Goal: Task Accomplishment & Management: Complete application form

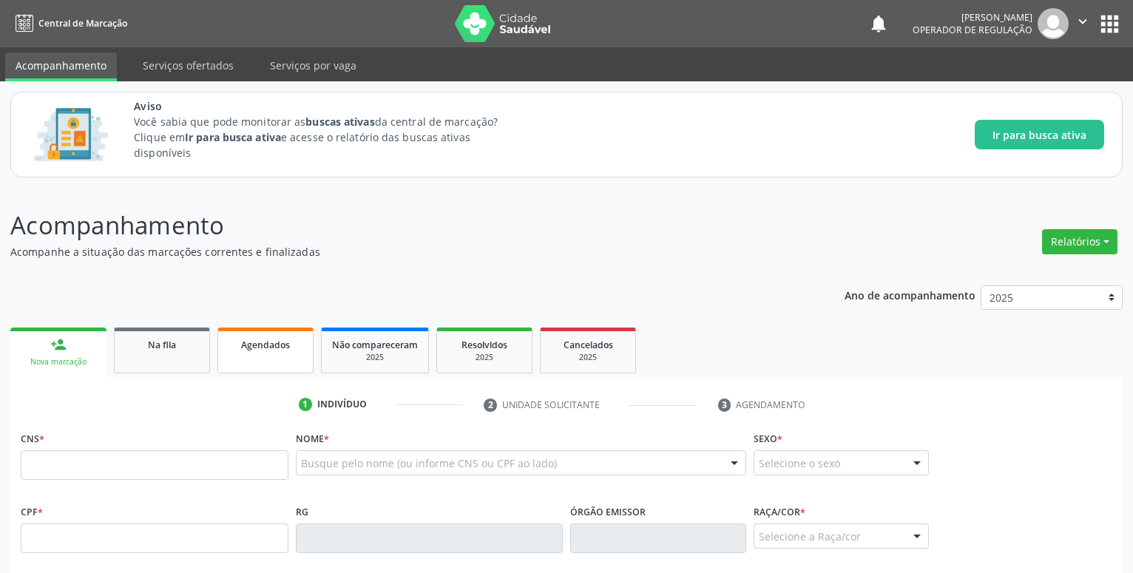
click at [280, 343] on span "Agendados" at bounding box center [265, 345] width 49 height 13
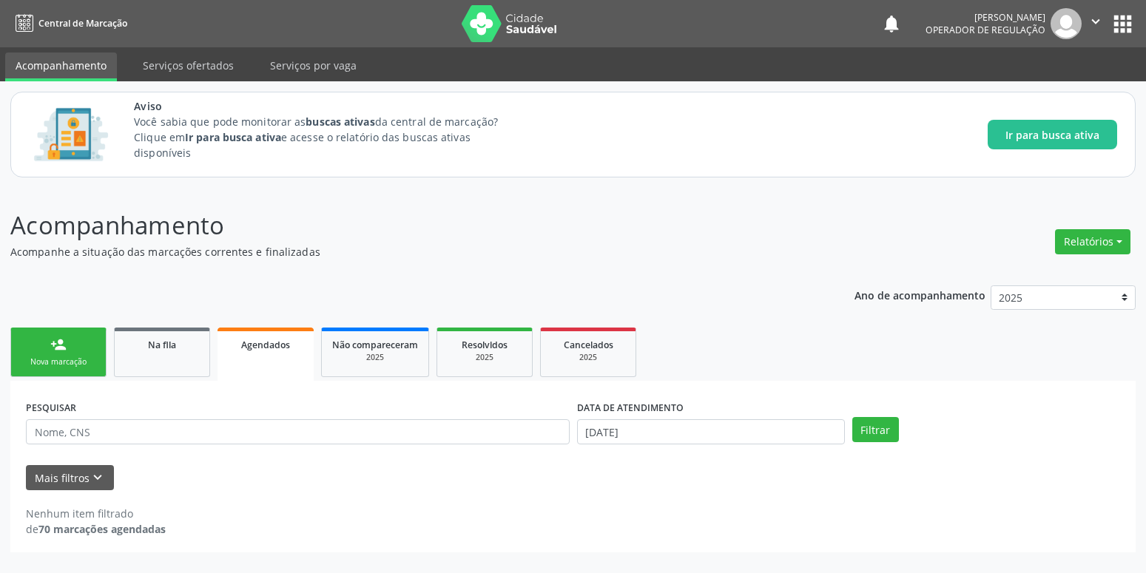
click at [249, 345] on span "Agendados" at bounding box center [265, 345] width 49 height 13
click at [96, 426] on input "text" at bounding box center [298, 431] width 544 height 25
type input "[PERSON_NAME]"
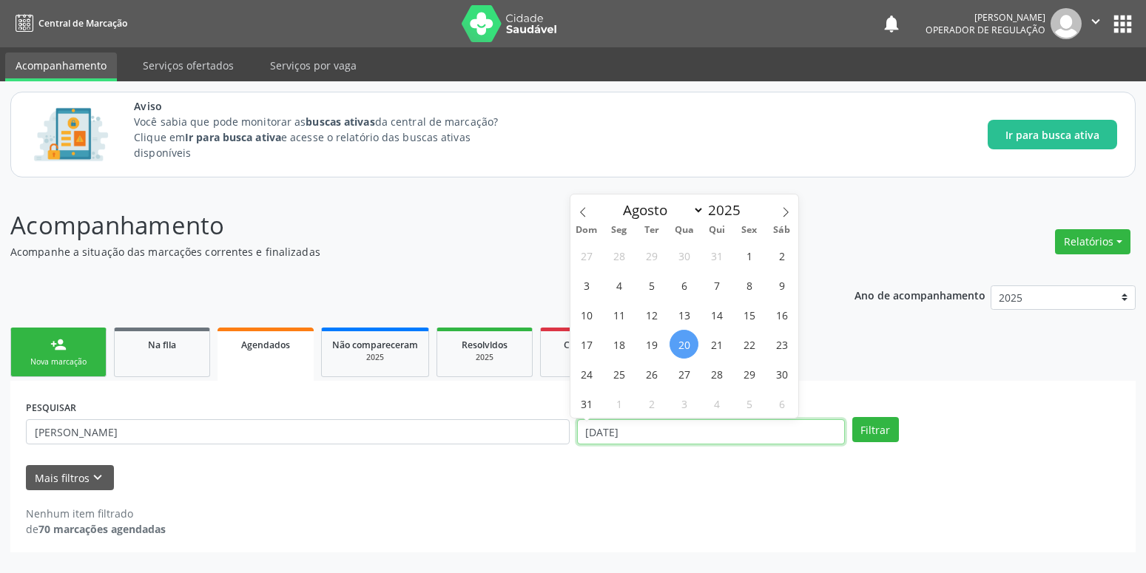
click at [660, 431] on input "[DATE]" at bounding box center [711, 431] width 268 height 25
click at [743, 316] on span "15" at bounding box center [749, 314] width 29 height 29
type input "[DATE]"
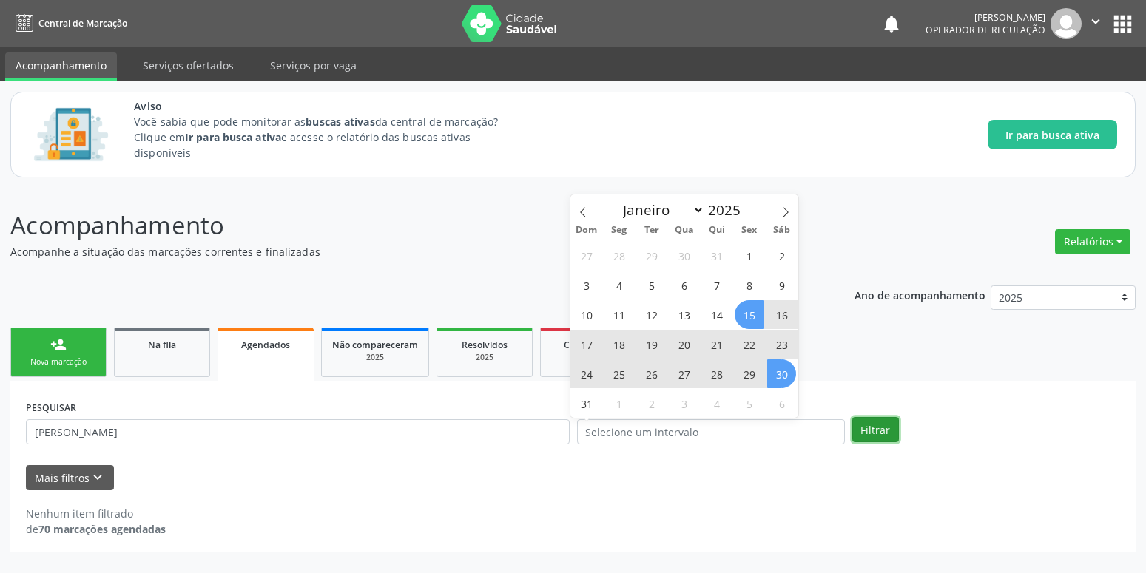
click at [874, 439] on button "Filtrar" at bounding box center [875, 429] width 47 height 25
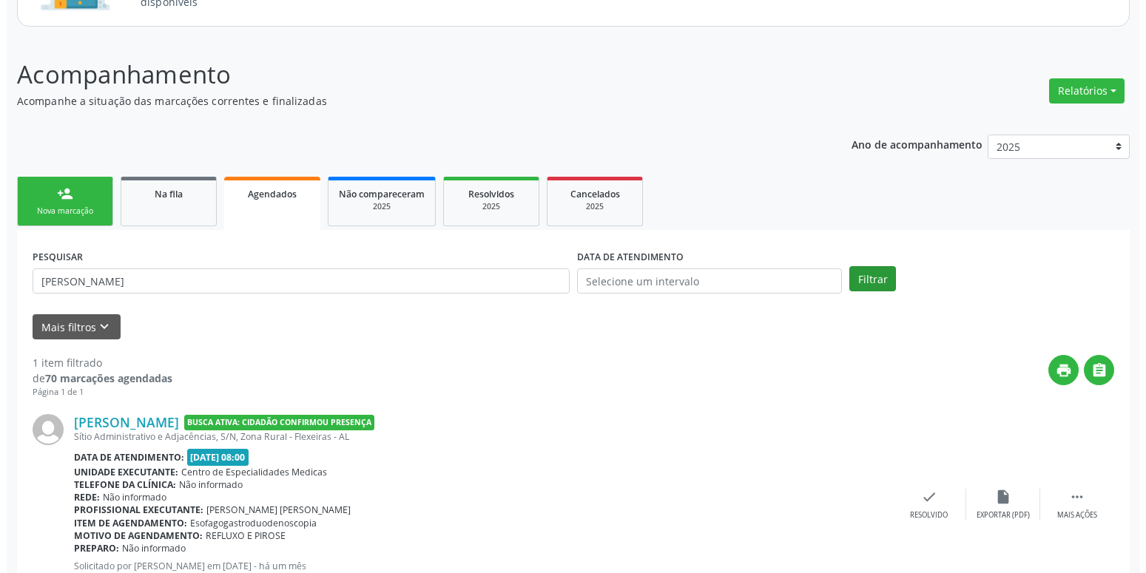
scroll to position [215, 0]
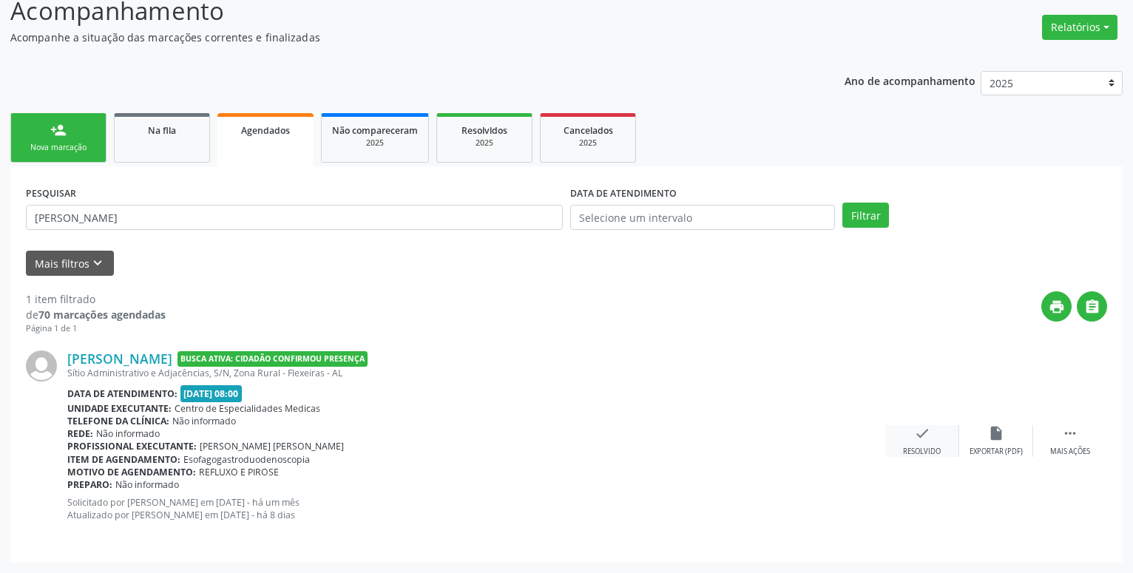
click at [920, 431] on icon "check" at bounding box center [922, 433] width 16 height 16
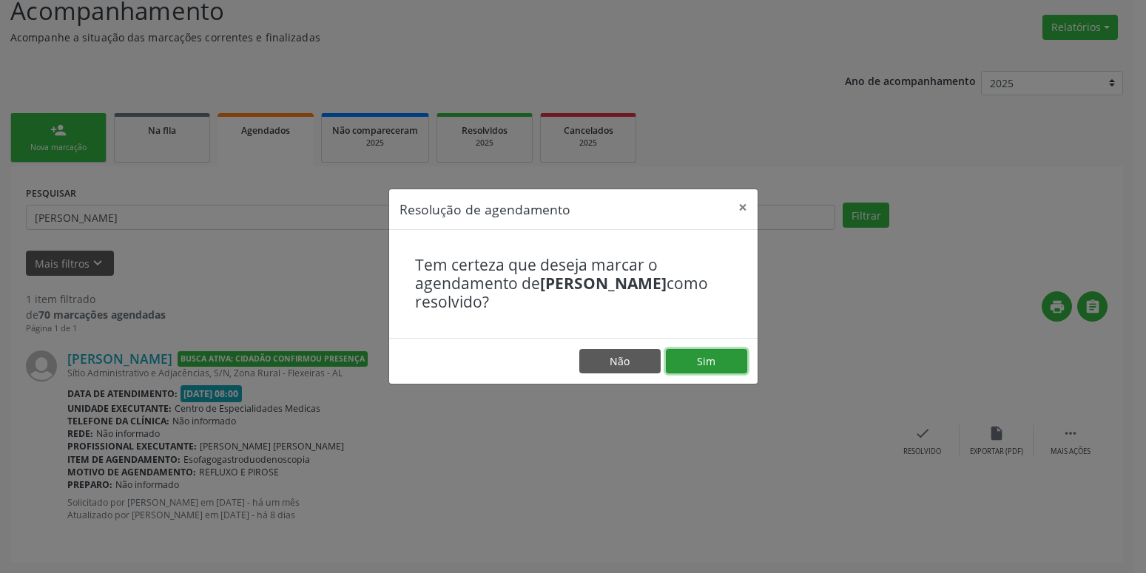
click at [729, 368] on button "Sim" at bounding box center [706, 361] width 81 height 25
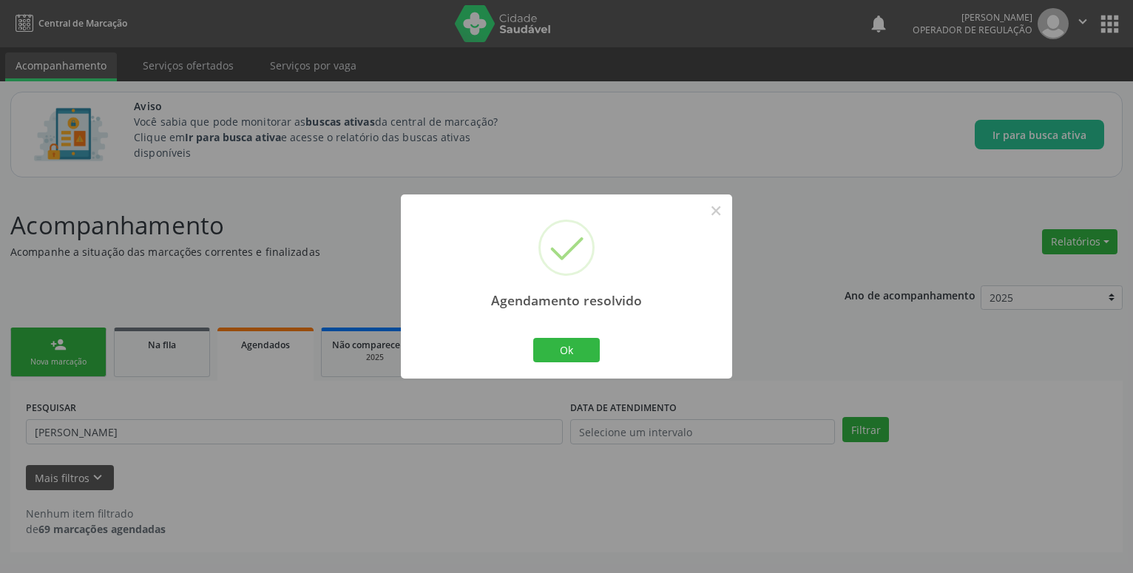
scroll to position [0, 0]
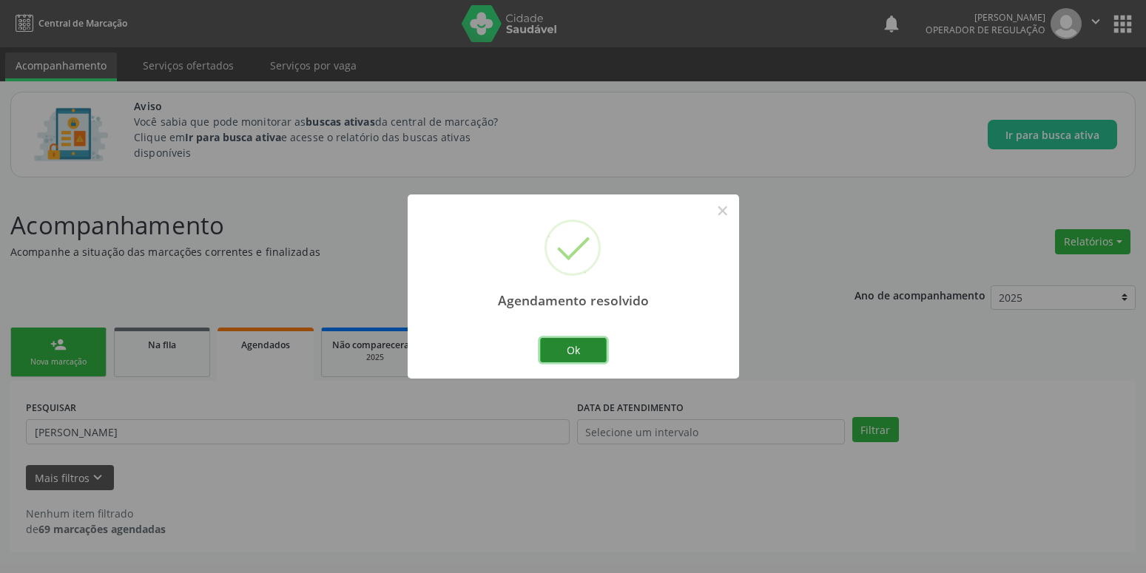
click at [543, 350] on button "Ok" at bounding box center [573, 350] width 67 height 25
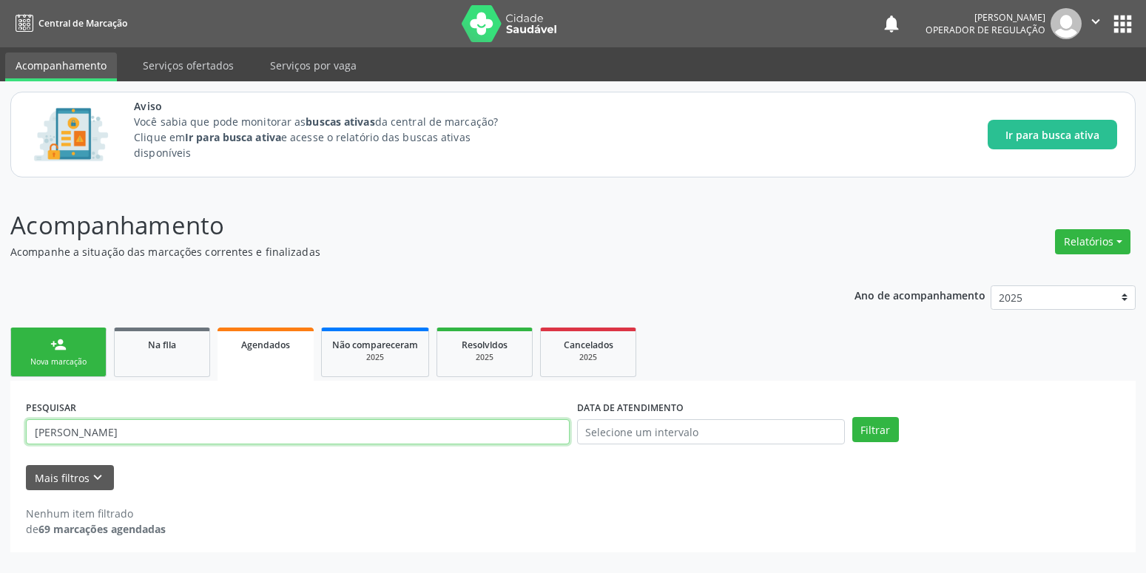
drag, startPoint x: 167, startPoint y: 427, endPoint x: -1, endPoint y: 434, distance: 168.8
click at [26, 434] on input "[PERSON_NAME]" at bounding box center [298, 431] width 544 height 25
type input "quiteria [PERSON_NAME]"
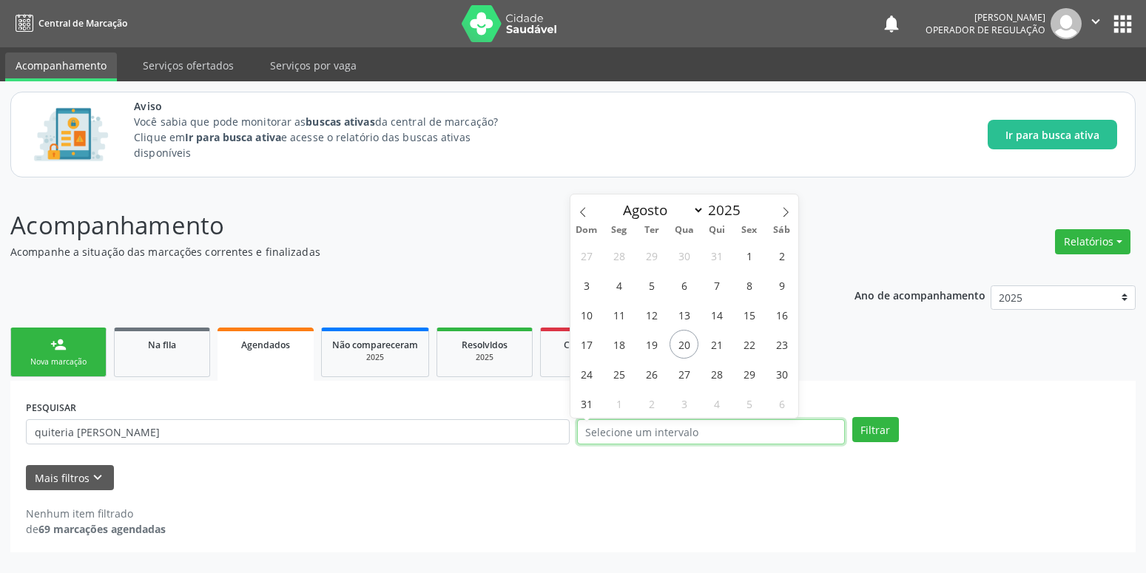
click at [760, 422] on input "text" at bounding box center [711, 431] width 268 height 25
click at [746, 304] on span "15" at bounding box center [749, 314] width 29 height 29
type input "[DATE]"
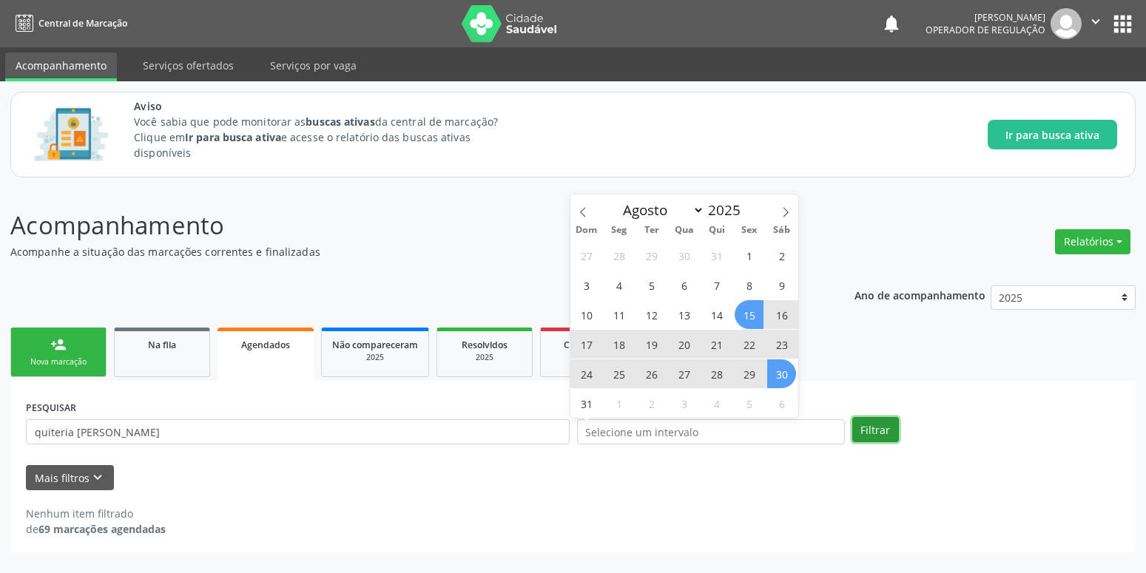
click at [872, 426] on button "Filtrar" at bounding box center [875, 429] width 47 height 25
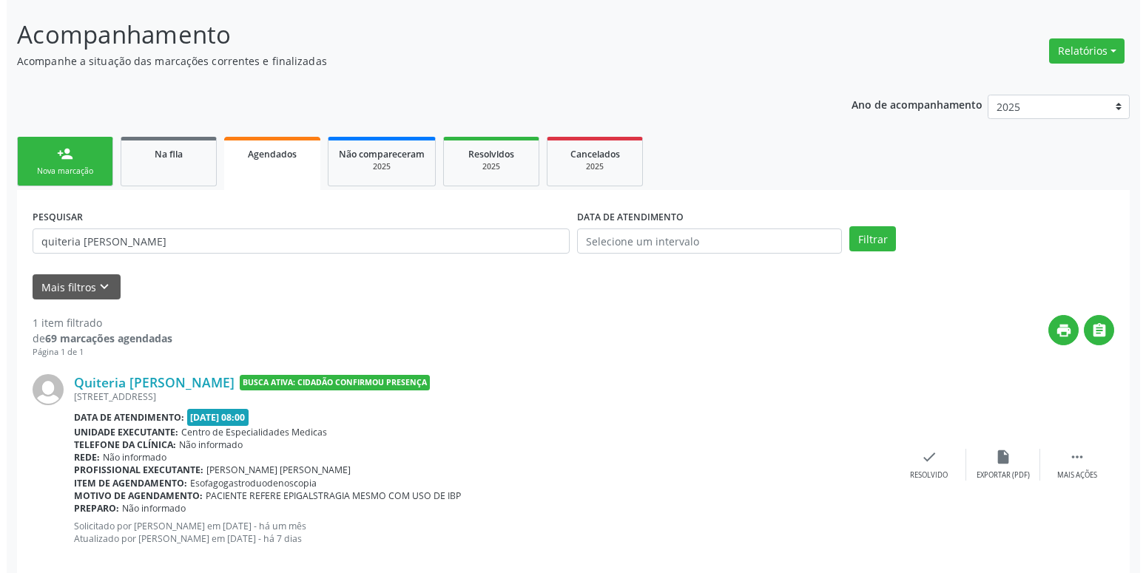
scroll to position [215, 0]
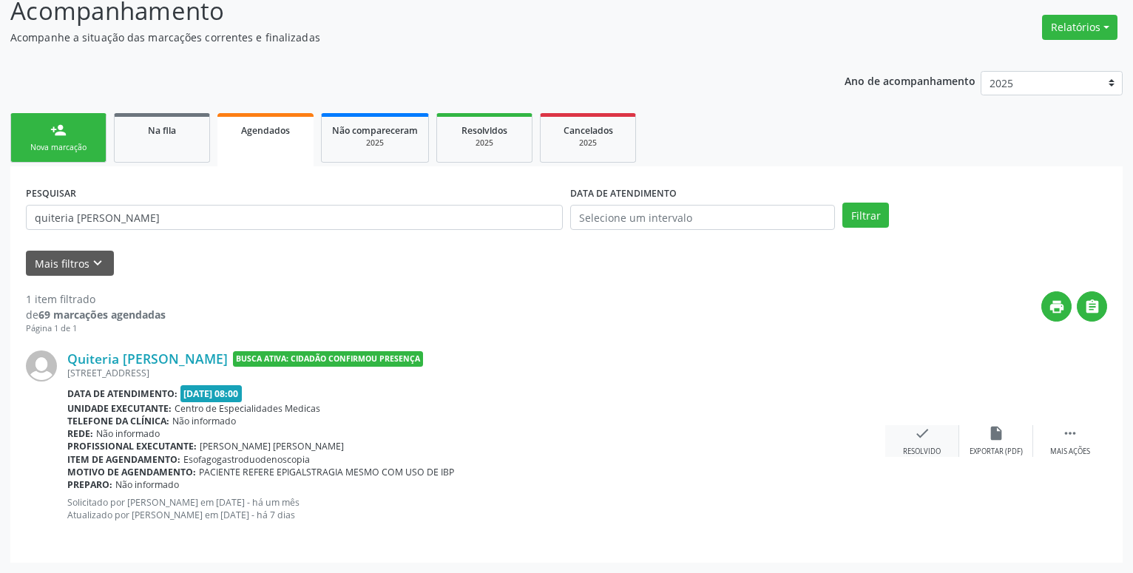
click at [937, 440] on div "check Resolvido" at bounding box center [923, 441] width 74 height 32
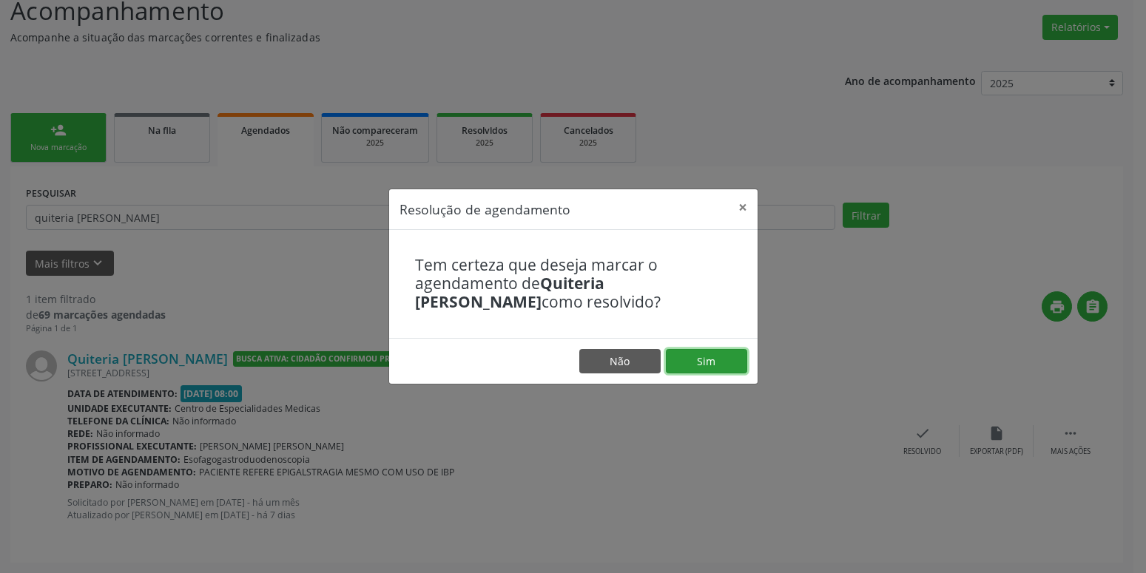
click at [707, 360] on button "Sim" at bounding box center [706, 361] width 81 height 25
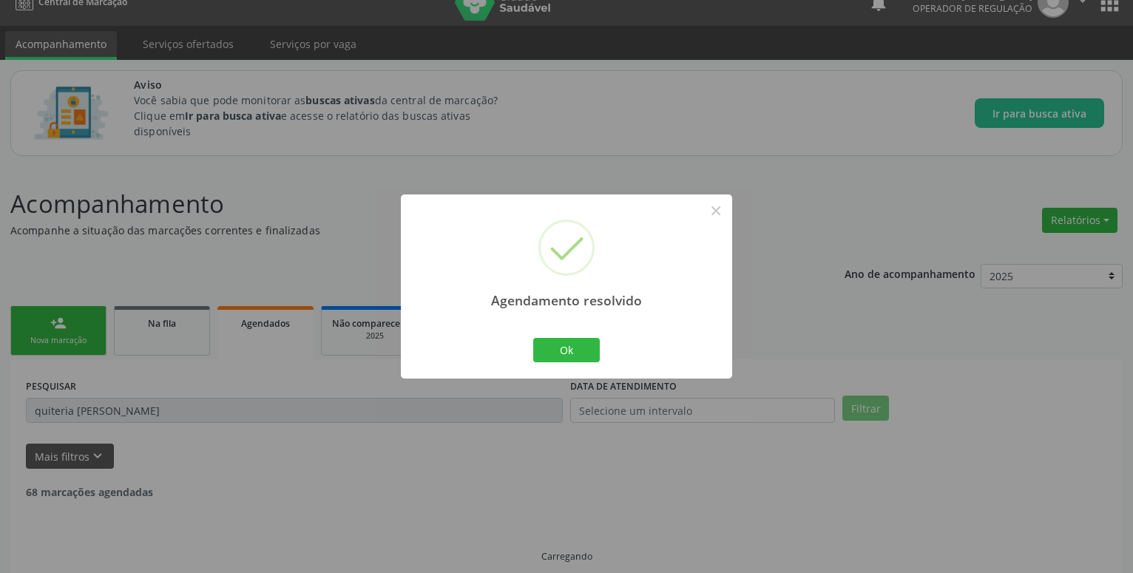
scroll to position [0, 0]
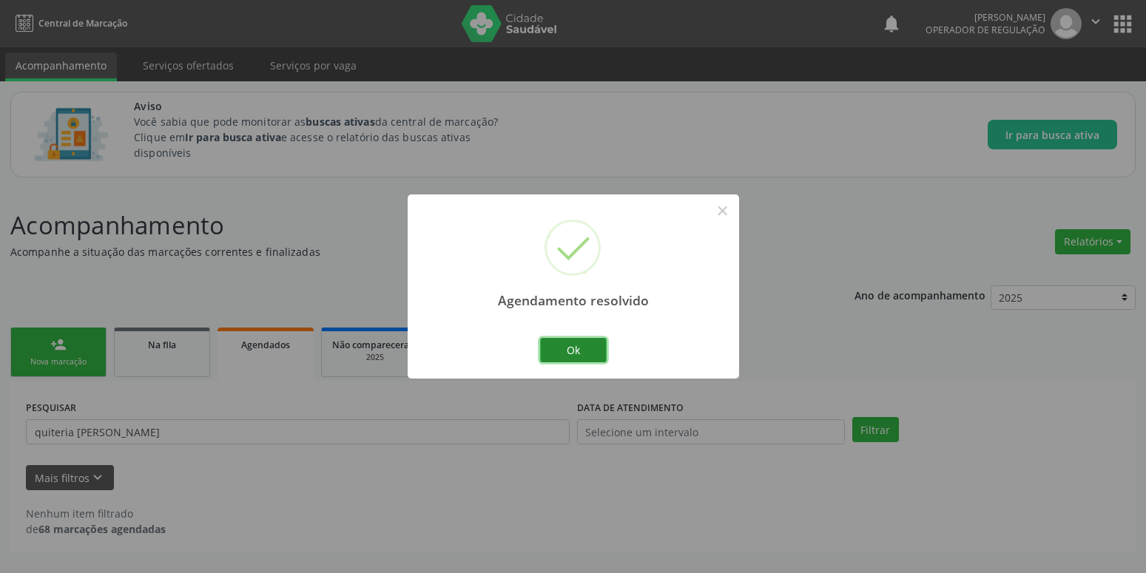
click at [592, 351] on button "Ok" at bounding box center [573, 350] width 67 height 25
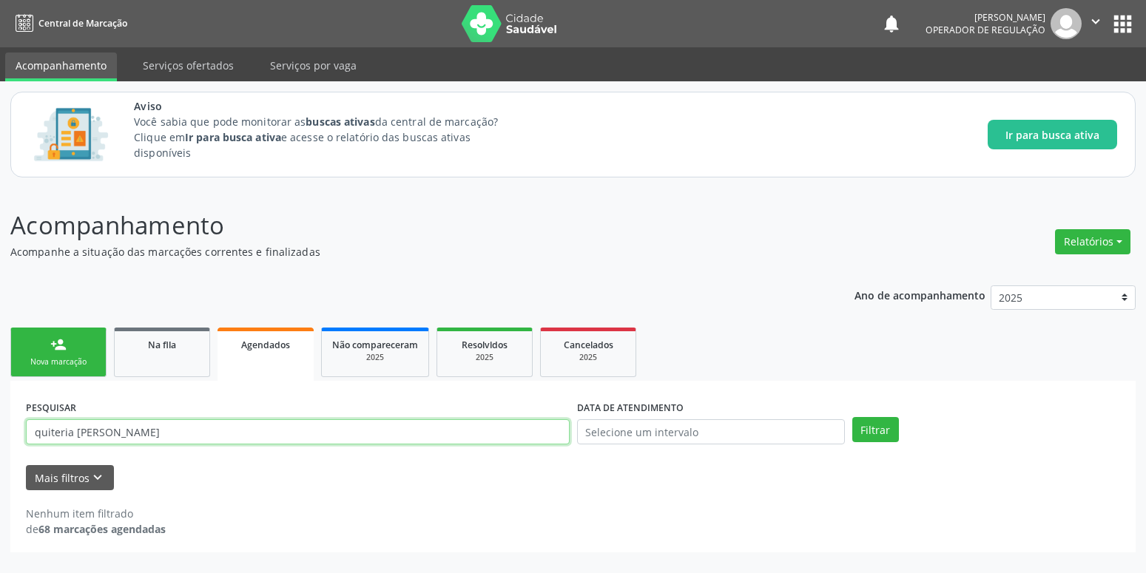
click at [196, 433] on input "quiteria [PERSON_NAME]" at bounding box center [298, 431] width 544 height 25
click at [181, 438] on input "quiteria mar" at bounding box center [298, 431] width 544 height 25
type input "q"
type input "[PERSON_NAME]"
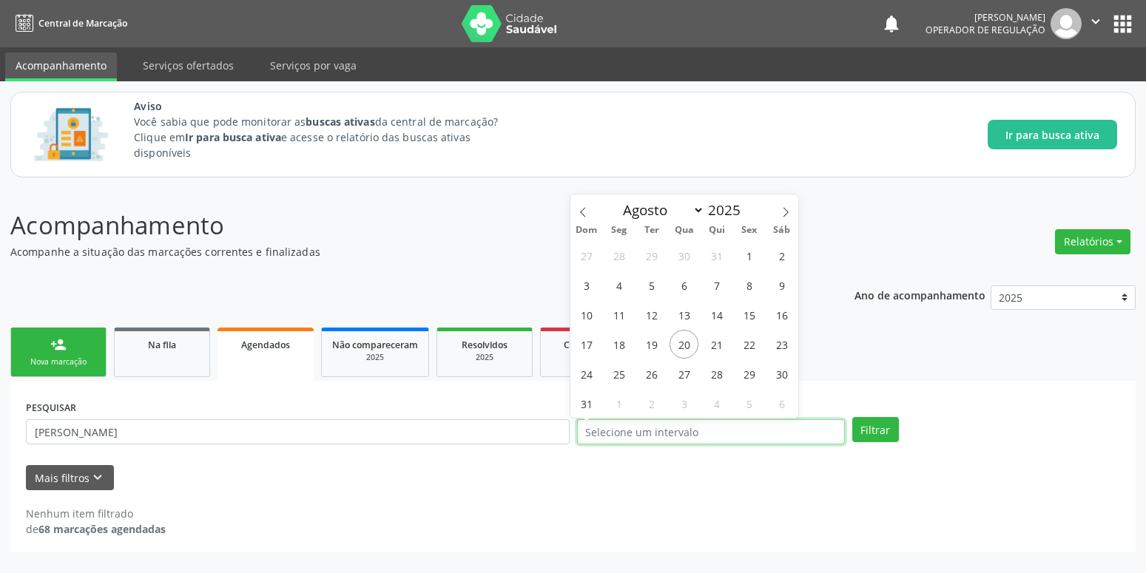
click at [641, 435] on input "text" at bounding box center [711, 431] width 268 height 25
click at [749, 321] on span "15" at bounding box center [749, 314] width 29 height 29
type input "[DATE]"
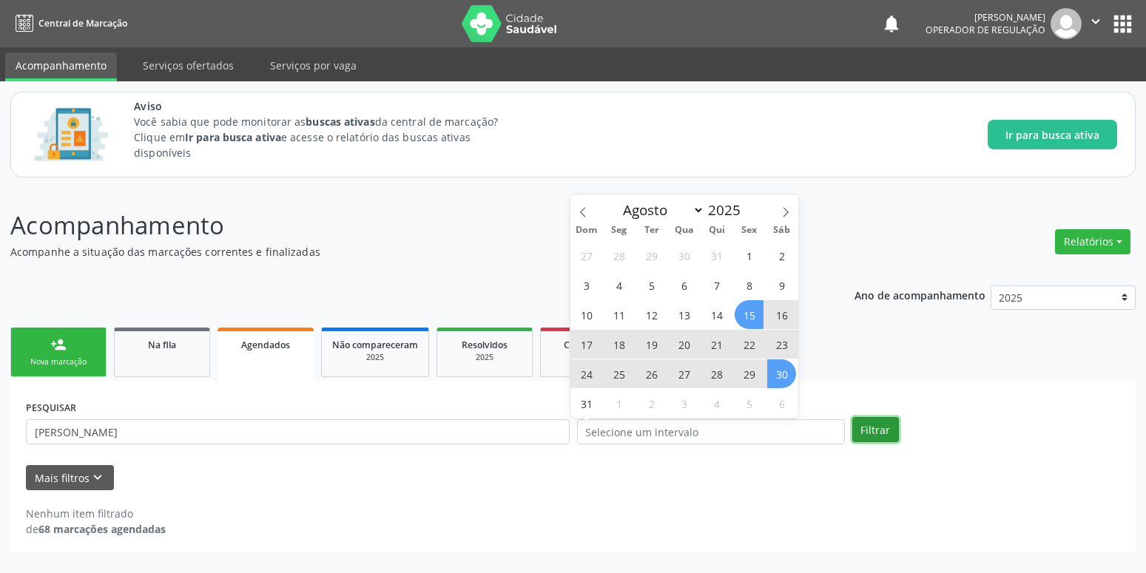
click at [880, 427] on button "Filtrar" at bounding box center [875, 429] width 47 height 25
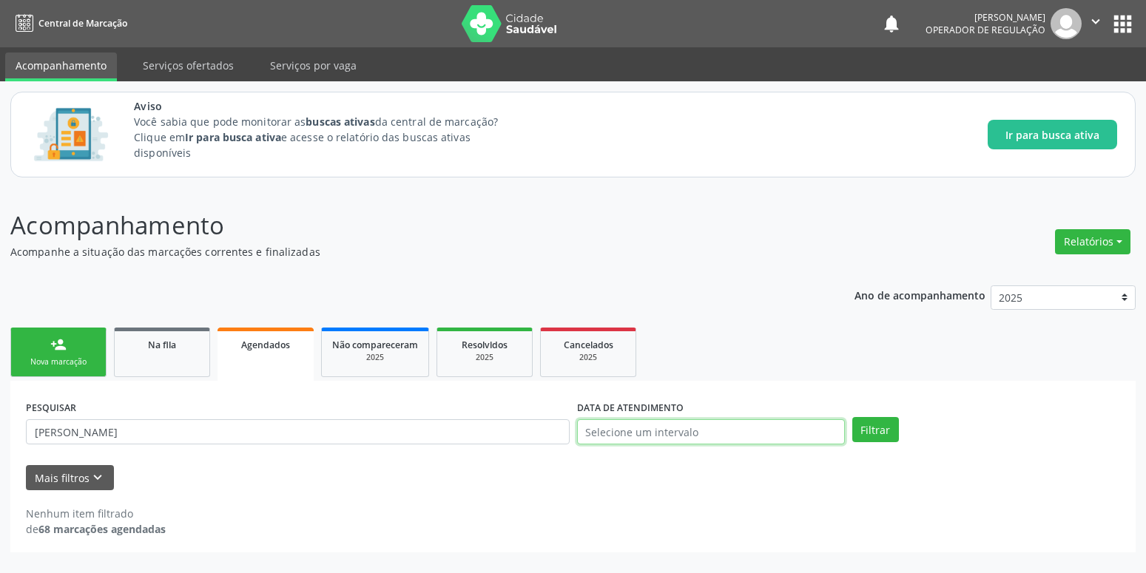
click at [760, 431] on input "text" at bounding box center [711, 431] width 268 height 25
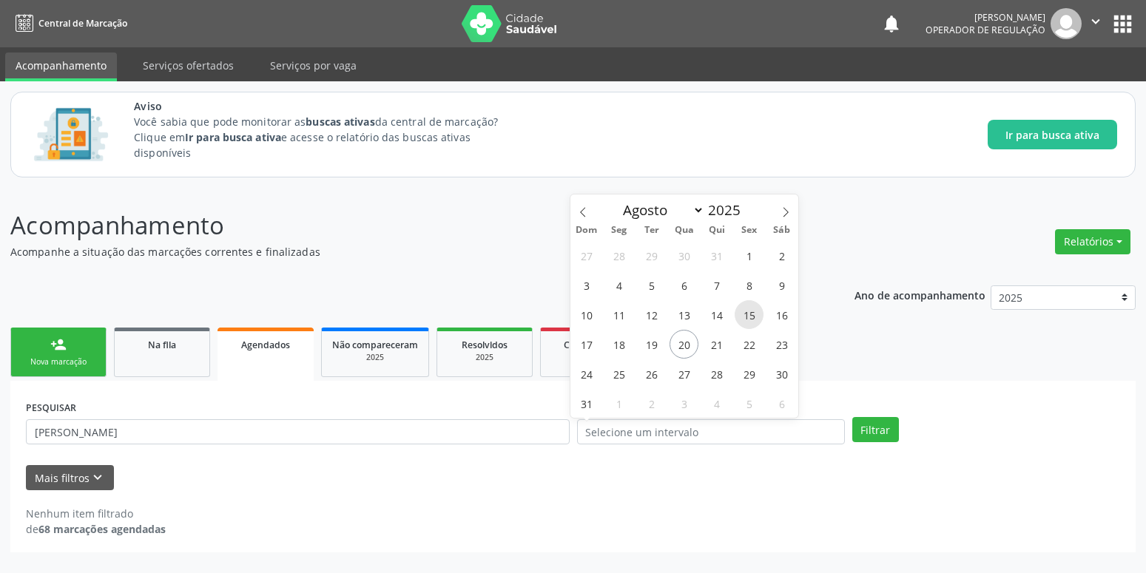
click at [761, 312] on span "15" at bounding box center [749, 314] width 29 height 29
type input "[DATE]"
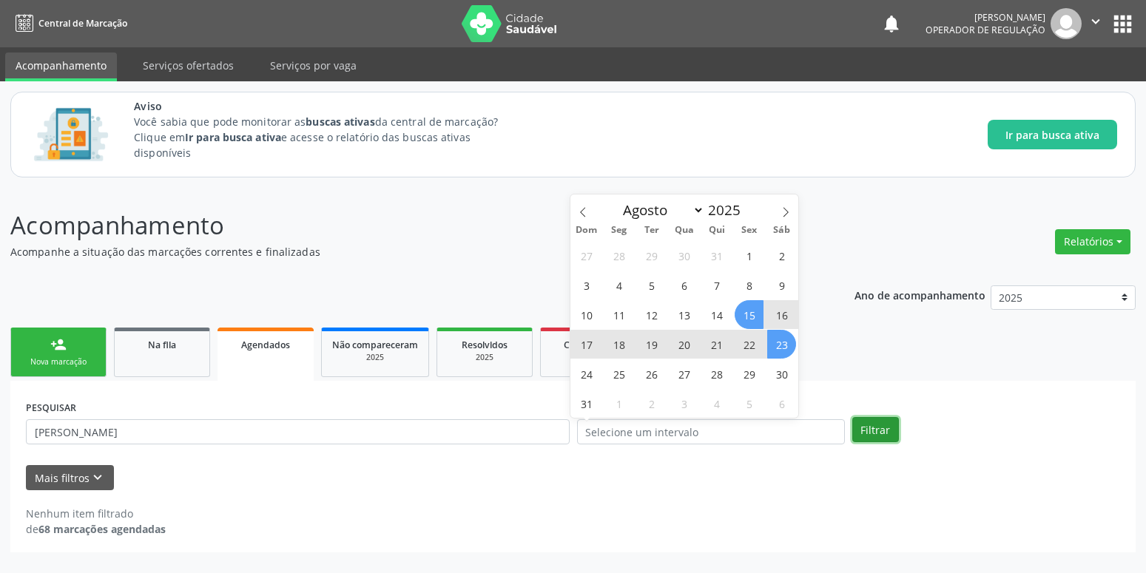
click at [879, 431] on button "Filtrar" at bounding box center [875, 429] width 47 height 25
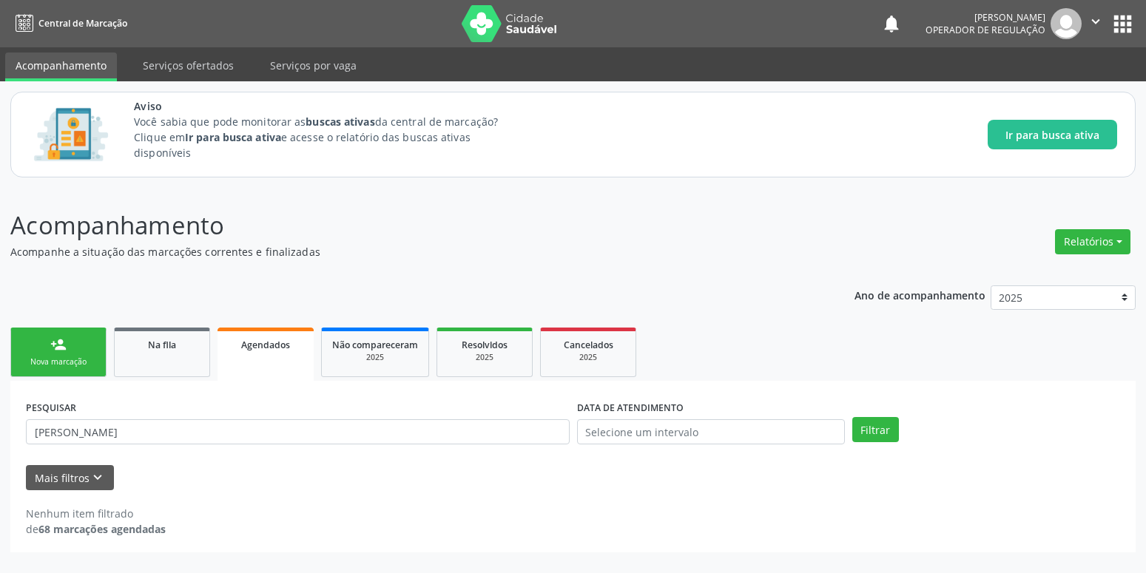
click at [247, 341] on span "Agendados" at bounding box center [265, 345] width 49 height 13
click at [263, 343] on span "Agendados" at bounding box center [265, 345] width 49 height 13
click at [172, 426] on input "[PERSON_NAME]" at bounding box center [298, 431] width 544 height 25
type input "j"
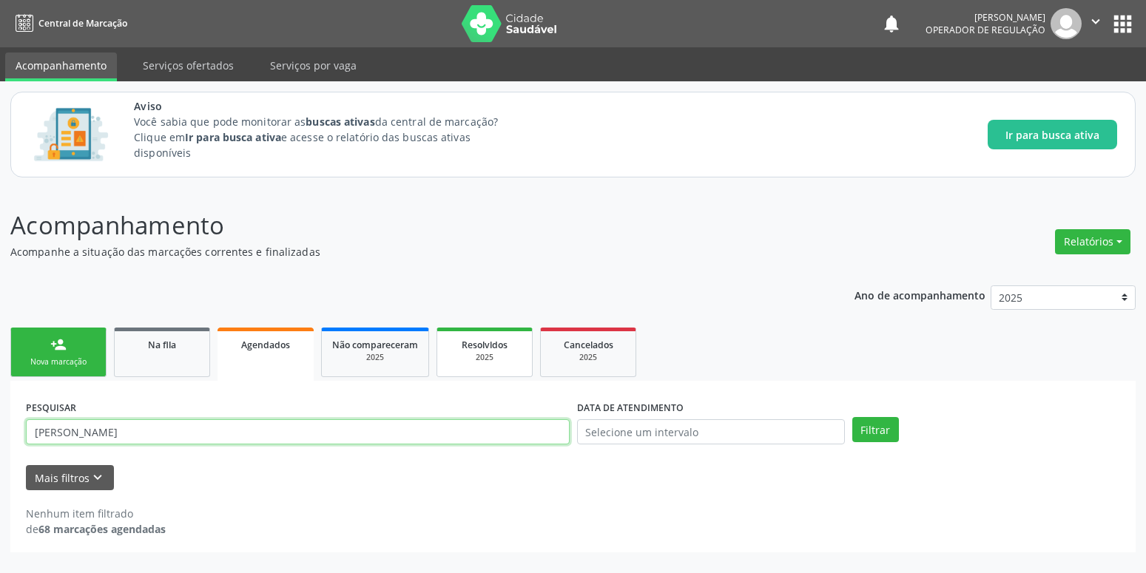
type input "[PERSON_NAME]"
click at [490, 344] on span "Resolvidos" at bounding box center [485, 345] width 46 height 13
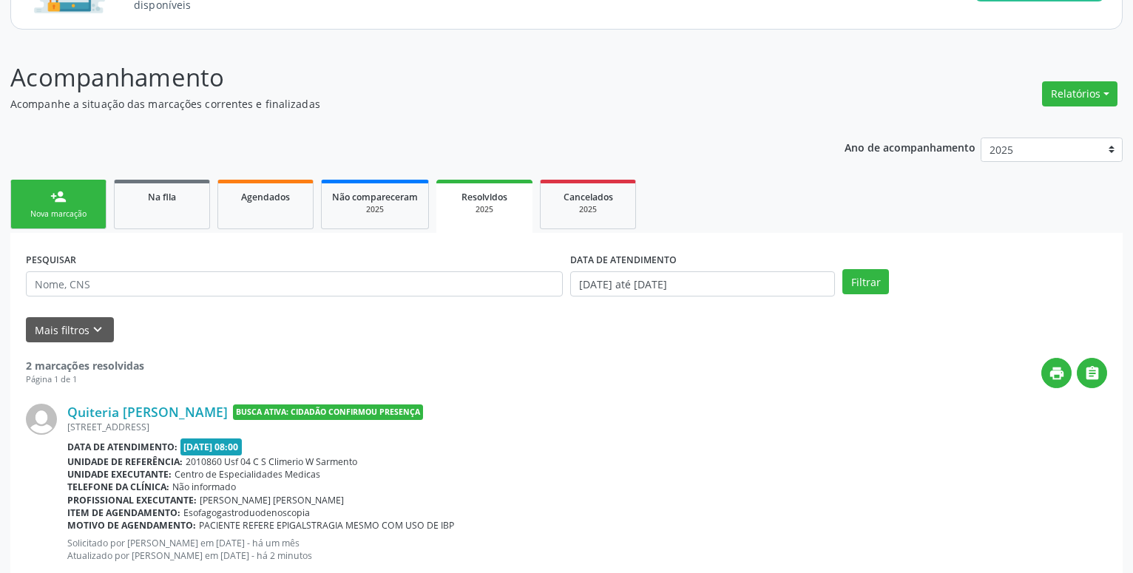
scroll to position [87, 0]
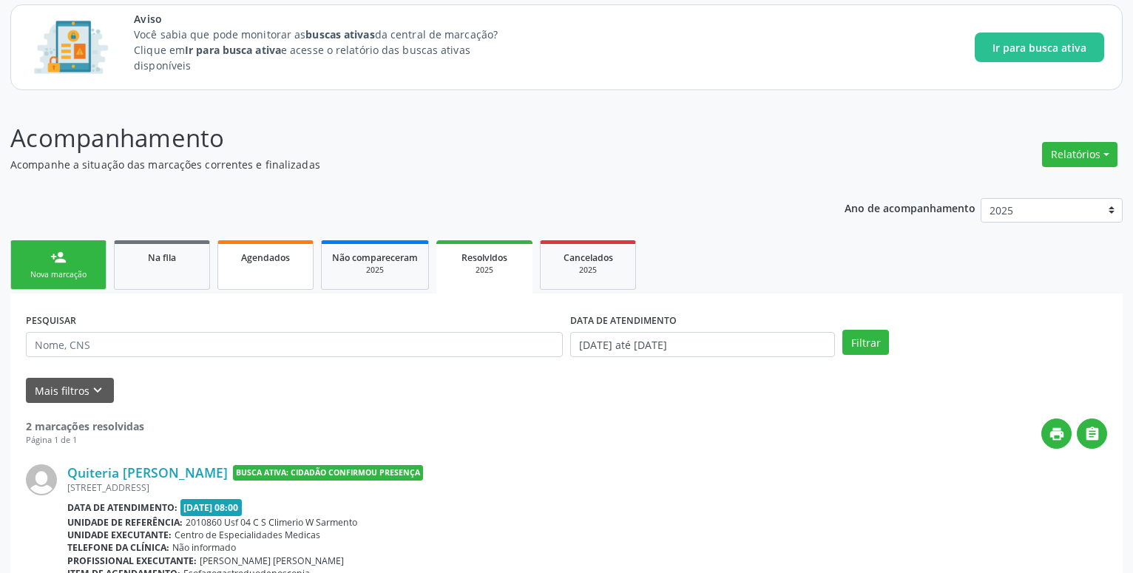
click at [260, 256] on span "Agendados" at bounding box center [265, 258] width 49 height 13
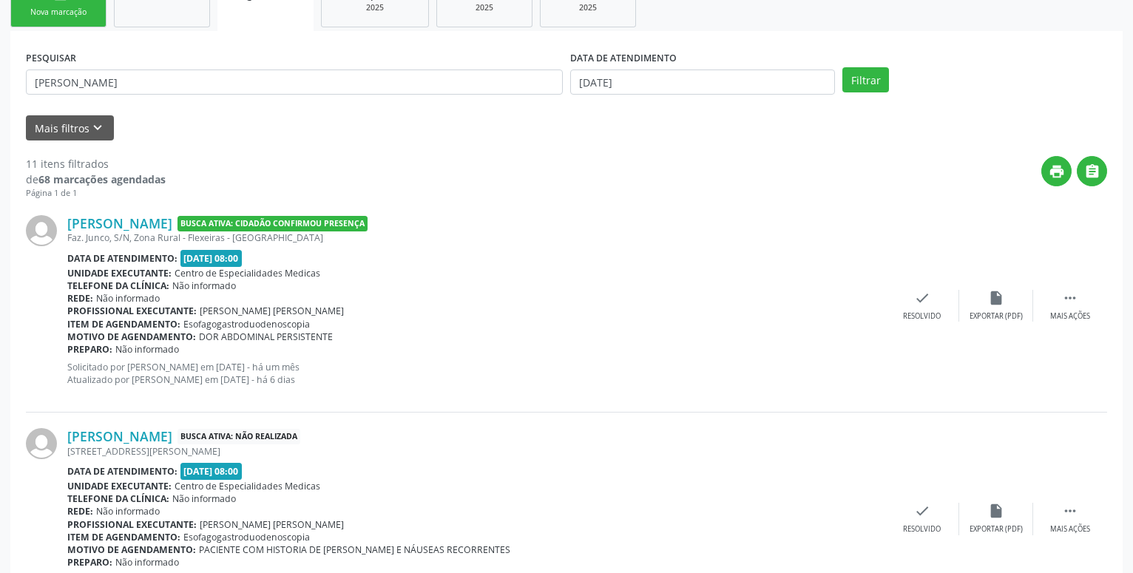
scroll to position [323, 0]
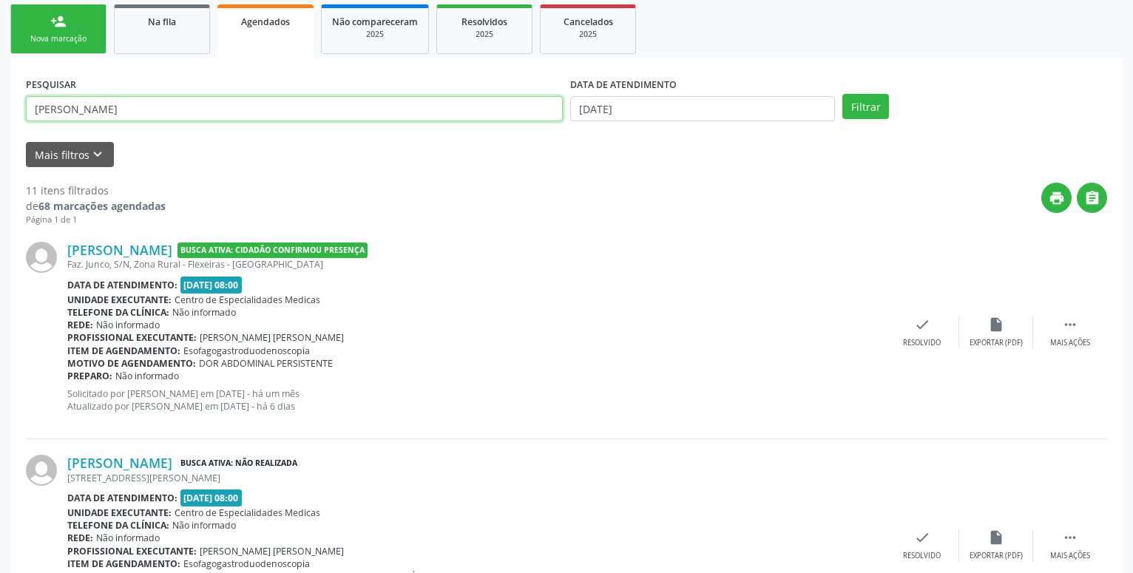
click at [151, 108] on input "[PERSON_NAME]" at bounding box center [294, 108] width 537 height 25
type input "[PERSON_NAME]"
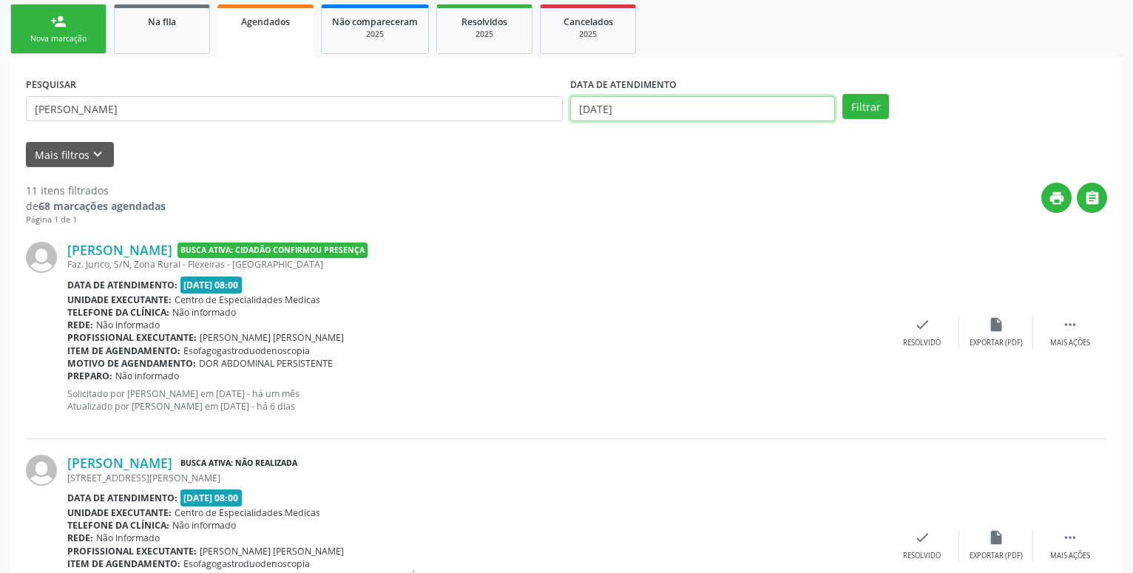
click at [670, 115] on input "[DATE]" at bounding box center [702, 108] width 265 height 25
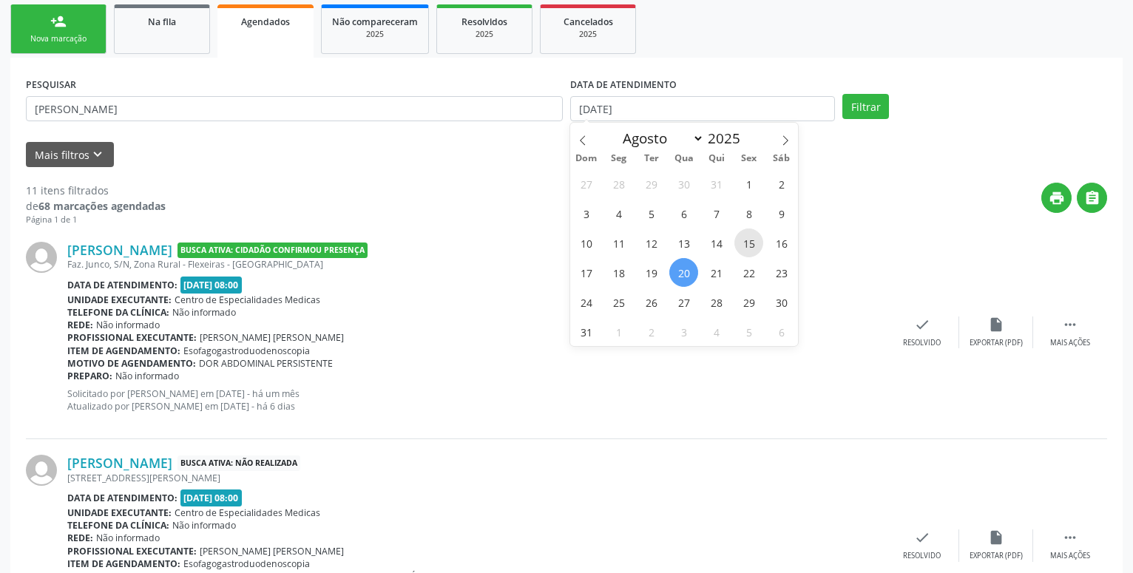
click at [754, 240] on span "15" at bounding box center [749, 243] width 29 height 29
type input "[DATE]"
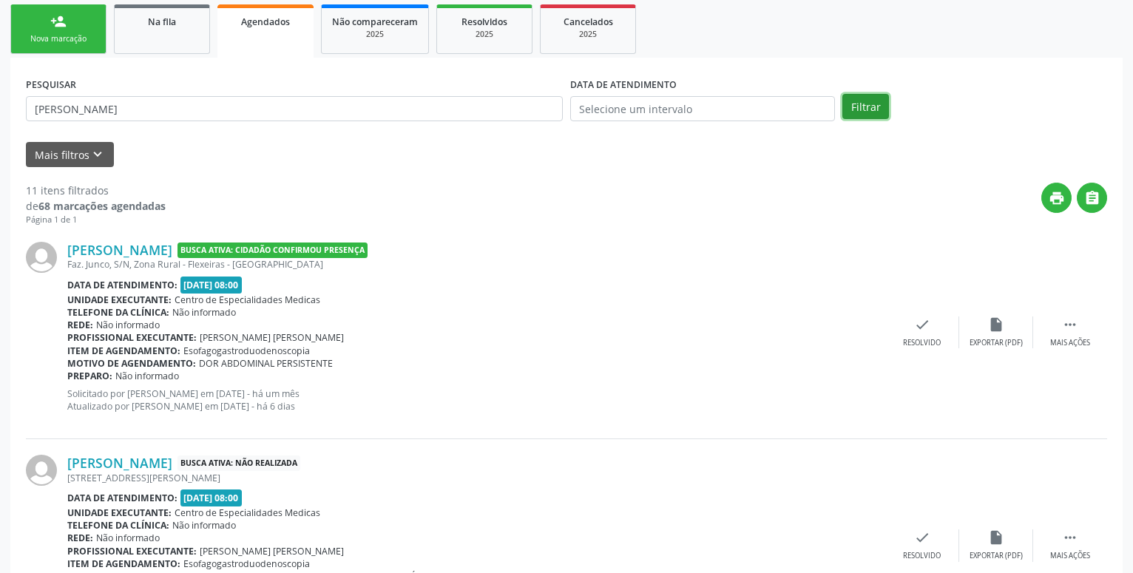
click at [864, 104] on button "Filtrar" at bounding box center [866, 106] width 47 height 25
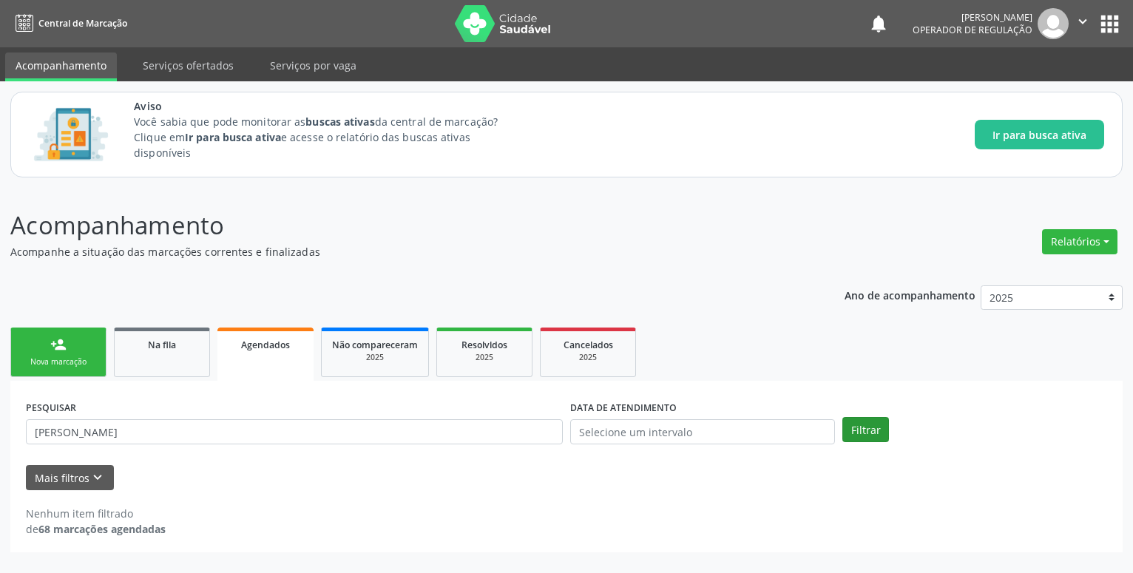
scroll to position [0, 0]
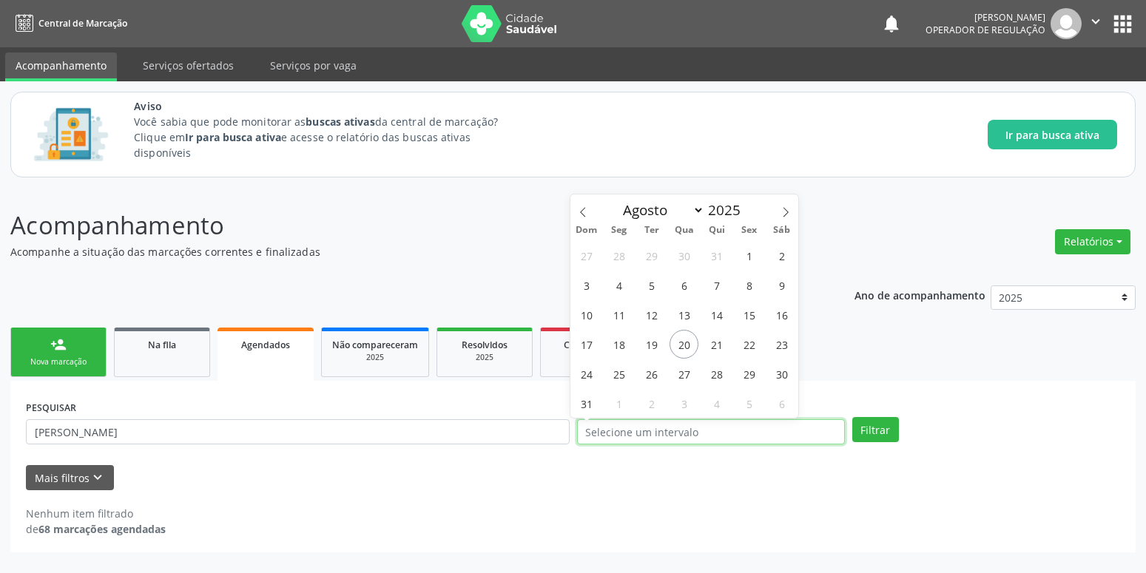
click at [749, 434] on input "text" at bounding box center [711, 431] width 268 height 25
click at [749, 311] on span "15" at bounding box center [749, 314] width 29 height 29
type input "[DATE]"
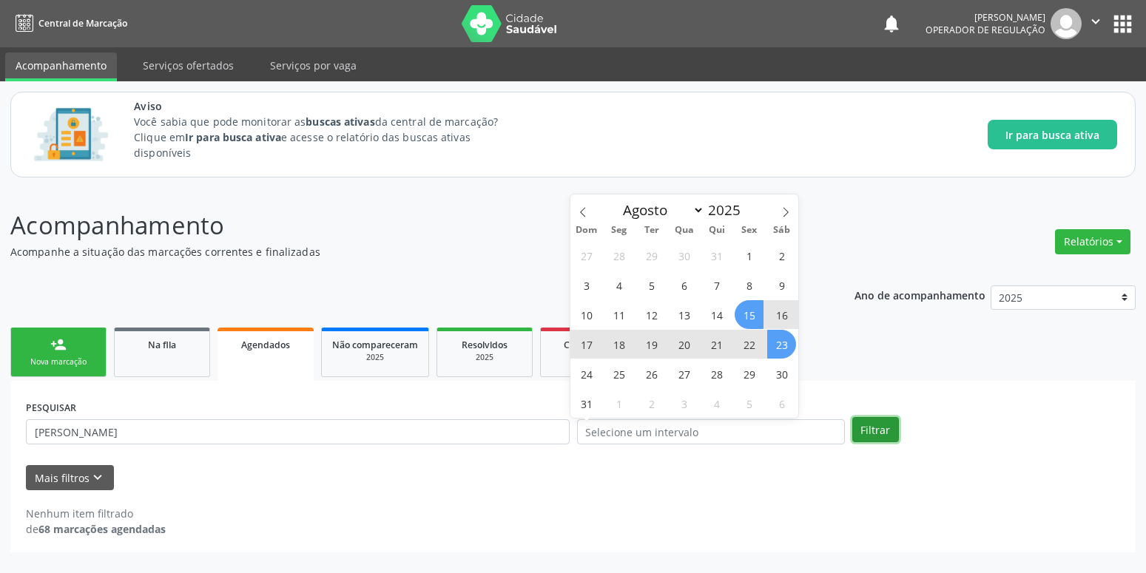
click at [876, 430] on button "Filtrar" at bounding box center [875, 429] width 47 height 25
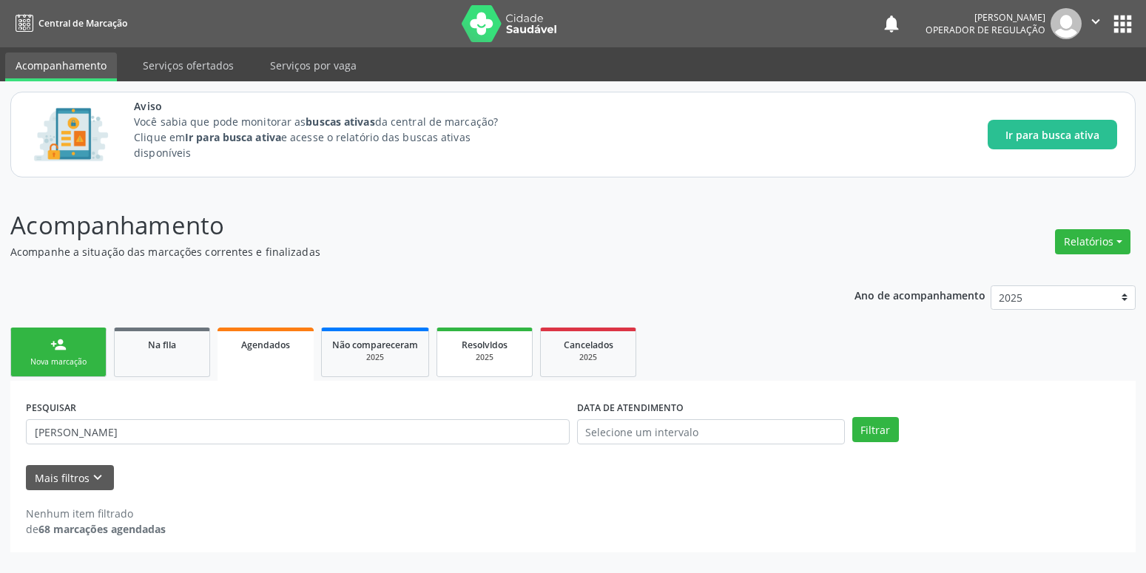
click at [488, 347] on span "Resolvidos" at bounding box center [485, 345] width 46 height 13
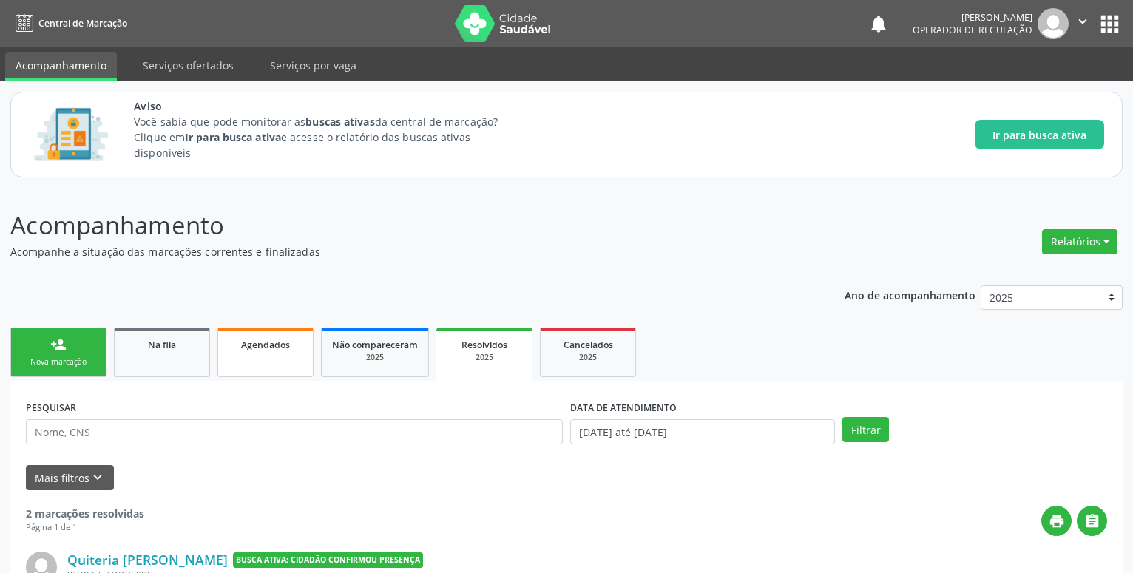
click at [280, 347] on span "Agendados" at bounding box center [265, 345] width 49 height 13
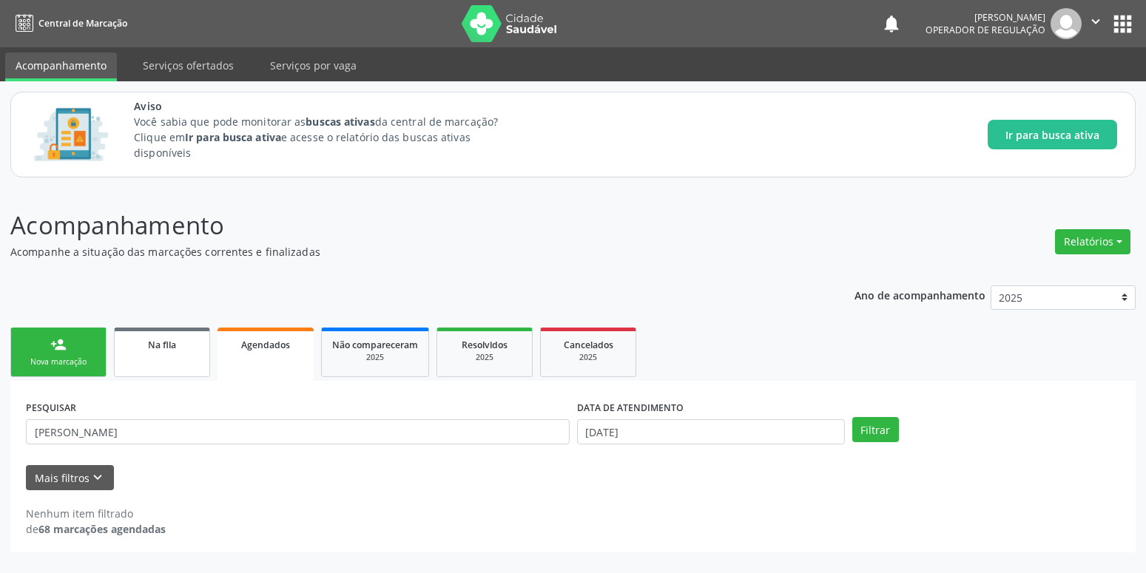
click at [178, 342] on div "Na fila" at bounding box center [162, 345] width 74 height 16
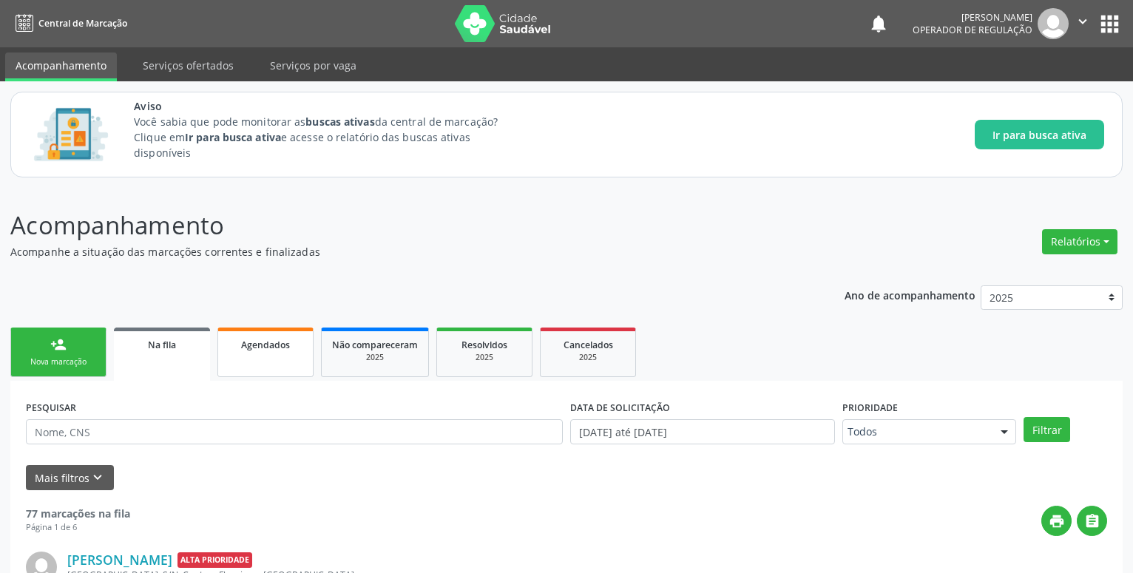
click at [263, 331] on link "Agendados" at bounding box center [266, 353] width 96 height 50
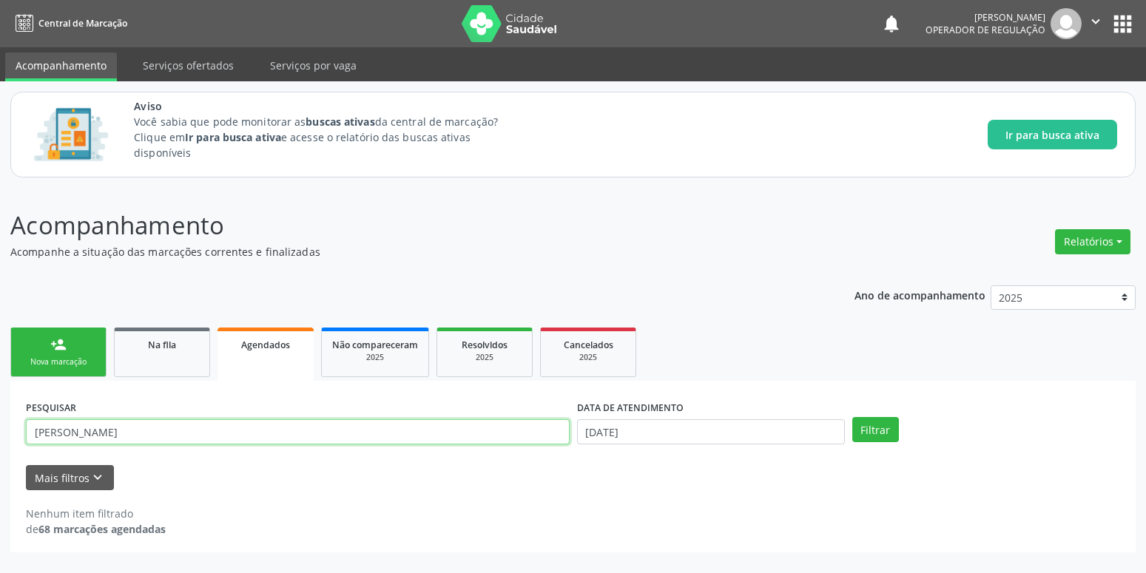
click at [167, 431] on input "[PERSON_NAME]" at bounding box center [298, 431] width 544 height 25
type input "j"
type input "[PERSON_NAME]"
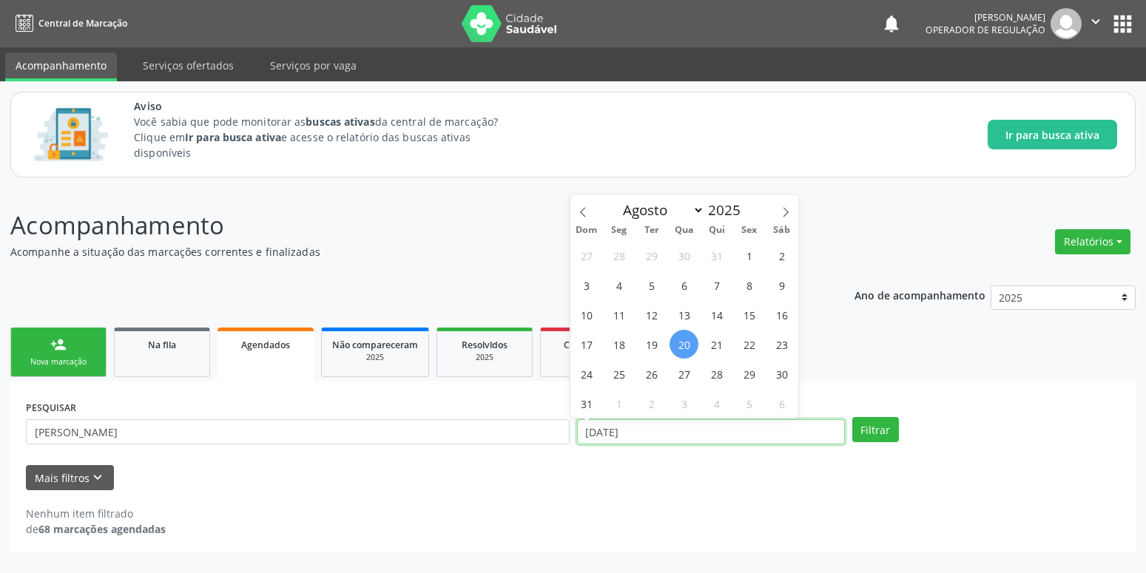
click at [685, 420] on input "[DATE]" at bounding box center [711, 431] width 268 height 25
click at [749, 308] on span "15" at bounding box center [749, 314] width 29 height 29
type input "[DATE]"
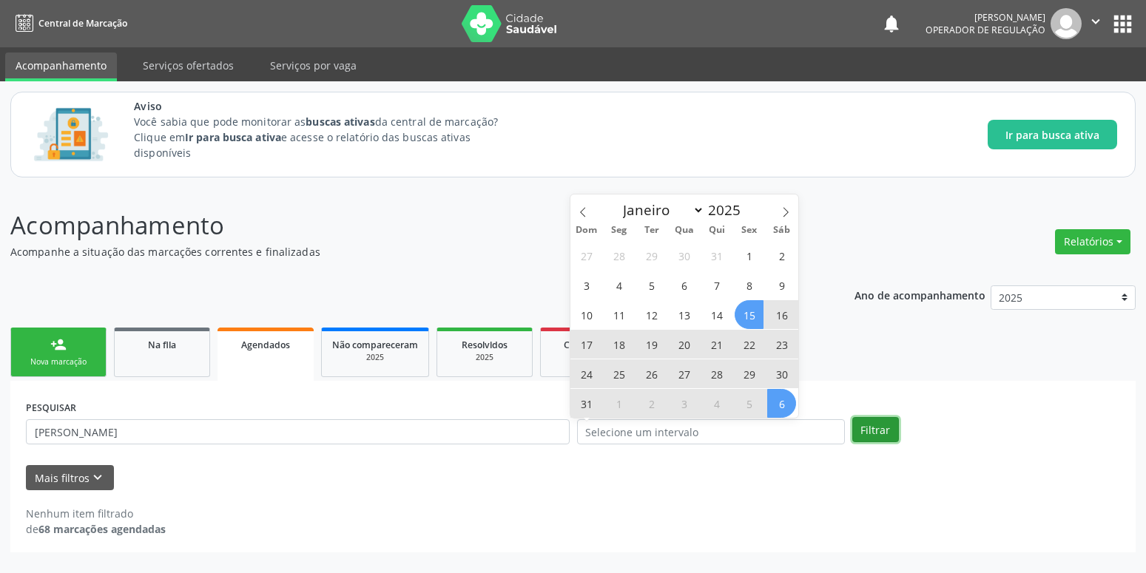
click at [866, 426] on button "Filtrar" at bounding box center [875, 429] width 47 height 25
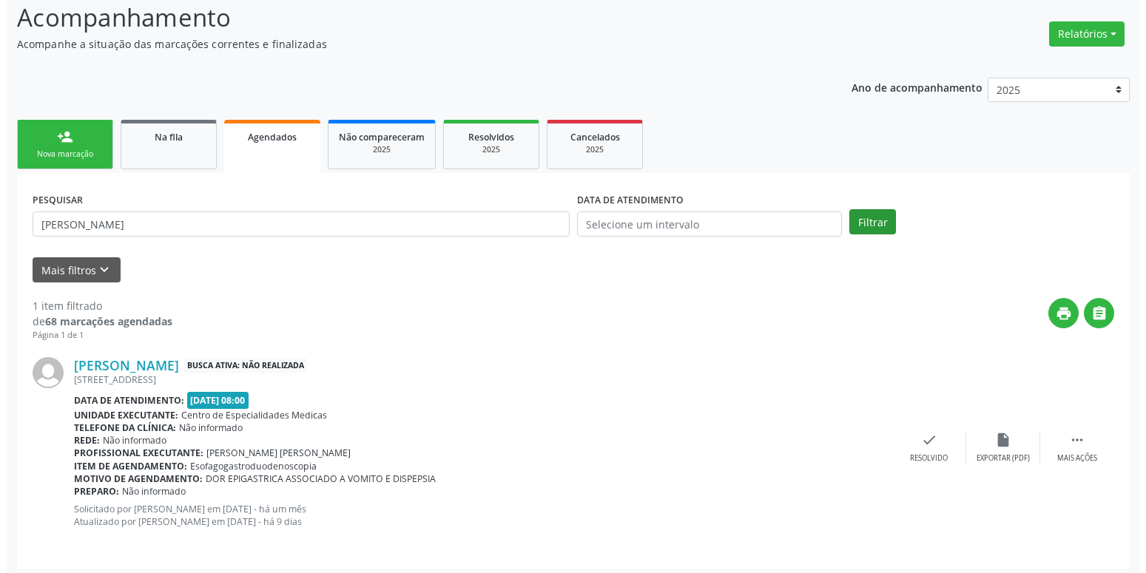
scroll to position [215, 0]
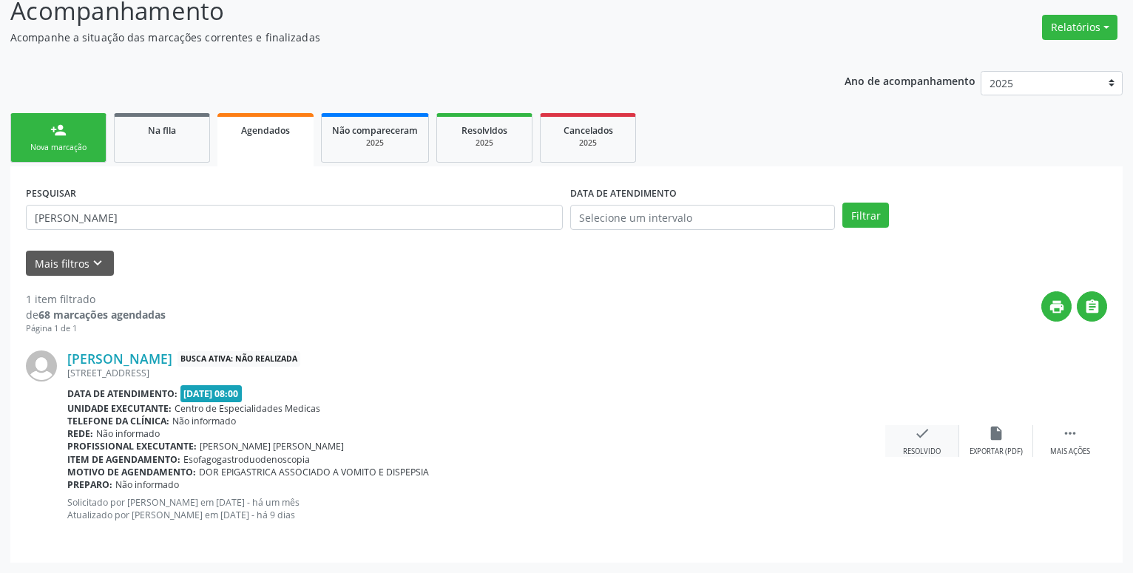
click at [920, 436] on icon "check" at bounding box center [922, 433] width 16 height 16
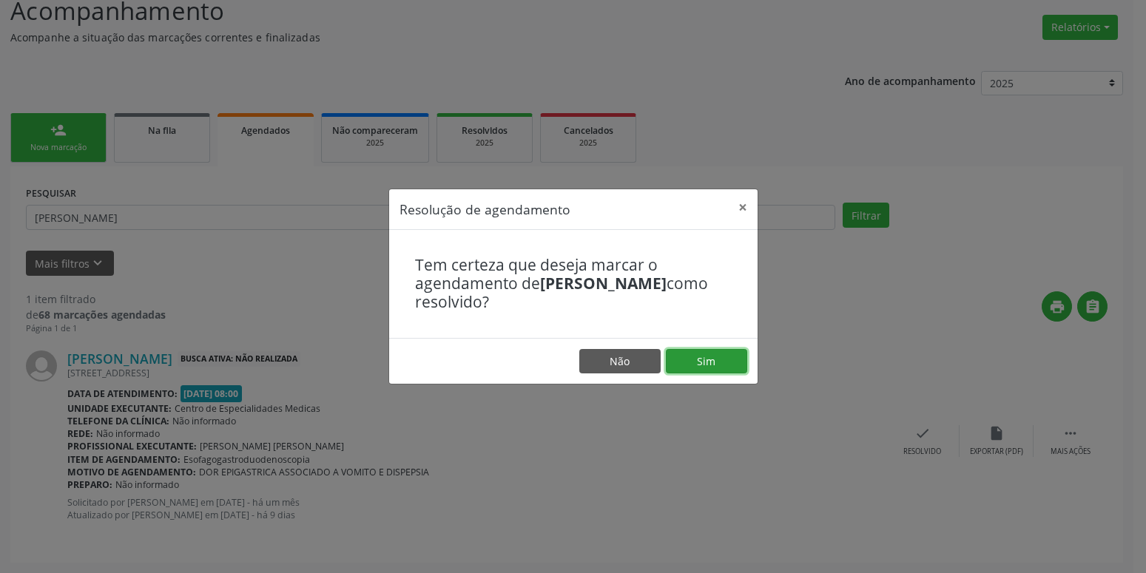
click at [694, 358] on button "Sim" at bounding box center [706, 361] width 81 height 25
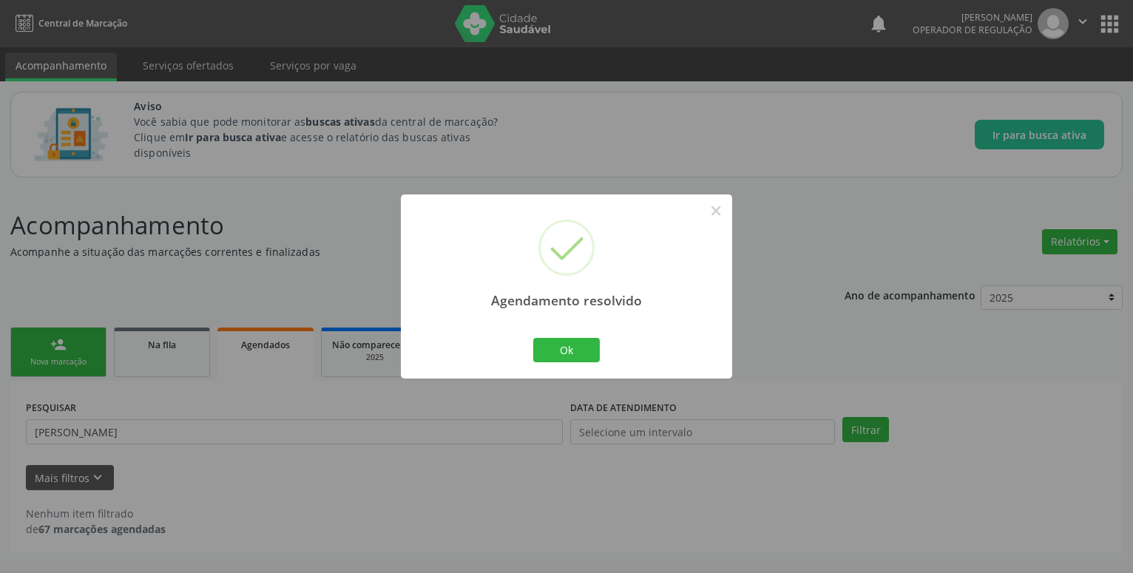
scroll to position [0, 0]
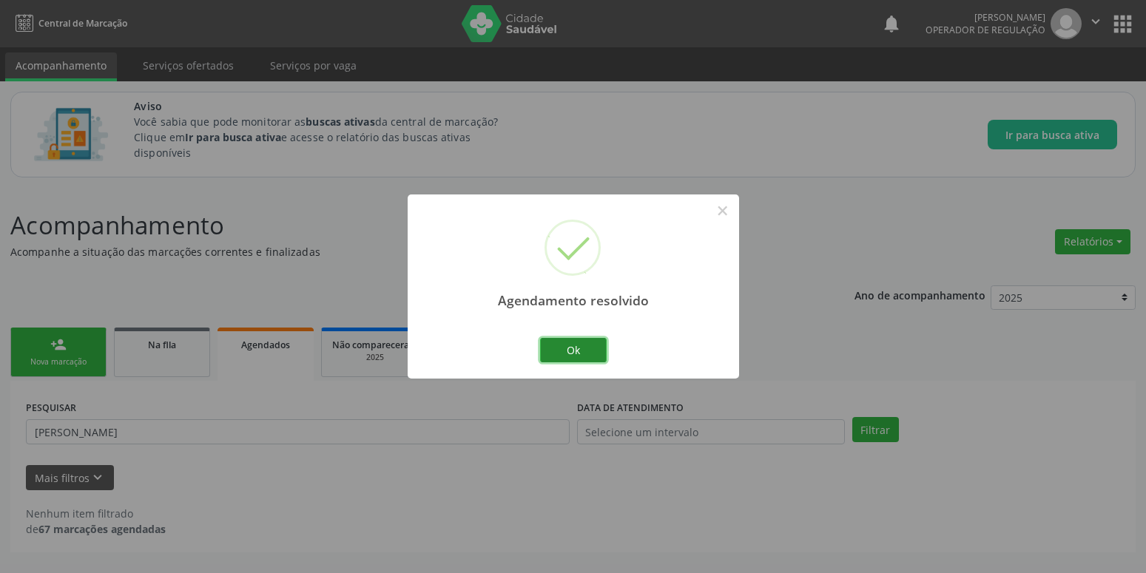
click at [594, 354] on button "Ok" at bounding box center [573, 350] width 67 height 25
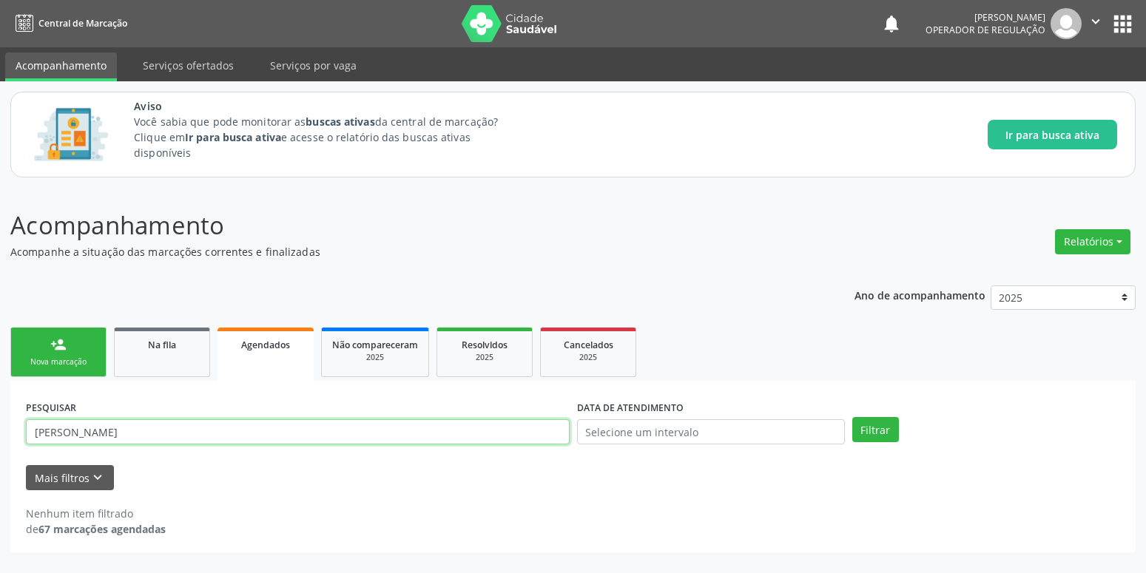
click at [167, 439] on input "[PERSON_NAME]" at bounding box center [298, 431] width 544 height 25
type input "j"
type input "[PERSON_NAME]"
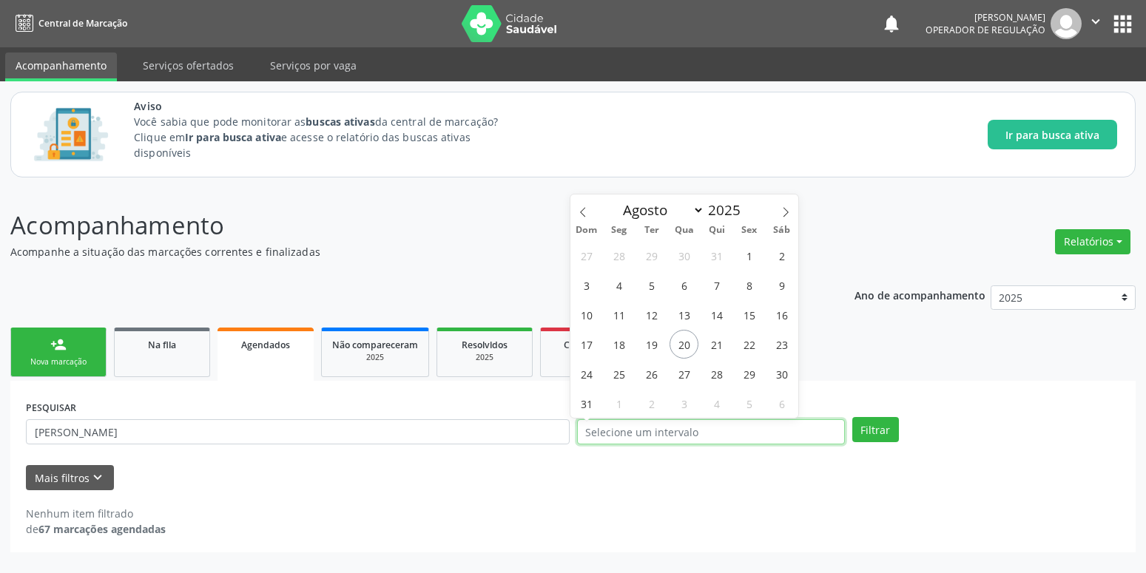
click at [615, 427] on input "text" at bounding box center [711, 431] width 268 height 25
click at [753, 311] on span "15" at bounding box center [749, 314] width 29 height 29
type input "[DATE]"
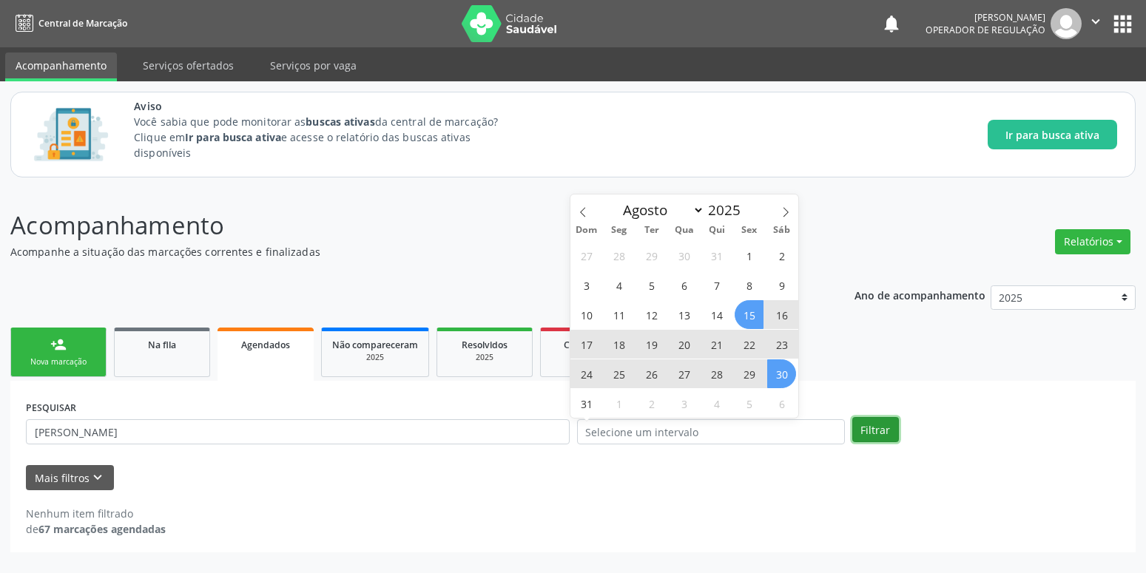
click at [868, 433] on button "Filtrar" at bounding box center [875, 429] width 47 height 25
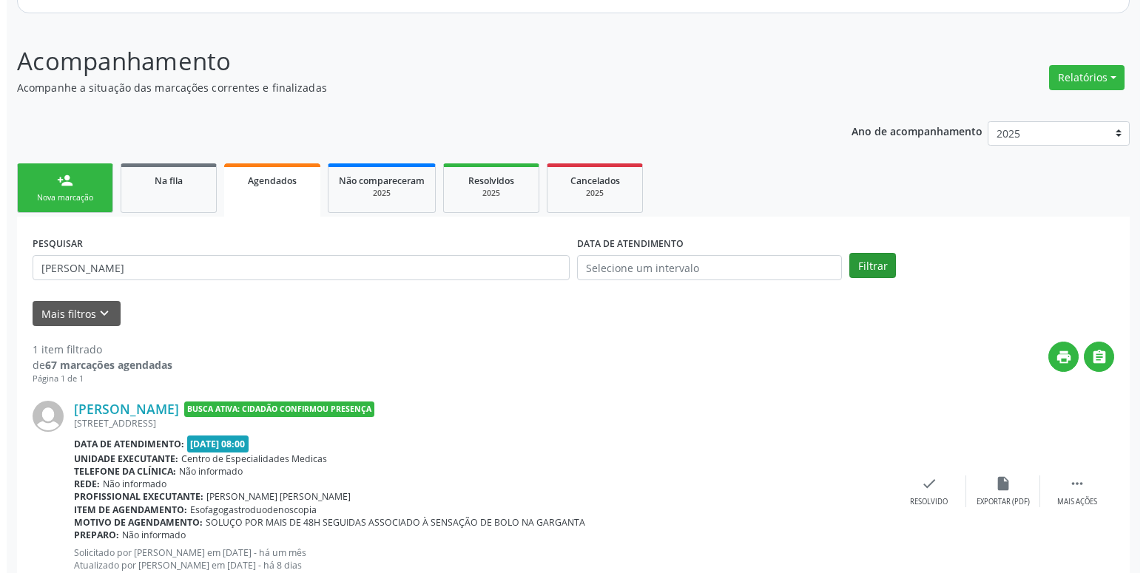
scroll to position [215, 0]
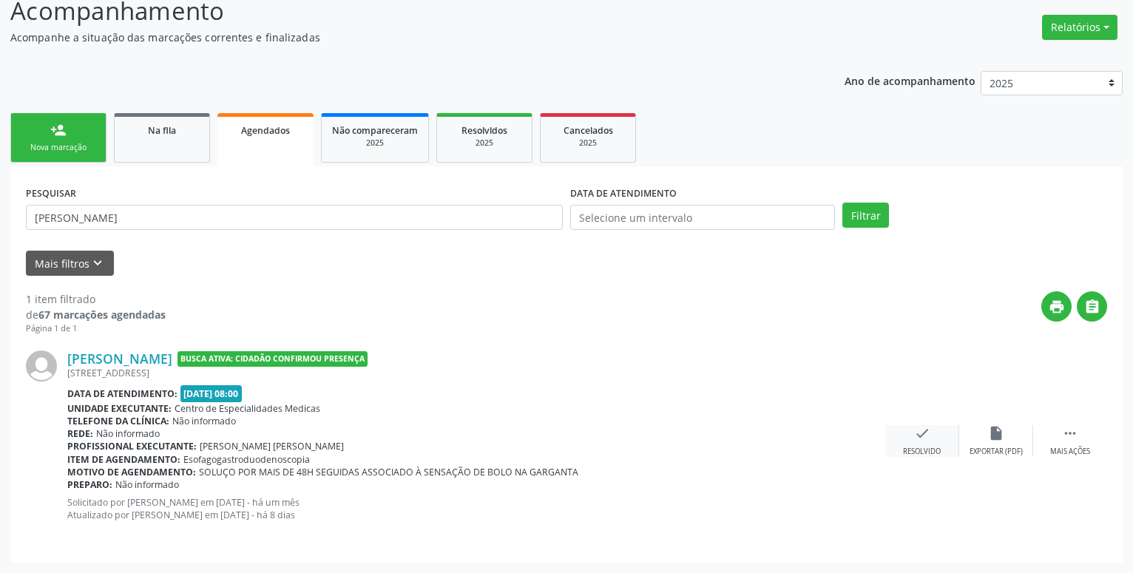
click at [923, 428] on icon "check" at bounding box center [922, 433] width 16 height 16
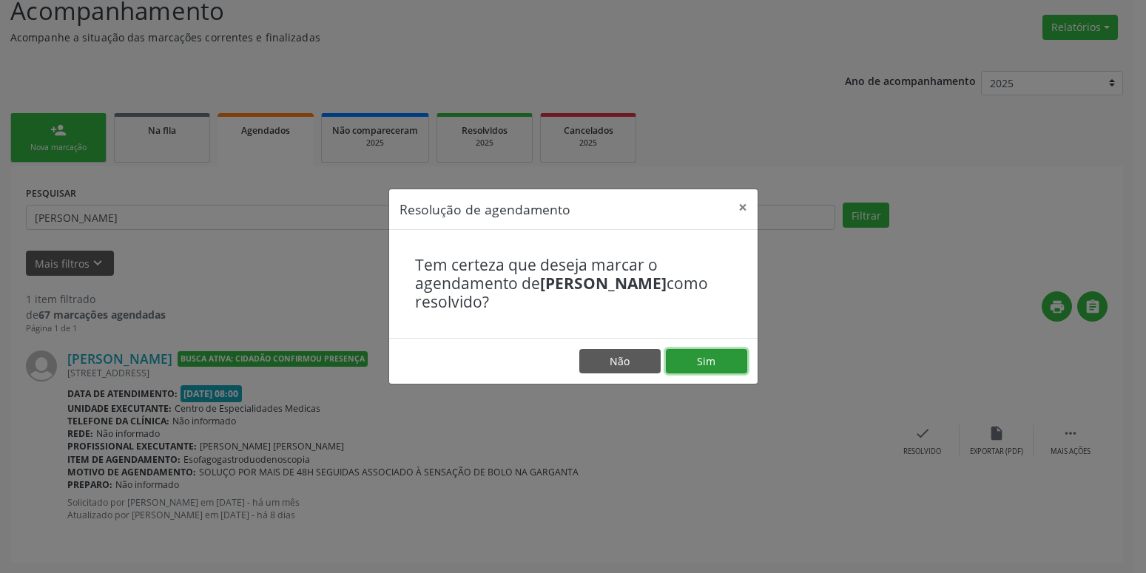
click at [699, 357] on button "Sim" at bounding box center [706, 361] width 81 height 25
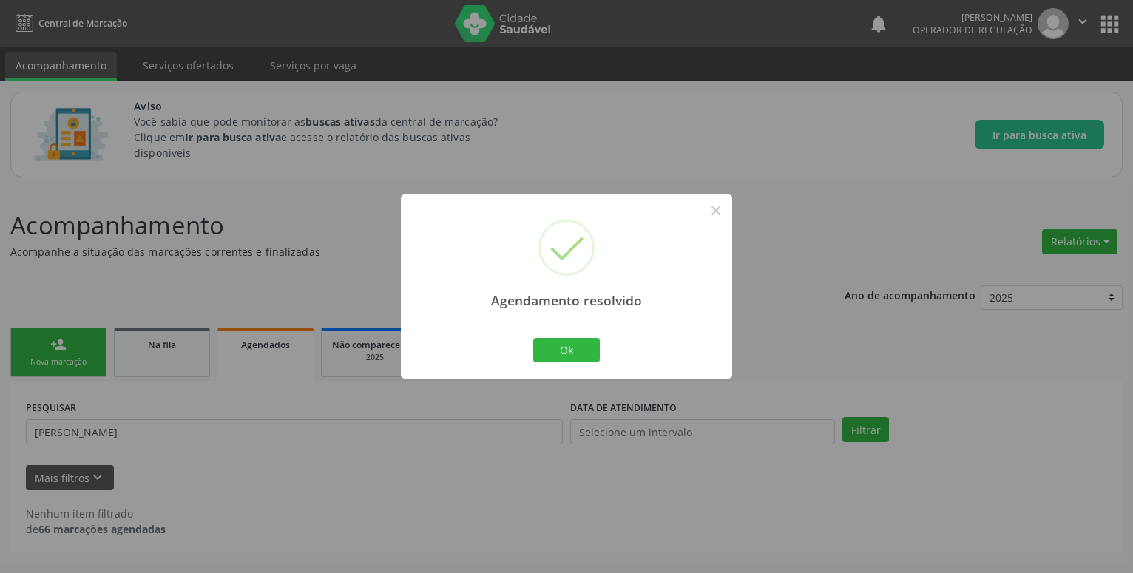
scroll to position [0, 0]
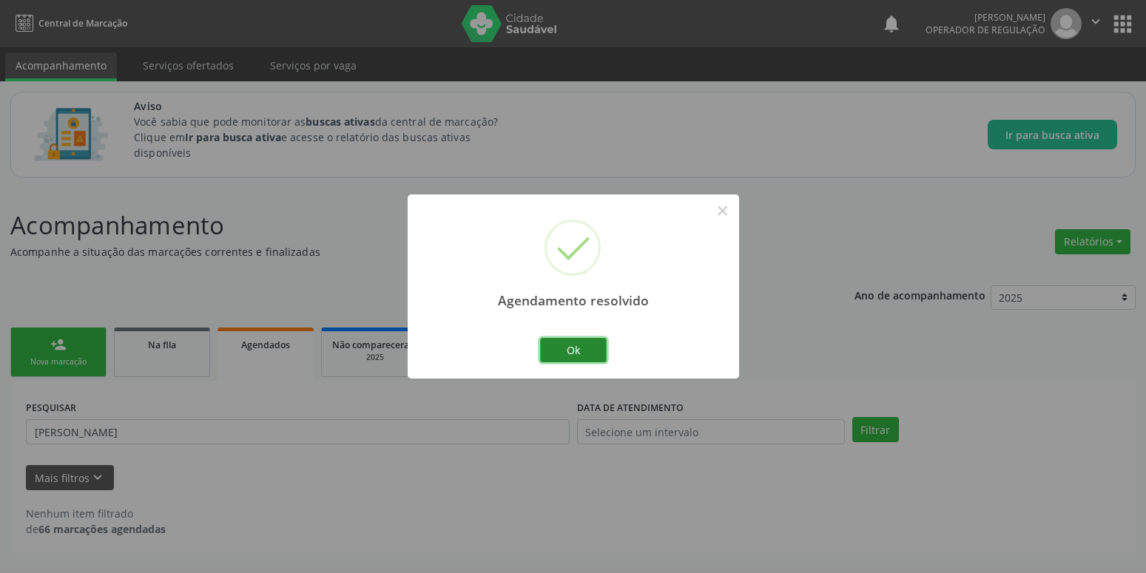
click at [576, 356] on button "Ok" at bounding box center [573, 350] width 67 height 25
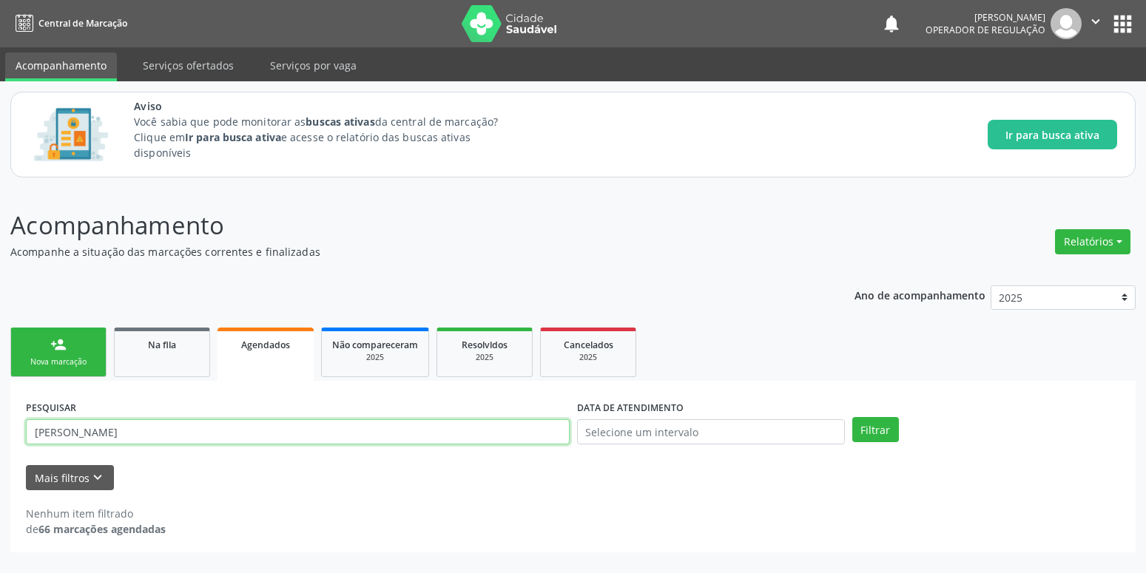
click at [171, 426] on input "[PERSON_NAME]" at bounding box center [298, 431] width 544 height 25
type input "m"
type input "[PERSON_NAME]"
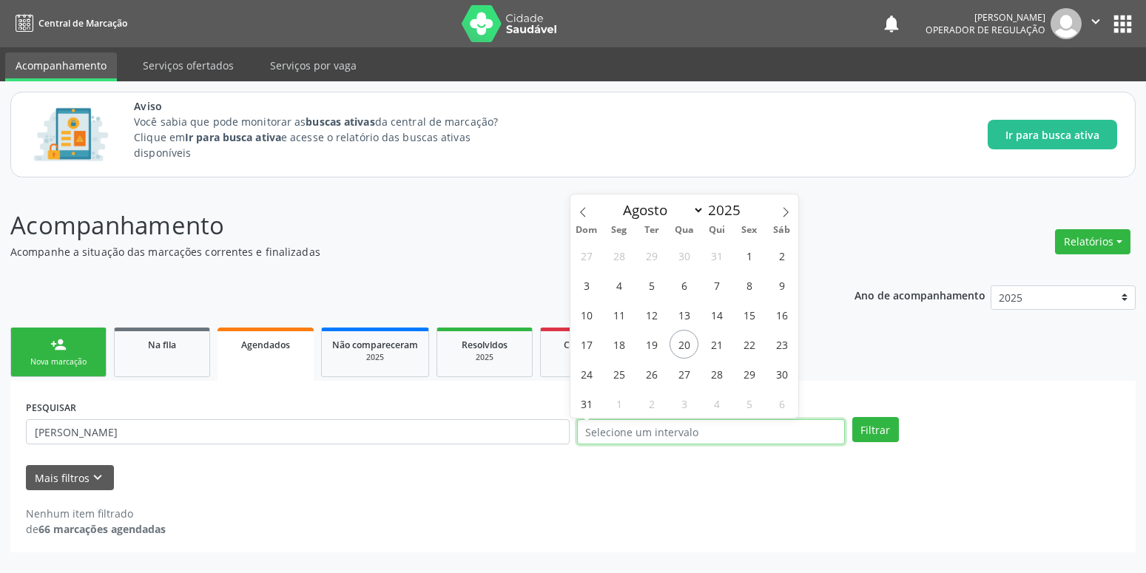
click at [731, 429] on input "text" at bounding box center [711, 431] width 268 height 25
click at [752, 309] on span "15" at bounding box center [749, 314] width 29 height 29
type input "[DATE]"
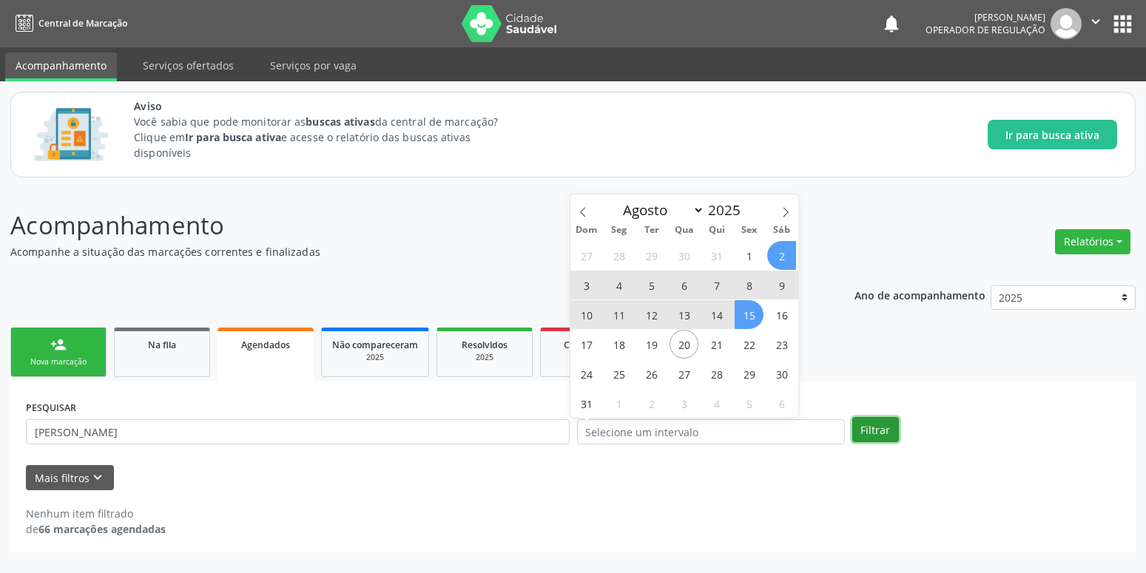
click at [879, 431] on button "Filtrar" at bounding box center [875, 429] width 47 height 25
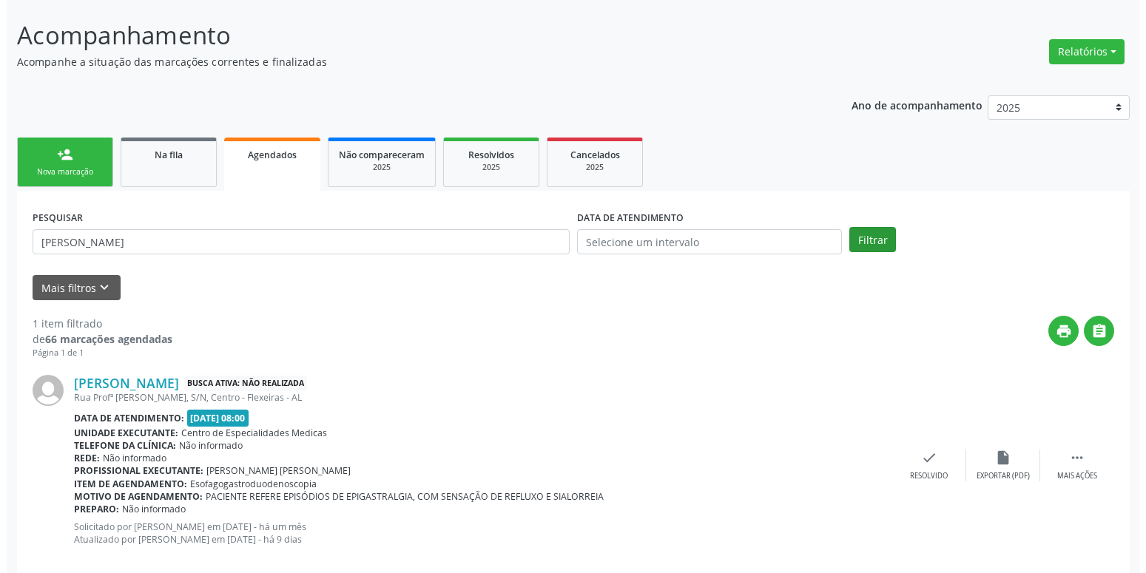
scroll to position [215, 0]
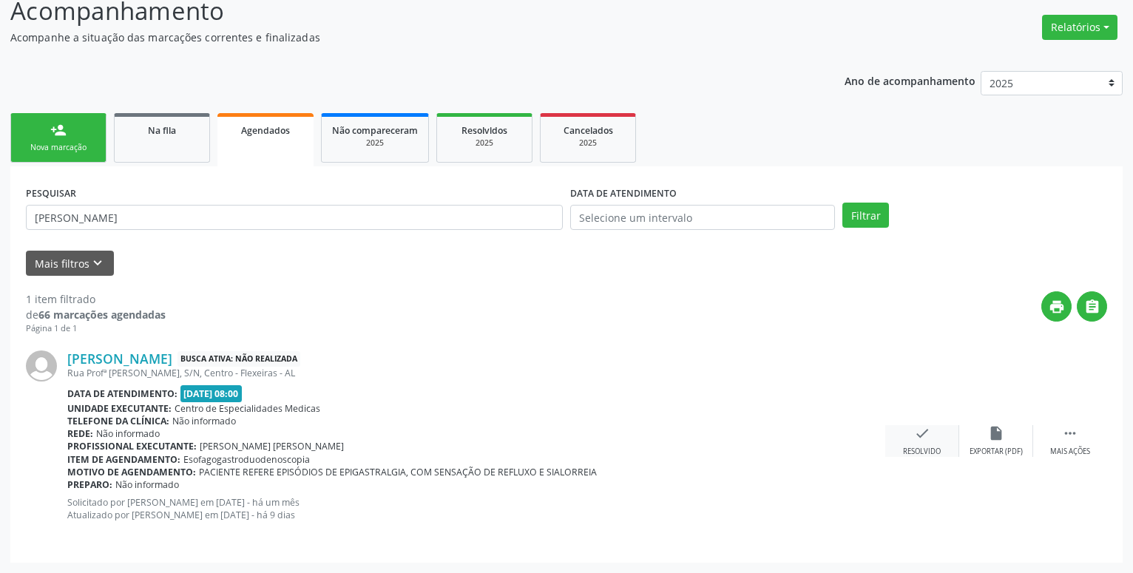
click at [921, 434] on icon "check" at bounding box center [922, 433] width 16 height 16
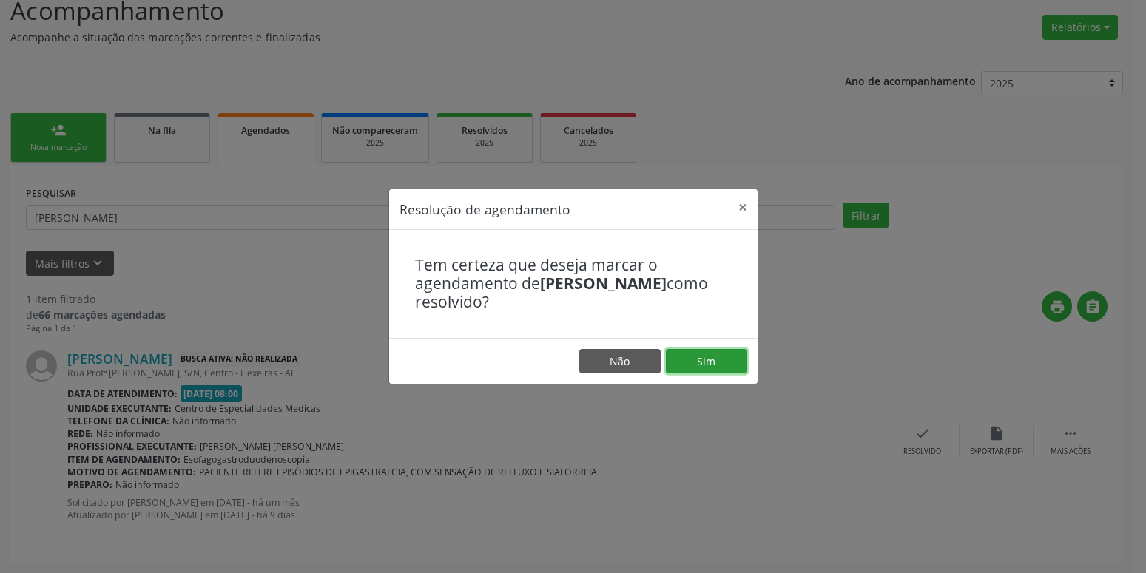
click at [727, 367] on button "Sim" at bounding box center [706, 361] width 81 height 25
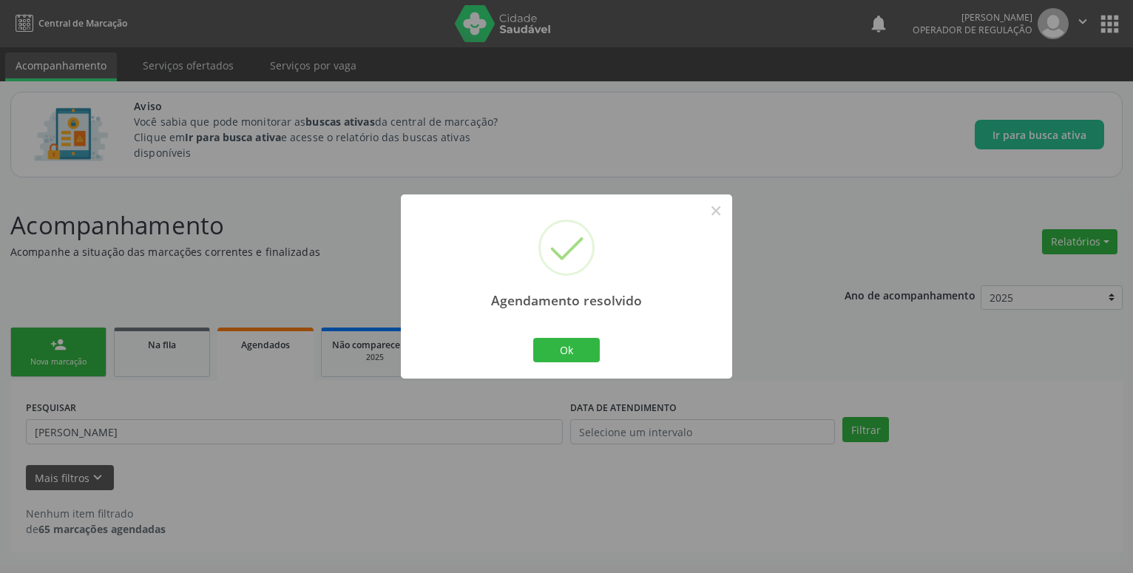
scroll to position [0, 0]
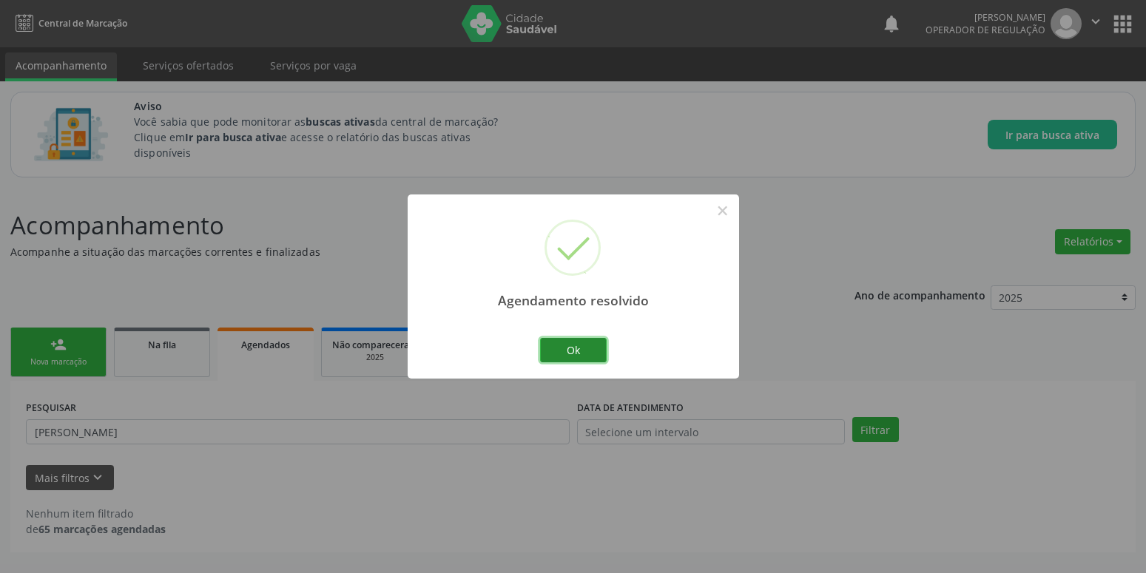
click at [596, 351] on button "Ok" at bounding box center [573, 350] width 67 height 25
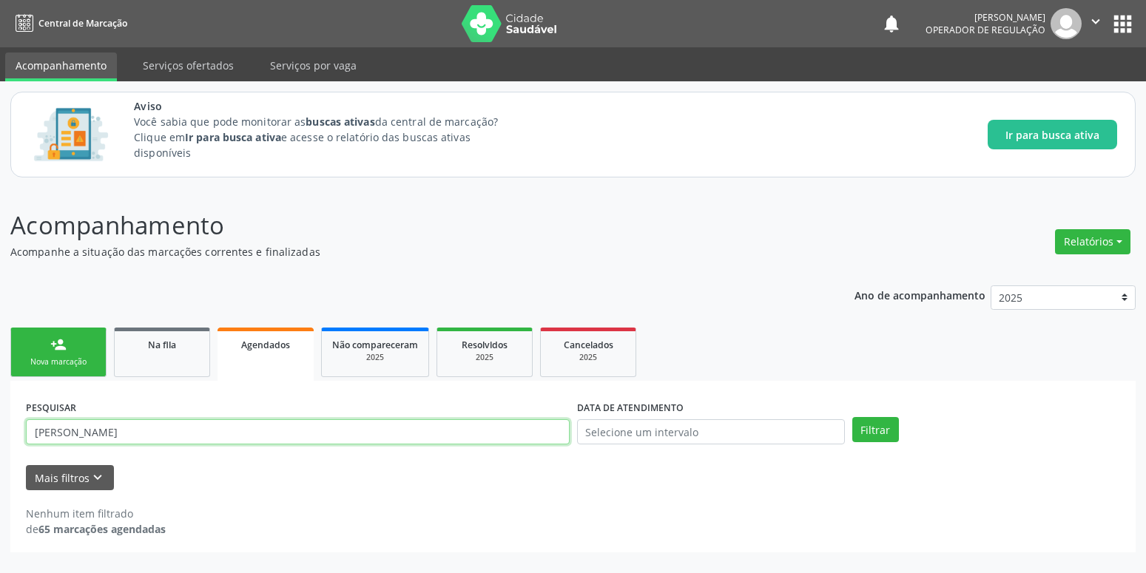
drag, startPoint x: 118, startPoint y: 435, endPoint x: 22, endPoint y: 436, distance: 96.2
click at [26, 436] on input "[PERSON_NAME]" at bounding box center [298, 431] width 544 height 25
type input "[PERSON_NAME]"
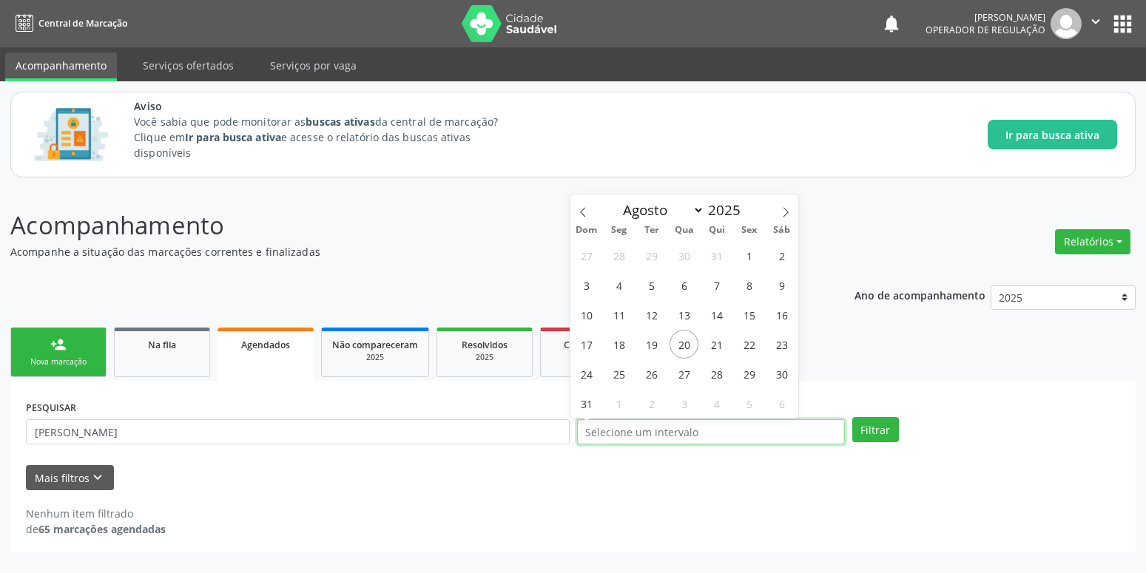
click at [607, 439] on input "text" at bounding box center [711, 431] width 268 height 25
click at [751, 313] on span "15" at bounding box center [749, 314] width 29 height 29
type input "[DATE]"
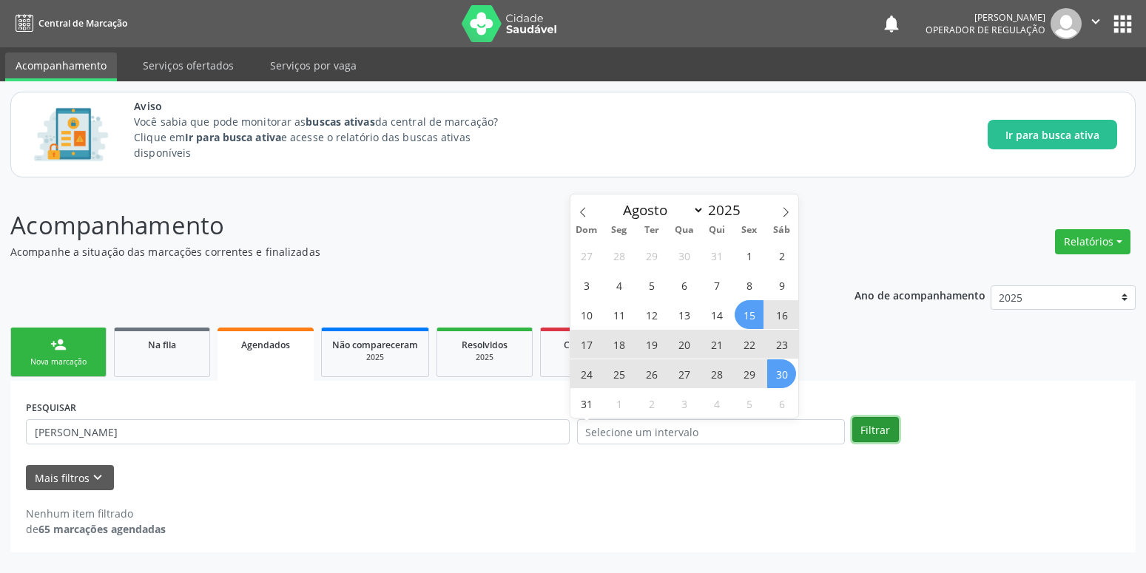
click at [878, 428] on button "Filtrar" at bounding box center [875, 429] width 47 height 25
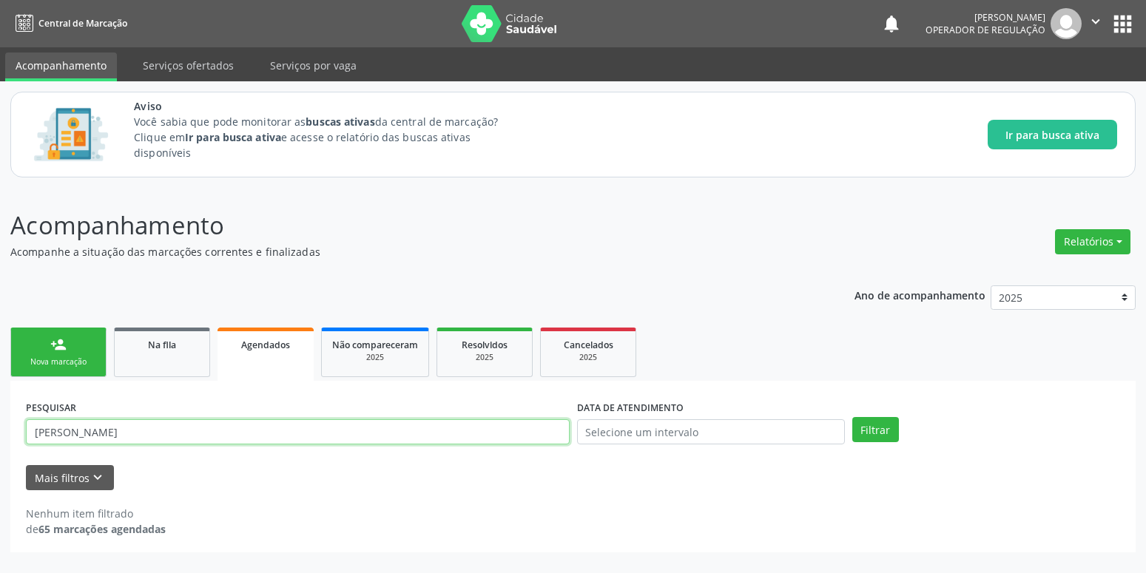
click at [192, 429] on input "[PERSON_NAME]" at bounding box center [298, 431] width 544 height 25
type input "[PERSON_NAME]"
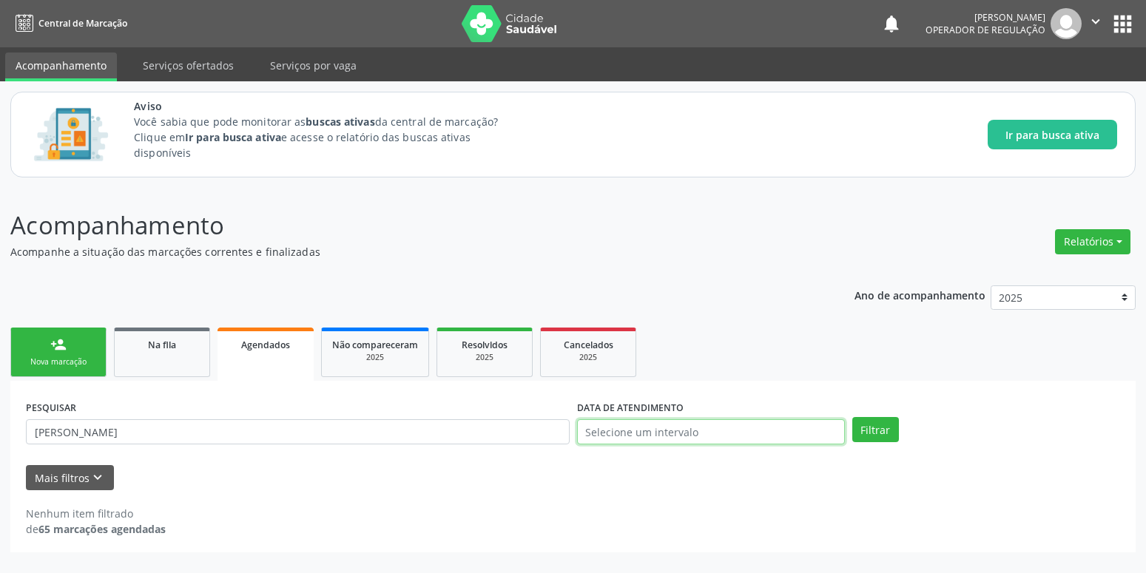
click at [638, 436] on input "text" at bounding box center [711, 431] width 268 height 25
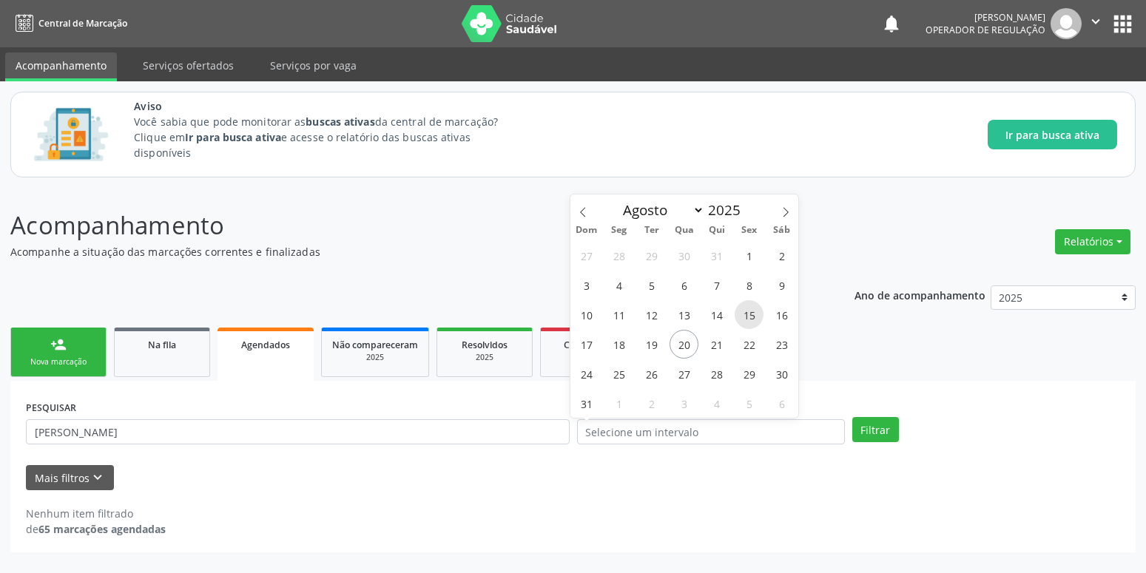
click at [744, 313] on span "15" at bounding box center [749, 314] width 29 height 29
type input "[DATE]"
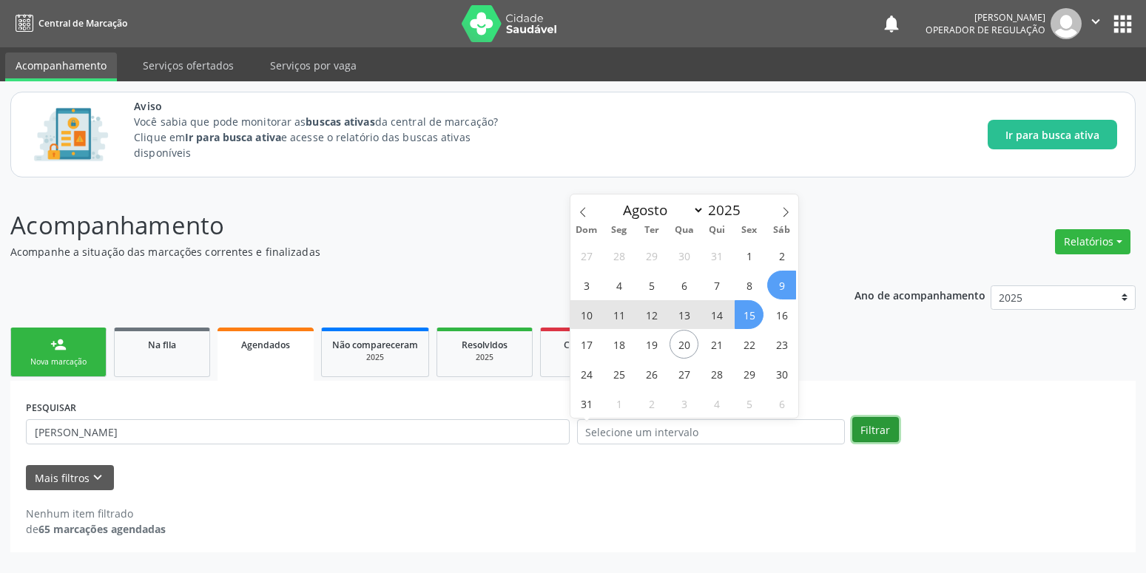
click at [877, 427] on button "Filtrar" at bounding box center [875, 429] width 47 height 25
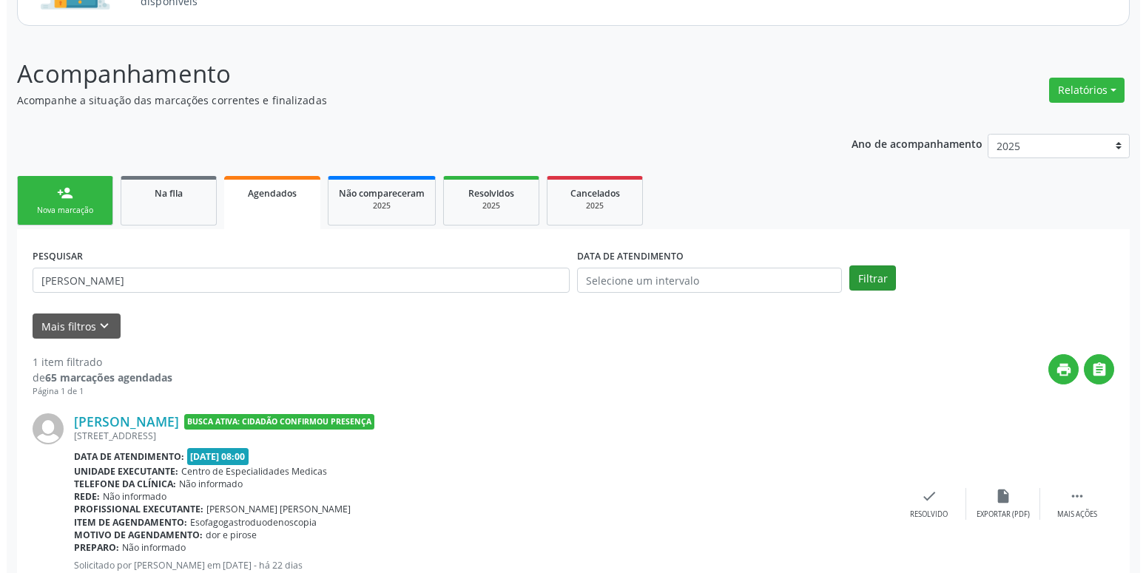
scroll to position [215, 0]
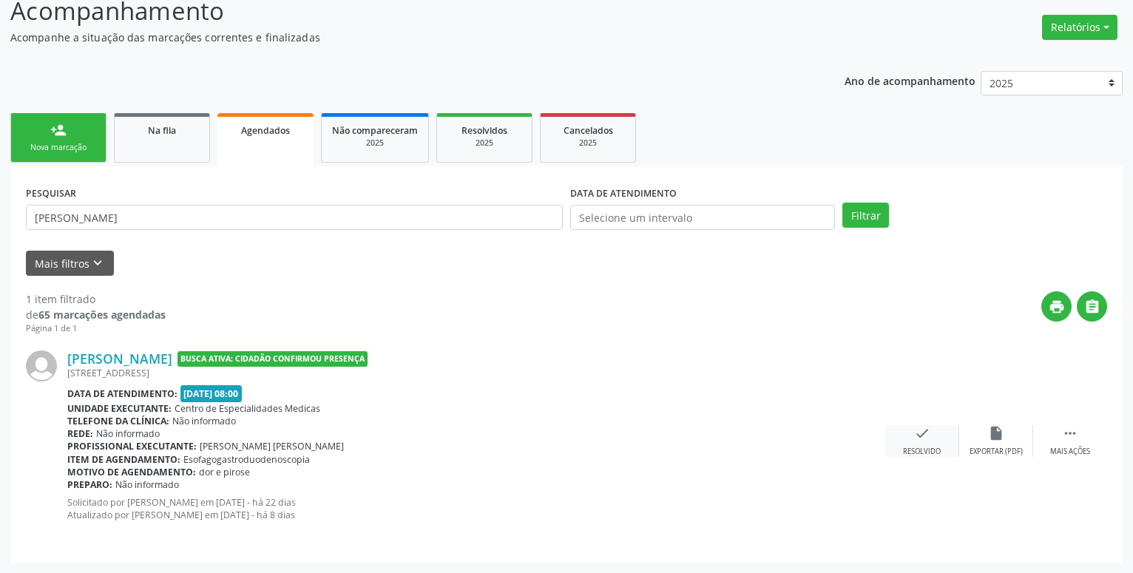
click at [921, 437] on icon "check" at bounding box center [922, 433] width 16 height 16
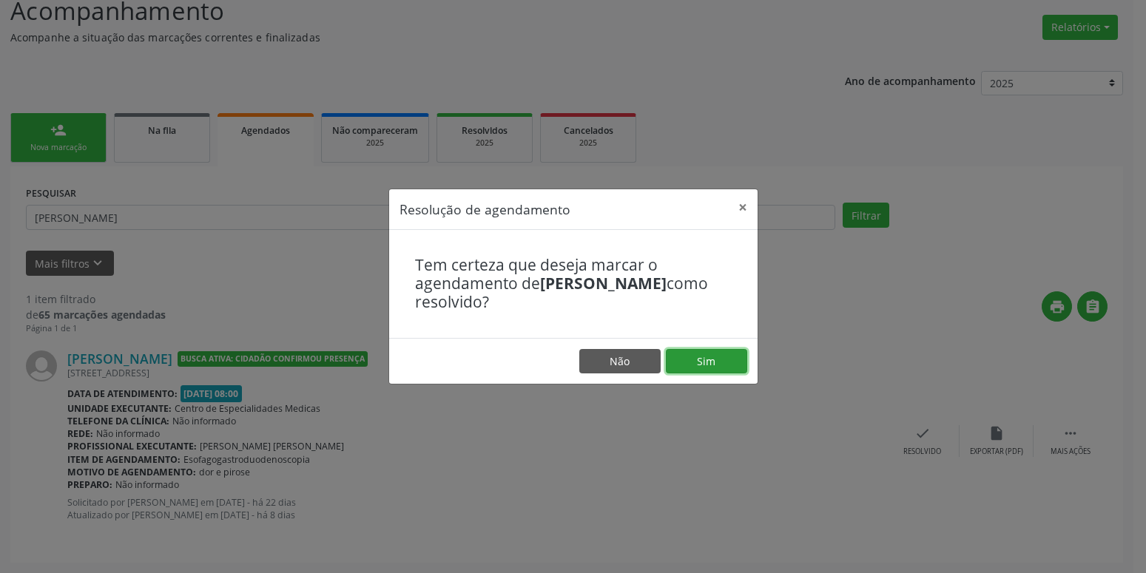
click at [729, 360] on button "Sim" at bounding box center [706, 361] width 81 height 25
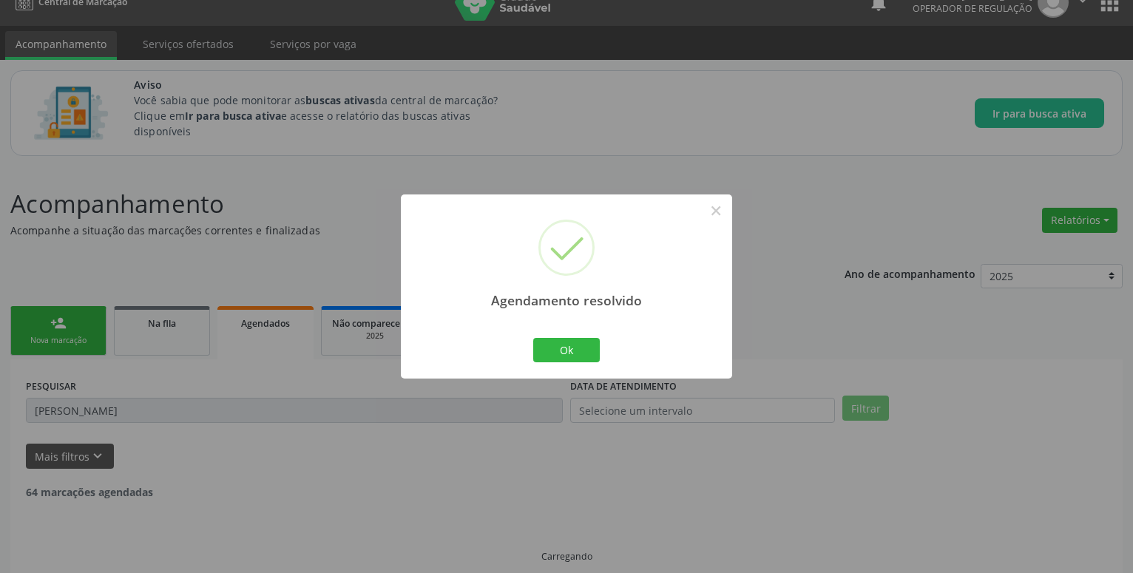
scroll to position [0, 0]
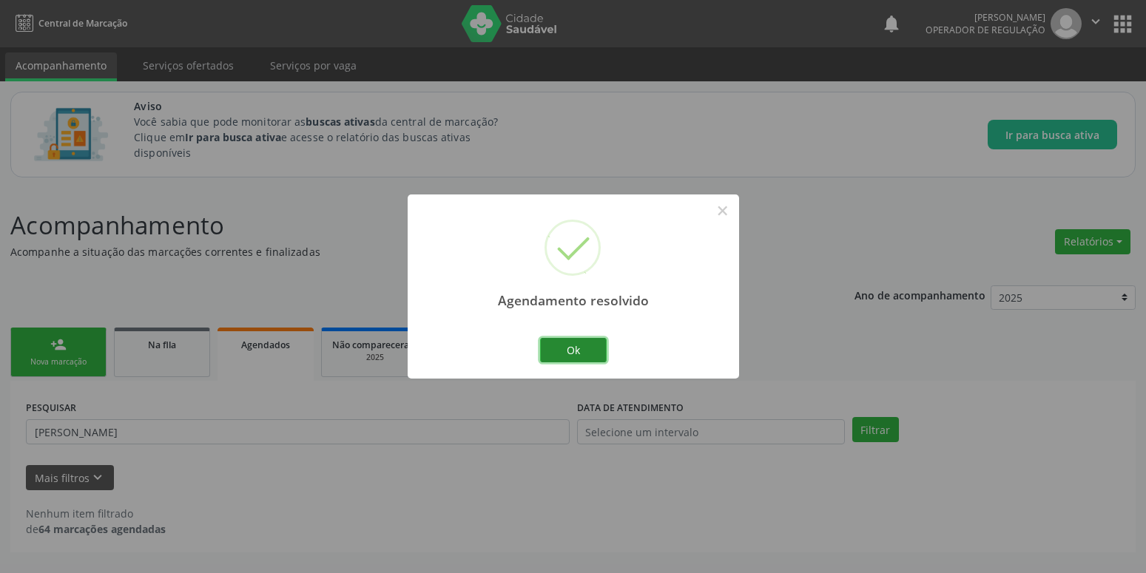
click at [581, 354] on button "Ok" at bounding box center [573, 350] width 67 height 25
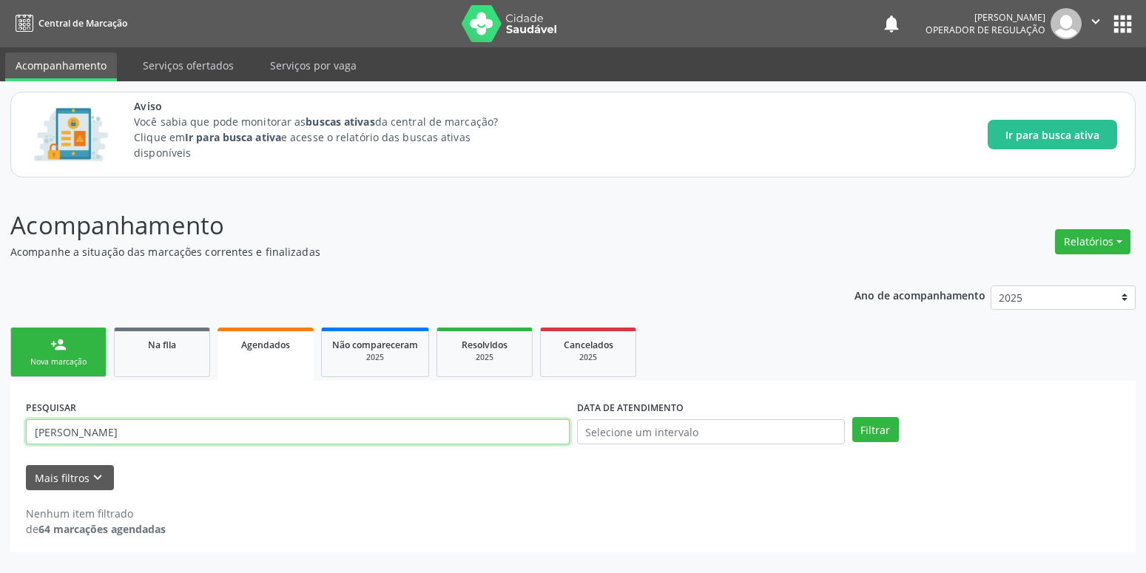
drag, startPoint x: 180, startPoint y: 434, endPoint x: 11, endPoint y: 434, distance: 168.7
click at [26, 434] on input "[PERSON_NAME]" at bounding box center [298, 431] width 544 height 25
type input "[PERSON_NAME]"
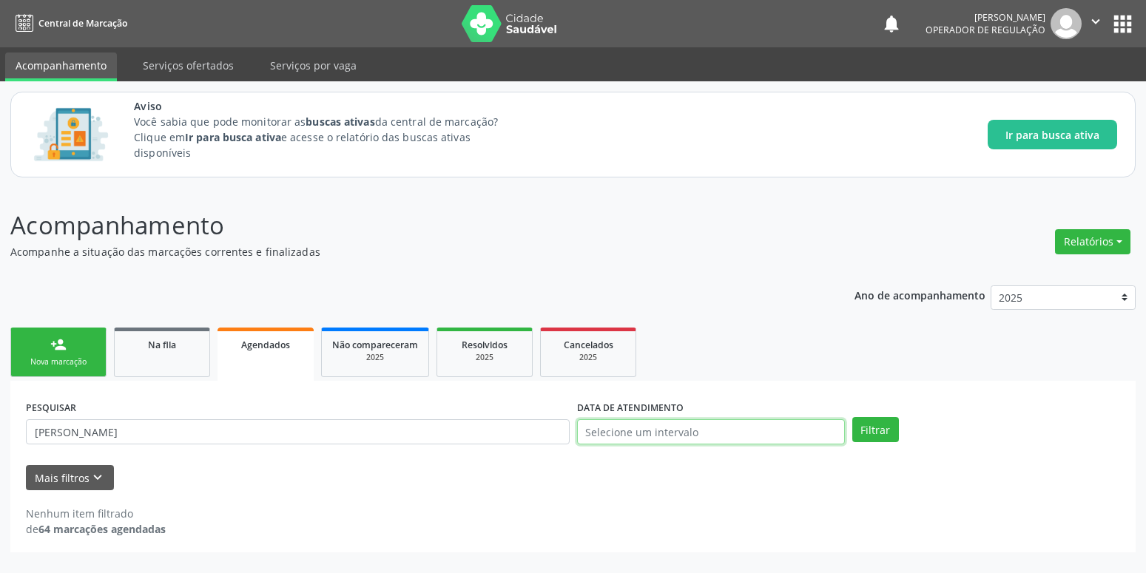
click at [648, 437] on input "text" at bounding box center [711, 431] width 268 height 25
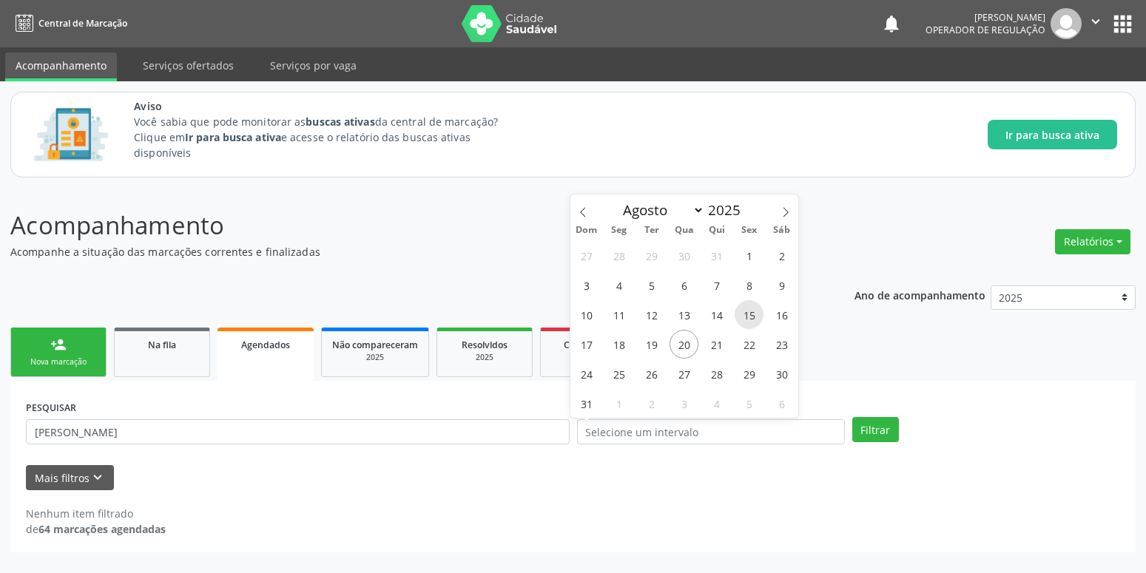
click at [749, 314] on span "15" at bounding box center [749, 314] width 29 height 29
type input "[DATE]"
click at [749, 314] on span "15" at bounding box center [749, 314] width 29 height 29
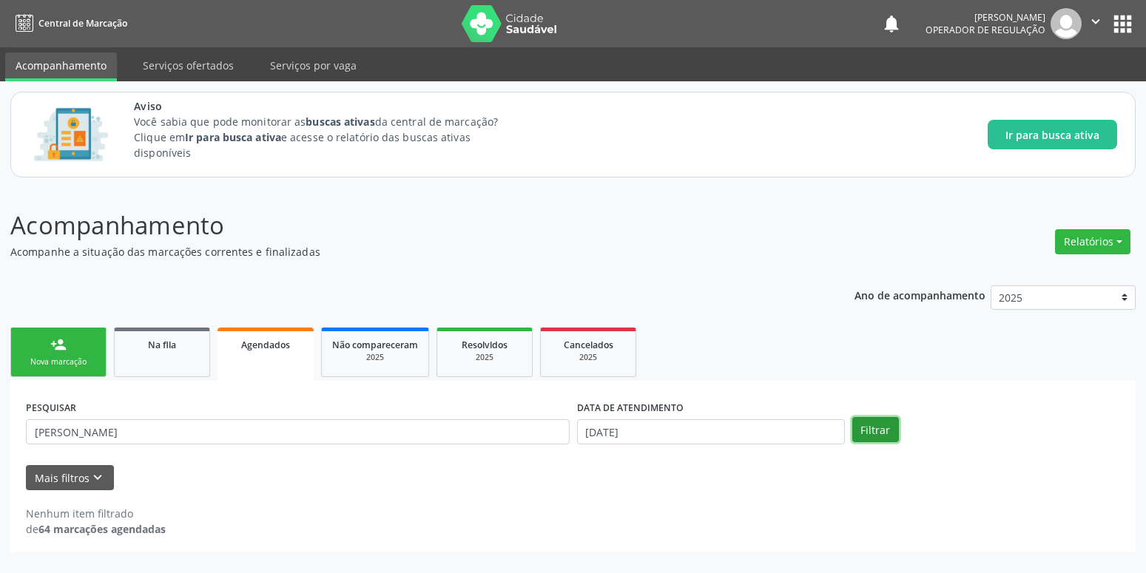
click at [866, 433] on button "Filtrar" at bounding box center [875, 429] width 47 height 25
click at [200, 438] on input "[PERSON_NAME]" at bounding box center [298, 431] width 544 height 25
click at [869, 425] on button "Filtrar" at bounding box center [875, 429] width 47 height 25
click at [161, 436] on input "[PERSON_NAME]" at bounding box center [298, 431] width 544 height 25
click at [852, 417] on button "Filtrar" at bounding box center [875, 429] width 47 height 25
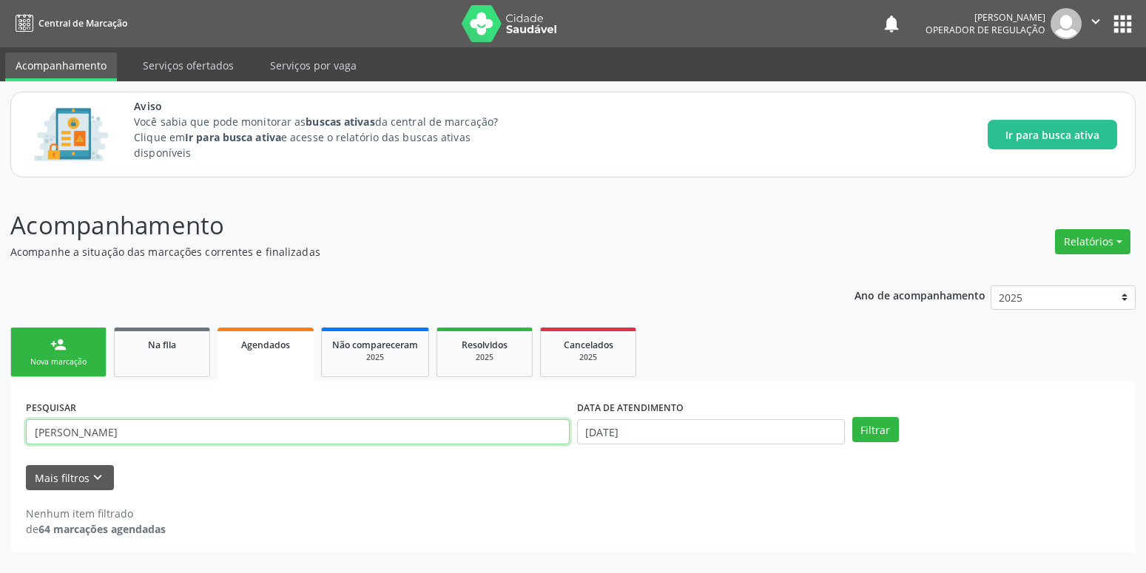
click at [161, 436] on input "[PERSON_NAME]" at bounding box center [298, 431] width 544 height 25
type input "m"
click at [865, 427] on button "Filtrar" at bounding box center [875, 429] width 47 height 25
click at [204, 426] on input "[PERSON_NAME]" at bounding box center [298, 431] width 544 height 25
type input "m"
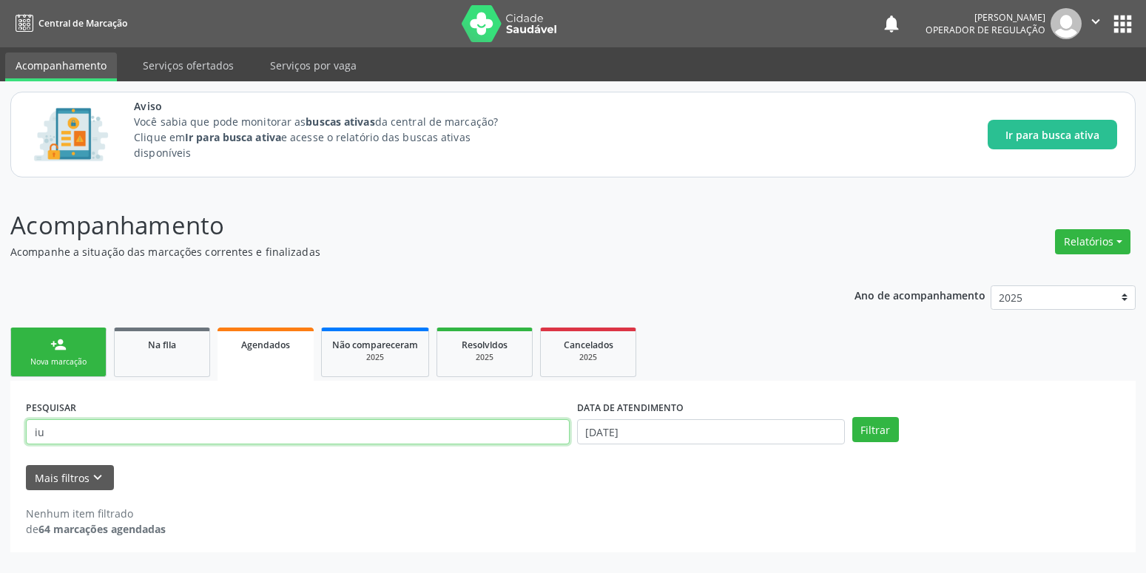
type input "i"
type input "[PERSON_NAME]"
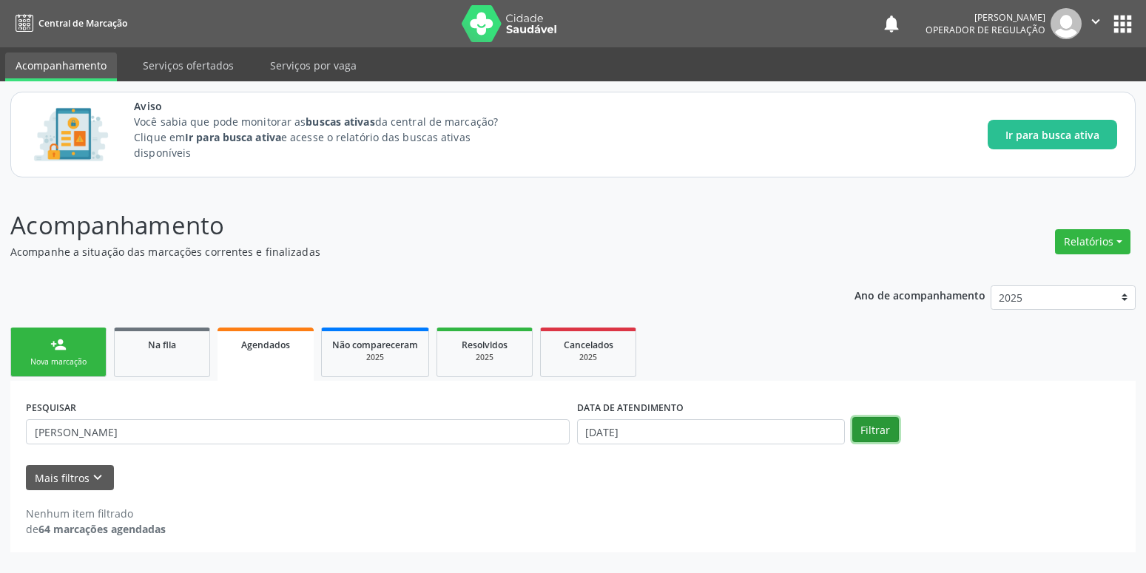
click at [857, 421] on button "Filtrar" at bounding box center [875, 429] width 47 height 25
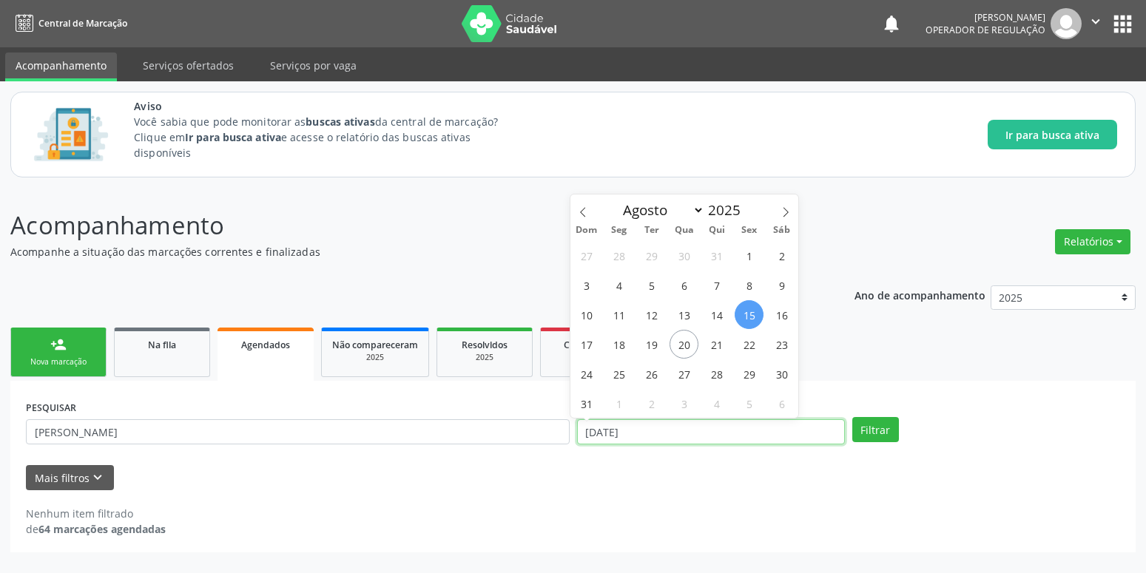
drag, startPoint x: 649, startPoint y: 426, endPoint x: 576, endPoint y: 434, distance: 73.0
click at [577, 434] on input "[DATE]" at bounding box center [711, 431] width 268 height 25
click at [749, 316] on span "15" at bounding box center [749, 314] width 29 height 29
type input "[DATE]"
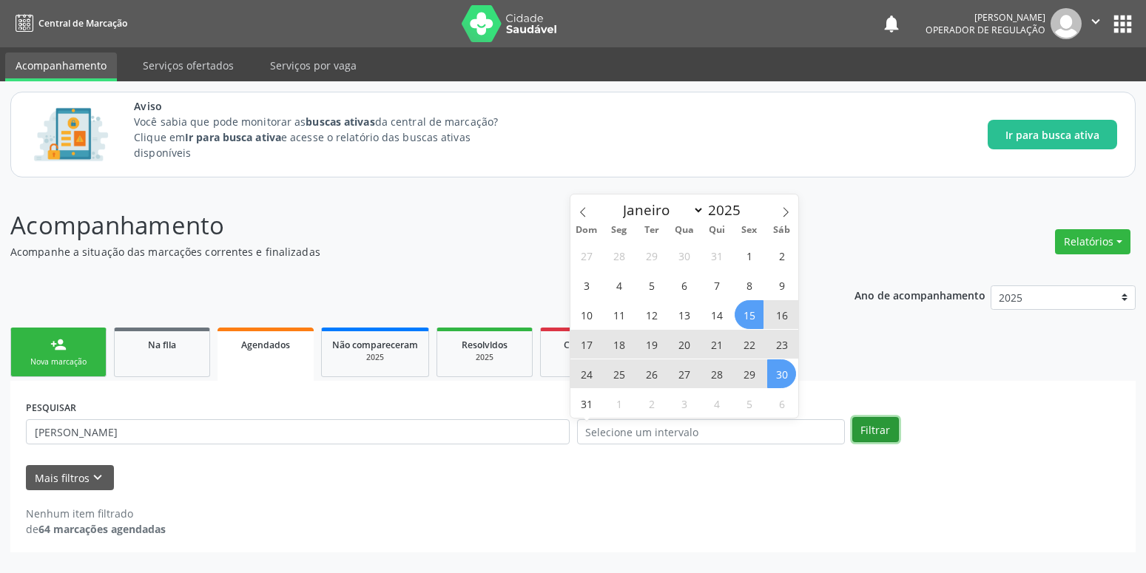
click at [874, 435] on button "Filtrar" at bounding box center [875, 429] width 47 height 25
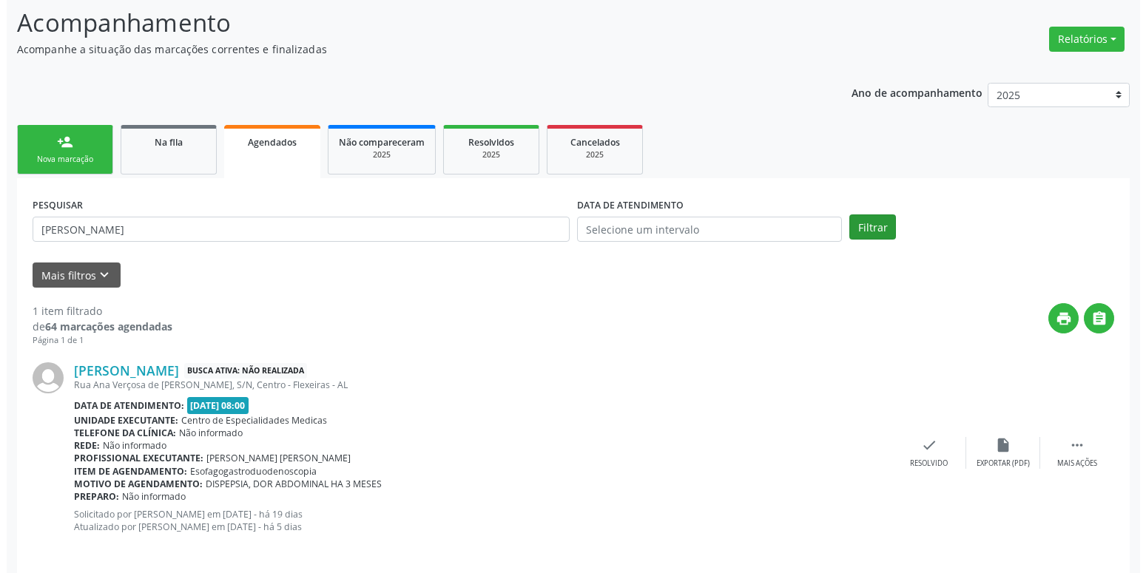
scroll to position [215, 0]
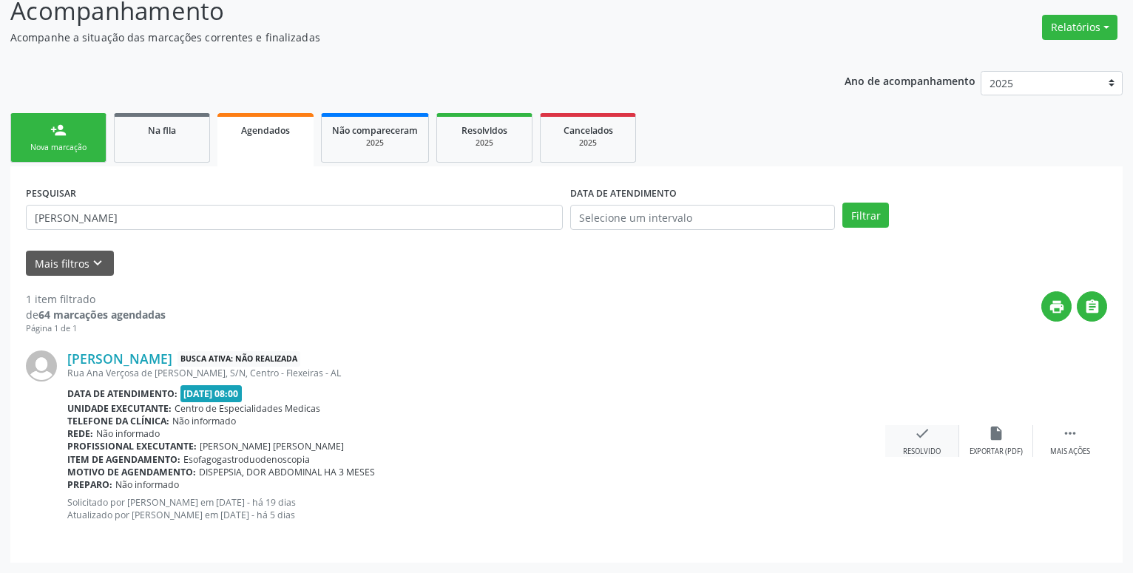
click at [926, 436] on icon "check" at bounding box center [922, 433] width 16 height 16
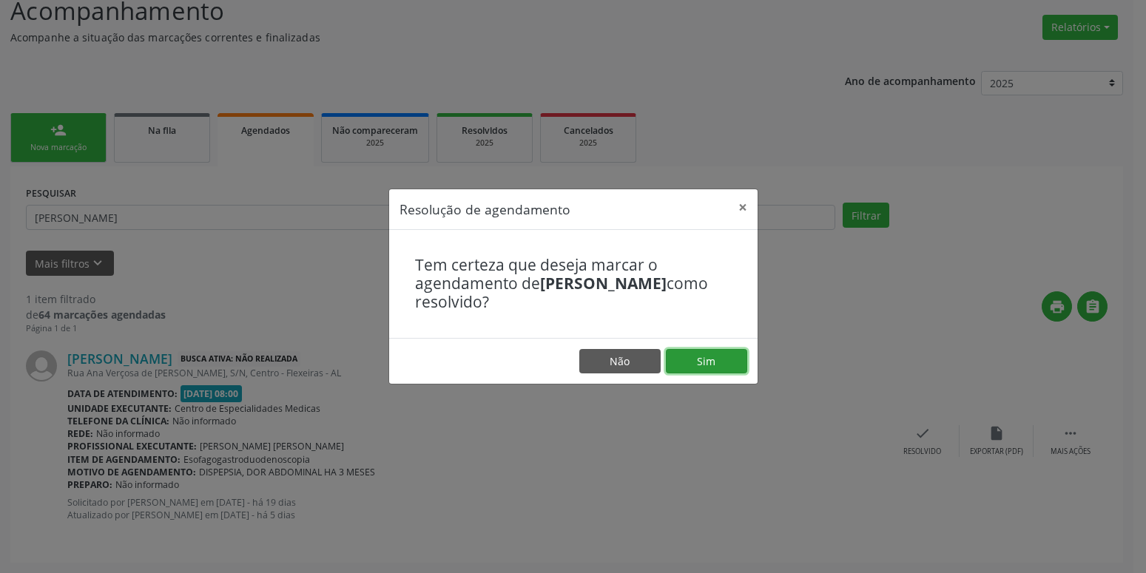
click at [707, 363] on button "Sim" at bounding box center [706, 361] width 81 height 25
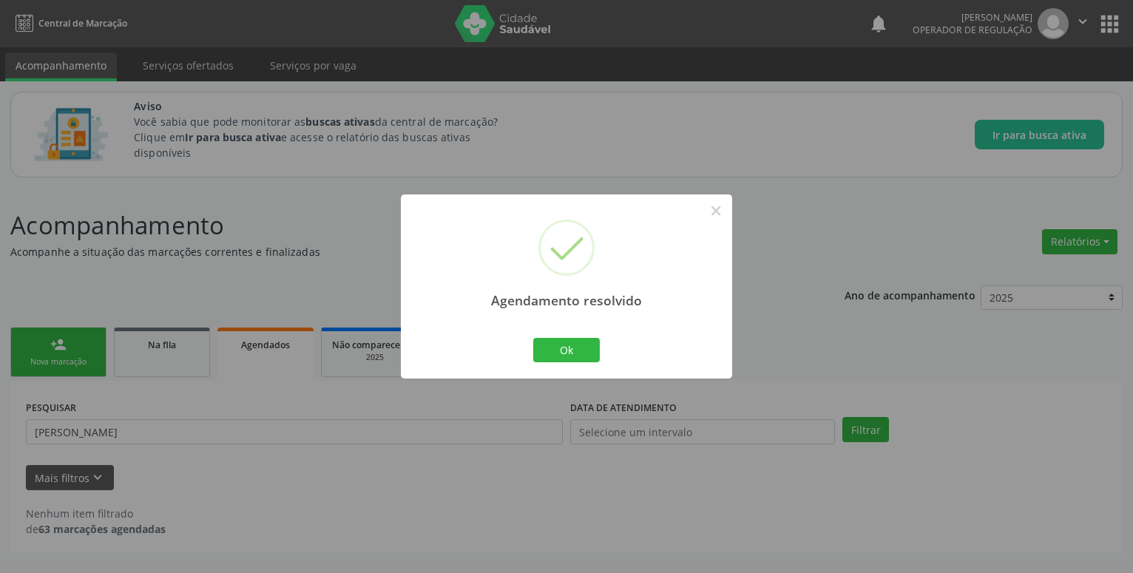
scroll to position [0, 0]
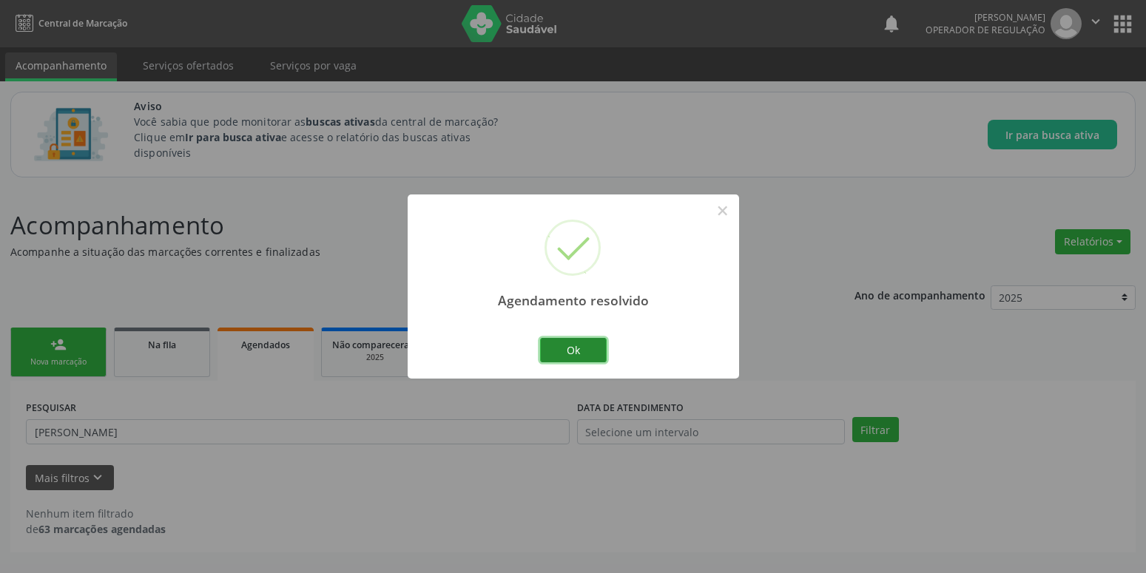
click at [587, 348] on button "Ok" at bounding box center [573, 350] width 67 height 25
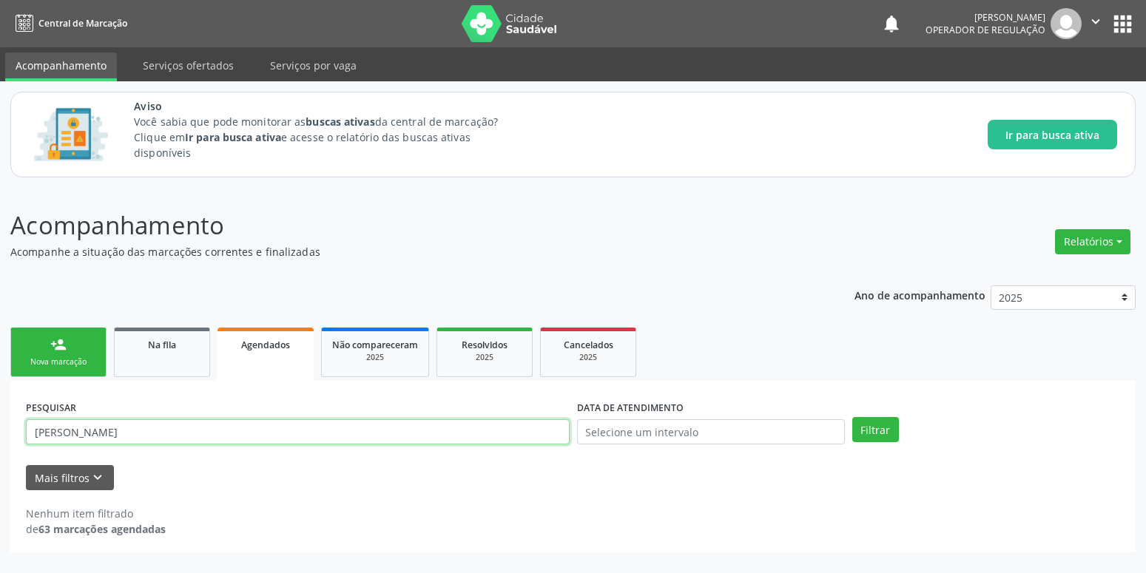
drag, startPoint x: 137, startPoint y: 429, endPoint x: -38, endPoint y: 431, distance: 174.6
click at [26, 431] on input "[PERSON_NAME]" at bounding box center [298, 431] width 544 height 25
type input "[PERSON_NAME]"
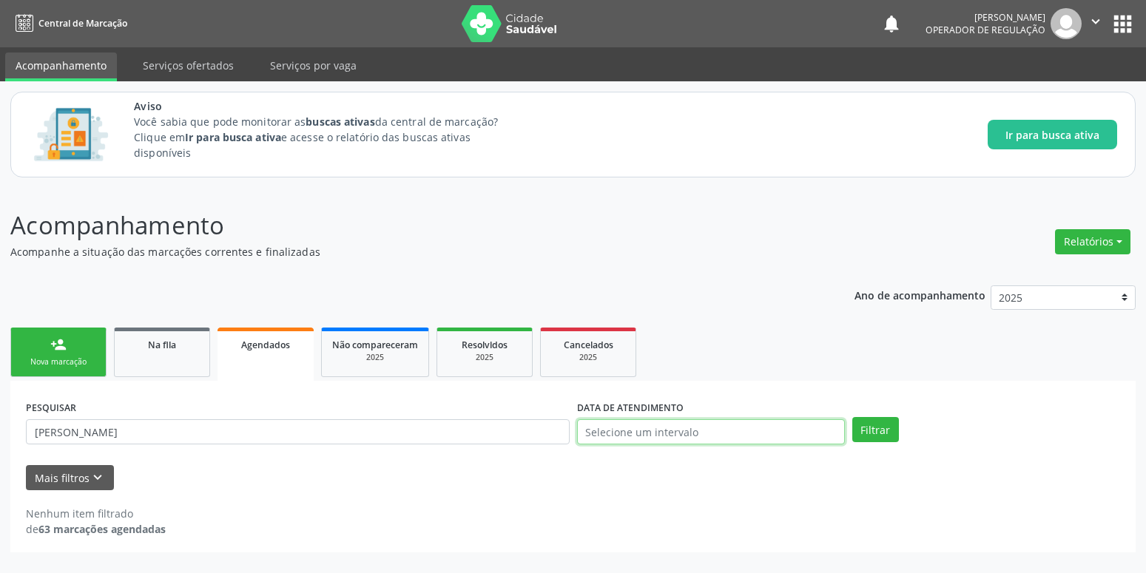
click at [627, 431] on input "text" at bounding box center [711, 431] width 268 height 25
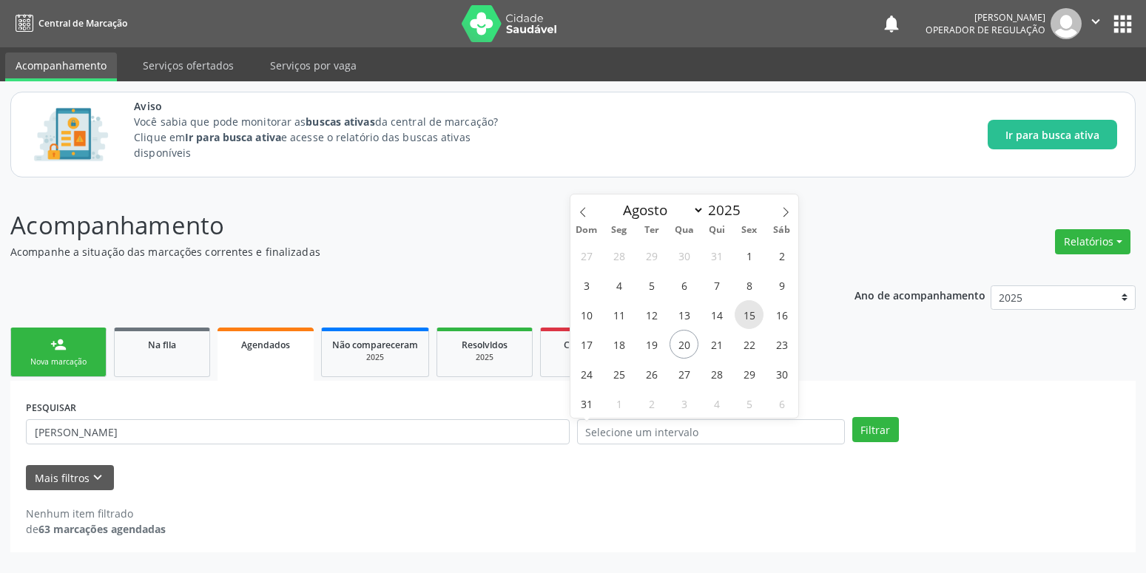
click at [752, 319] on span "15" at bounding box center [749, 314] width 29 height 29
type input "[DATE]"
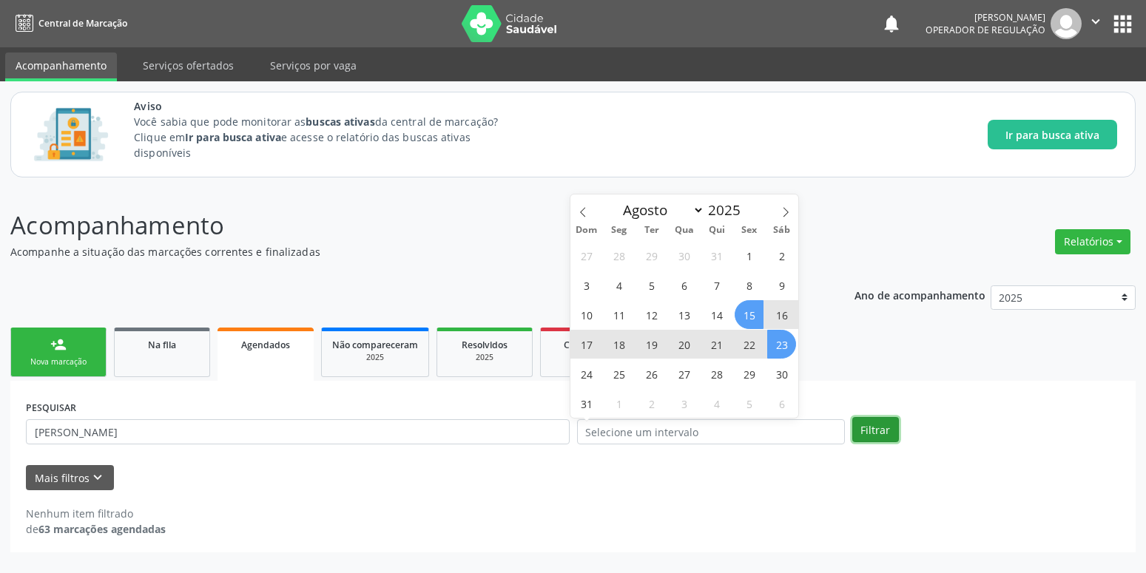
click at [878, 427] on button "Filtrar" at bounding box center [875, 429] width 47 height 25
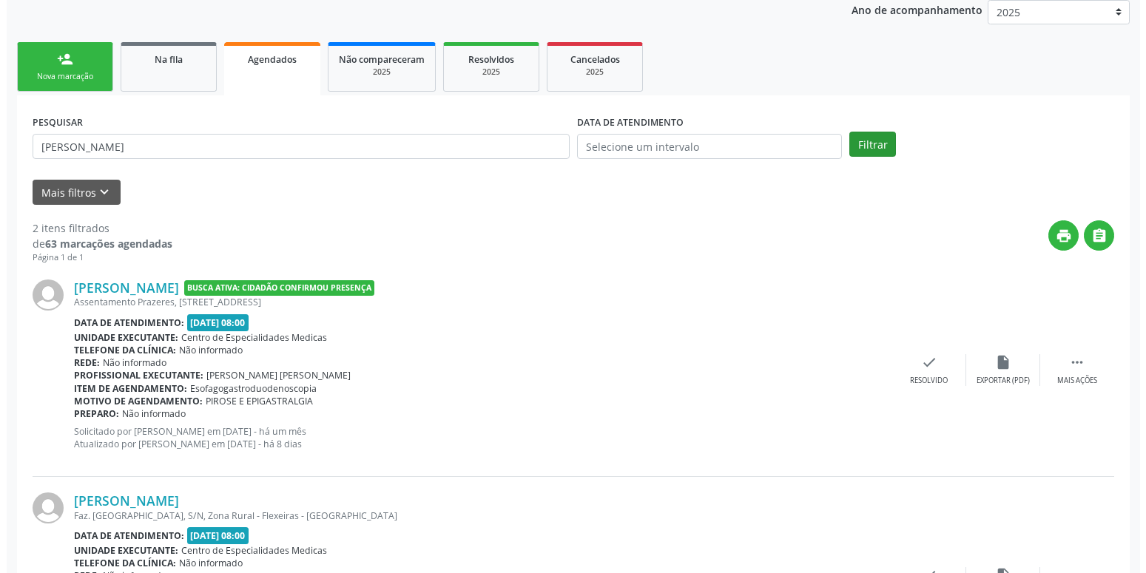
scroll to position [302, 0]
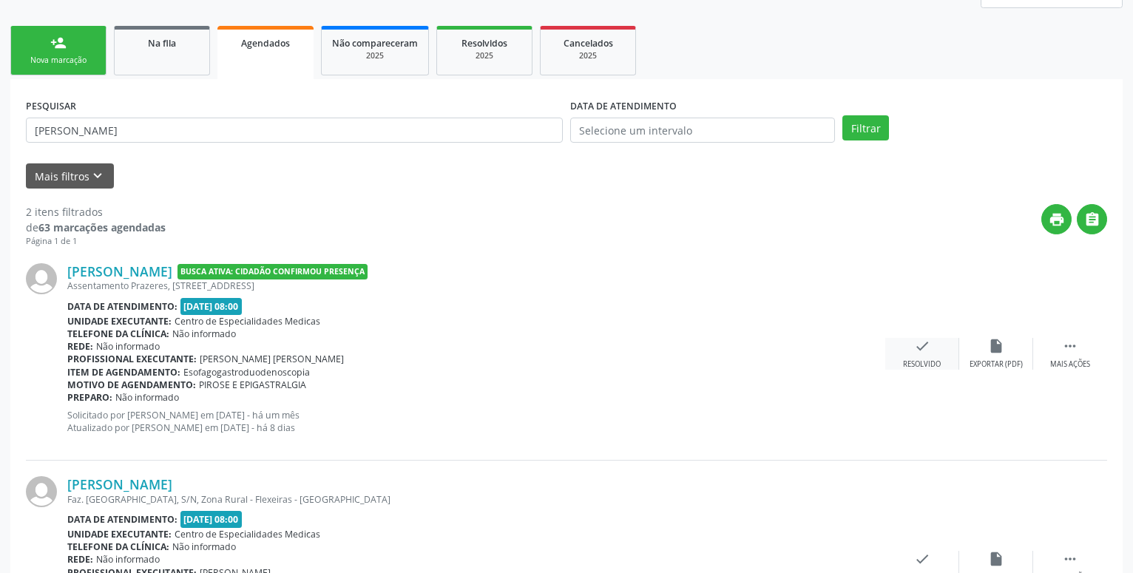
click at [931, 354] on div "check Resolvido" at bounding box center [923, 354] width 74 height 32
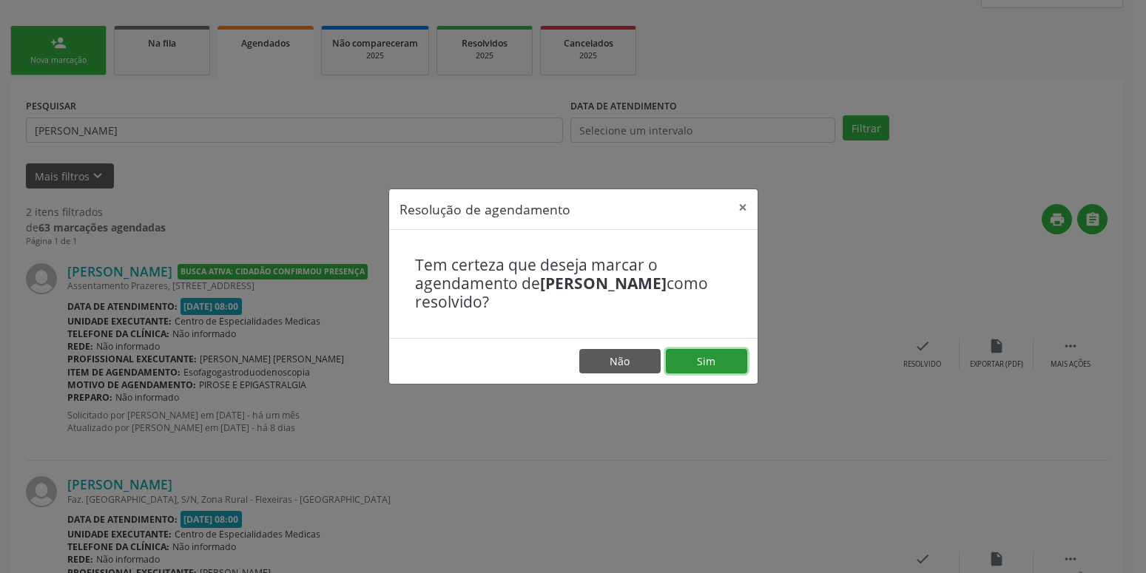
click at [712, 363] on button "Sim" at bounding box center [706, 361] width 81 height 25
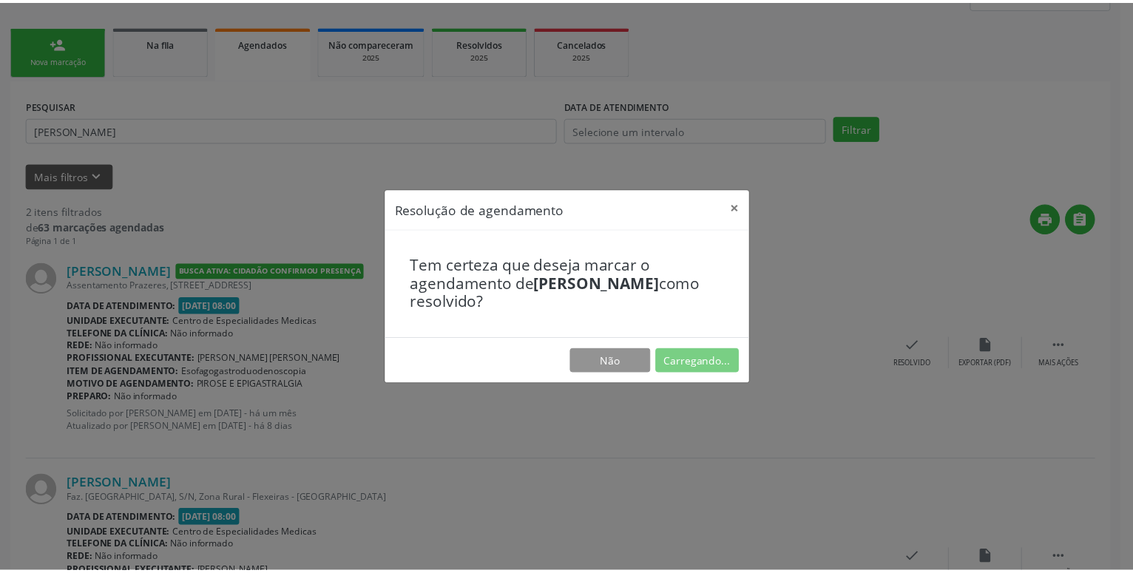
scroll to position [21, 0]
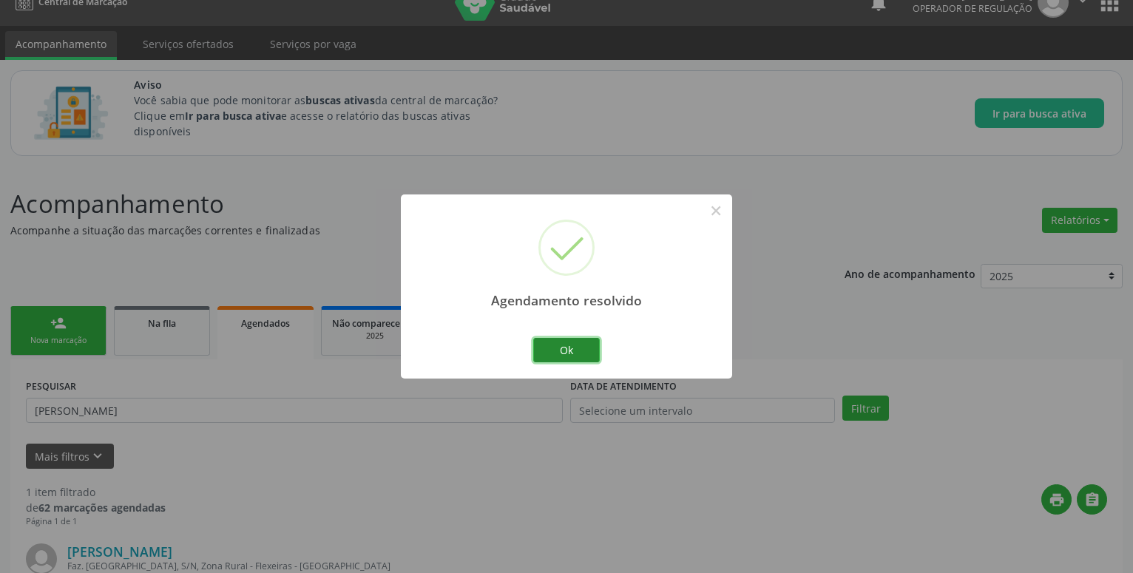
click at [566, 347] on button "Ok" at bounding box center [566, 350] width 67 height 25
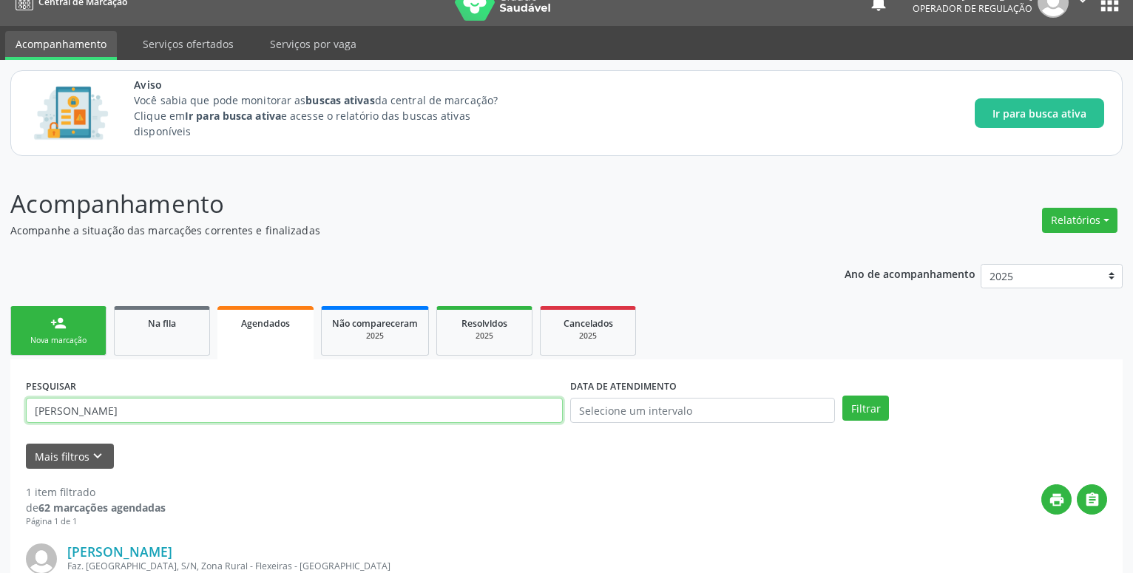
click at [192, 414] on input "[PERSON_NAME]" at bounding box center [294, 410] width 537 height 25
type input "m"
type input "[PERSON_NAME]"
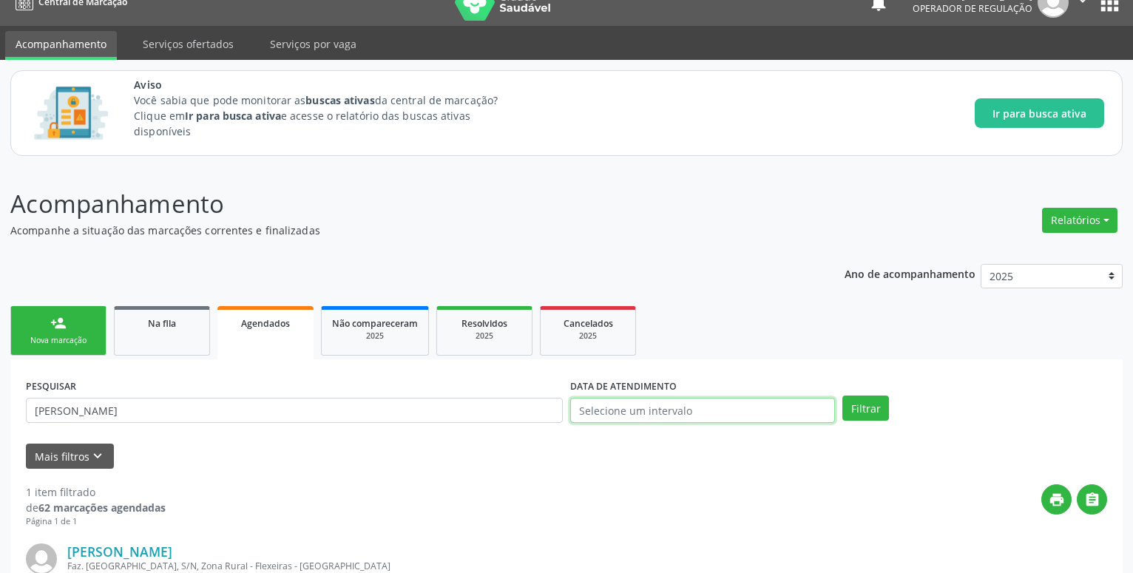
click at [629, 411] on input "text" at bounding box center [702, 410] width 265 height 25
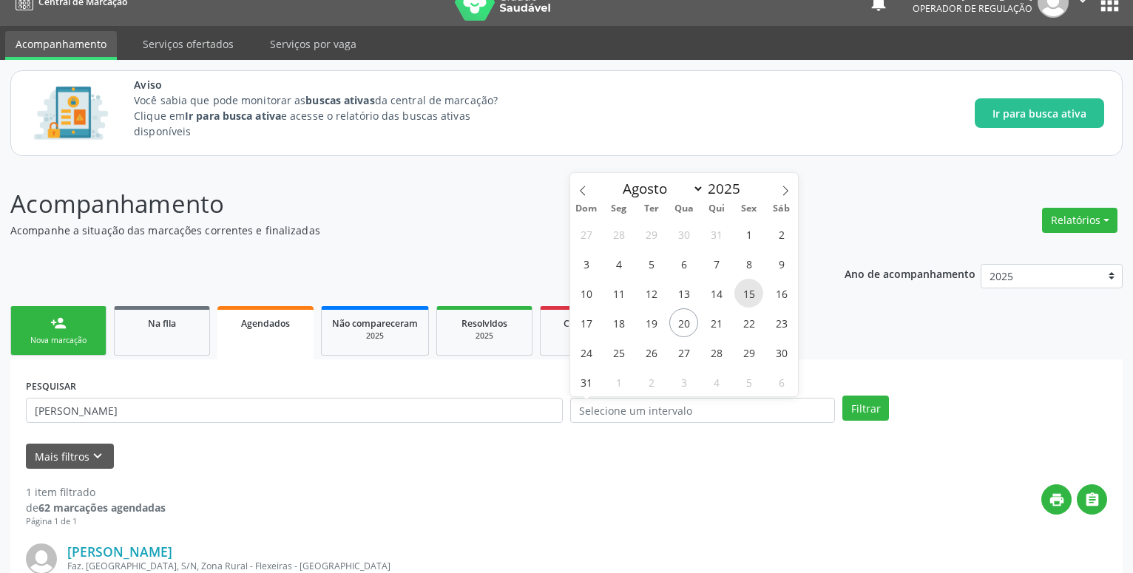
click at [749, 291] on span "15" at bounding box center [749, 293] width 29 height 29
type input "[DATE]"
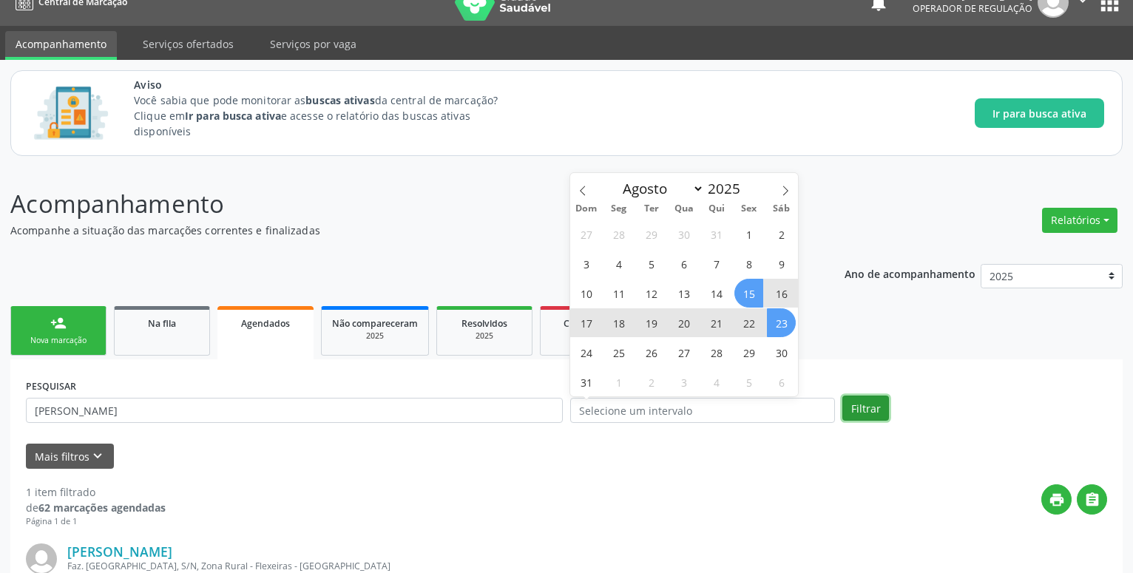
click at [852, 407] on button "Filtrar" at bounding box center [866, 408] width 47 height 25
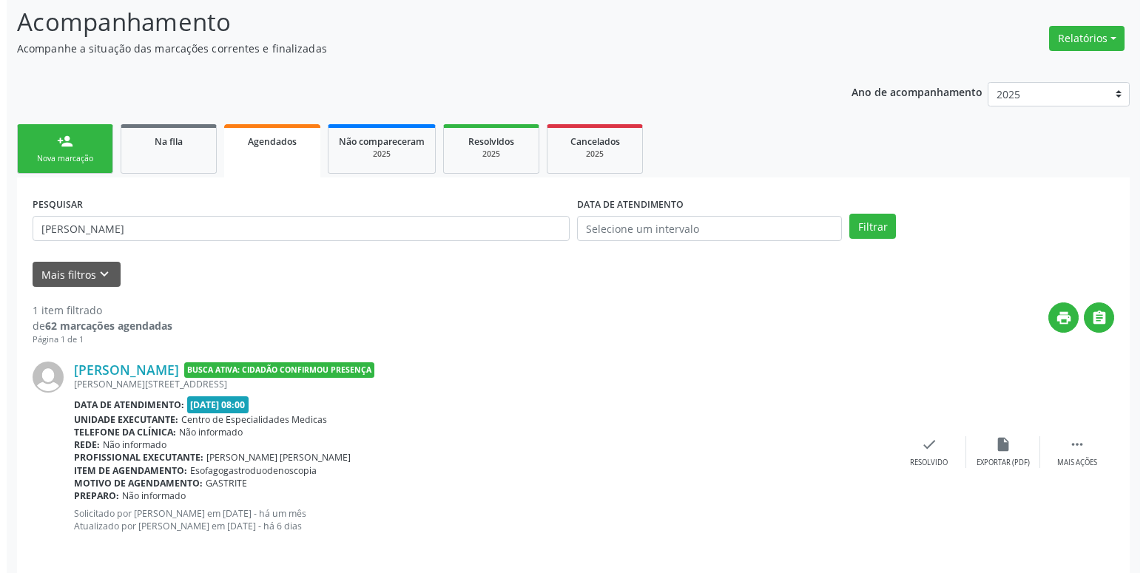
scroll to position [215, 0]
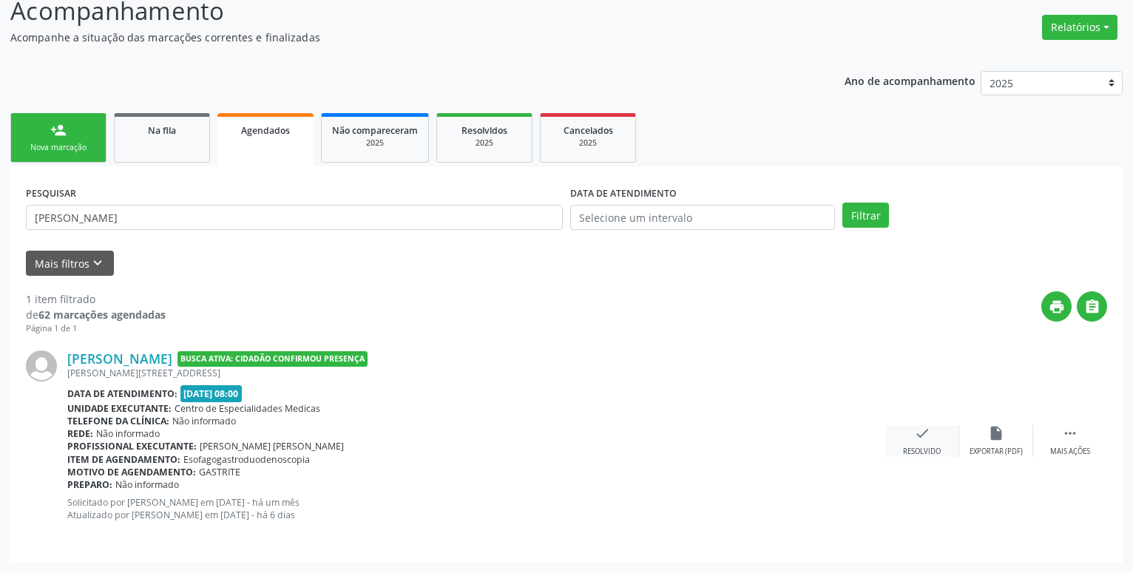
click at [929, 434] on icon "check" at bounding box center [922, 433] width 16 height 16
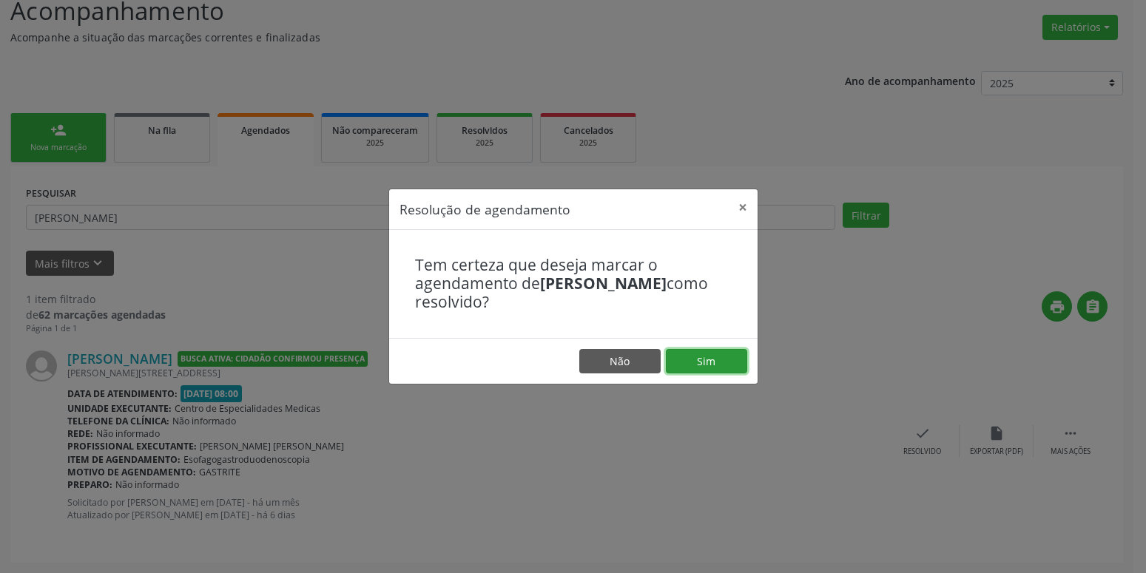
click at [713, 363] on button "Sim" at bounding box center [706, 361] width 81 height 25
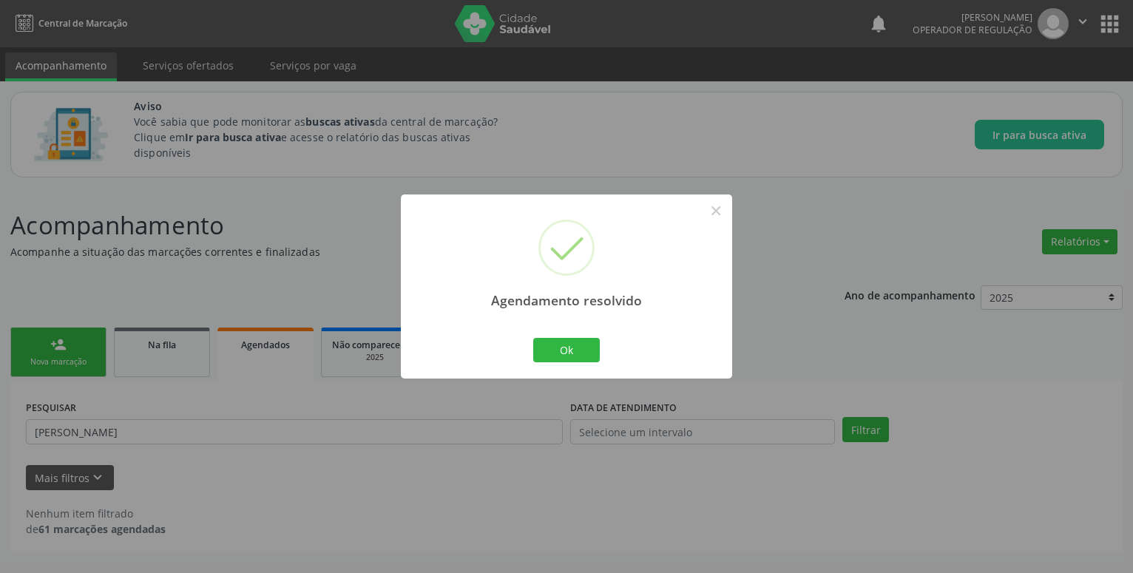
scroll to position [0, 0]
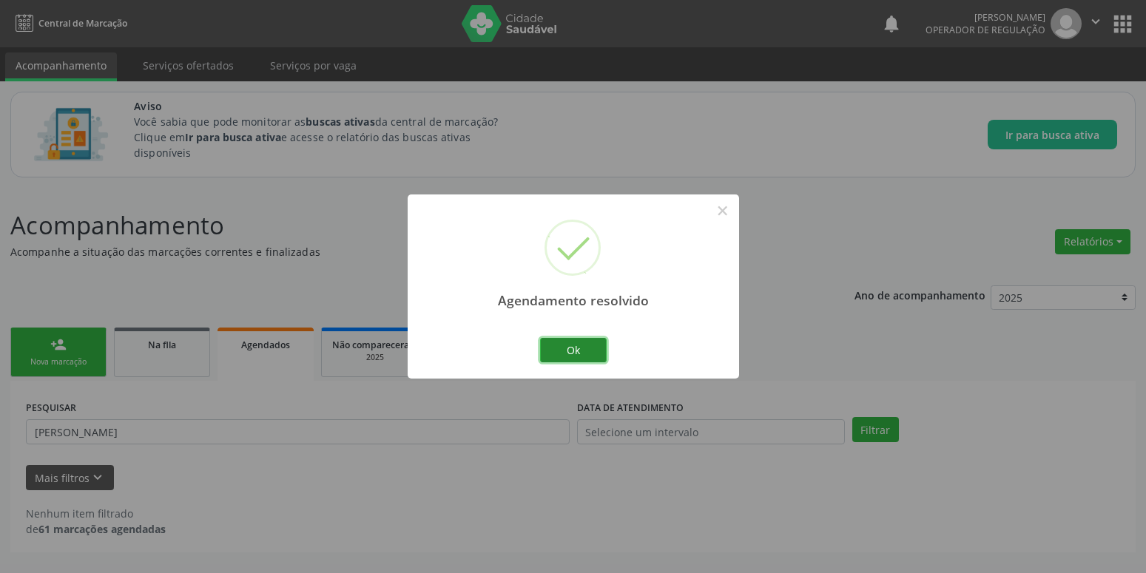
click at [546, 348] on button "Ok" at bounding box center [573, 350] width 67 height 25
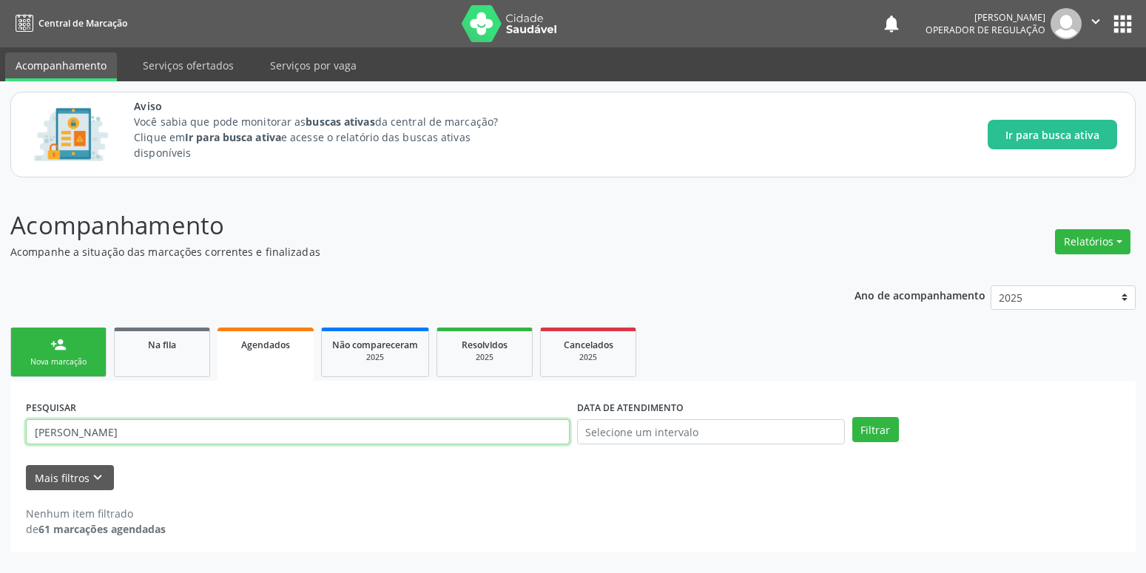
drag, startPoint x: 195, startPoint y: 431, endPoint x: -38, endPoint y: 436, distance: 232.4
click at [26, 436] on input "[PERSON_NAME]" at bounding box center [298, 431] width 544 height 25
type input "[PERSON_NAME]"
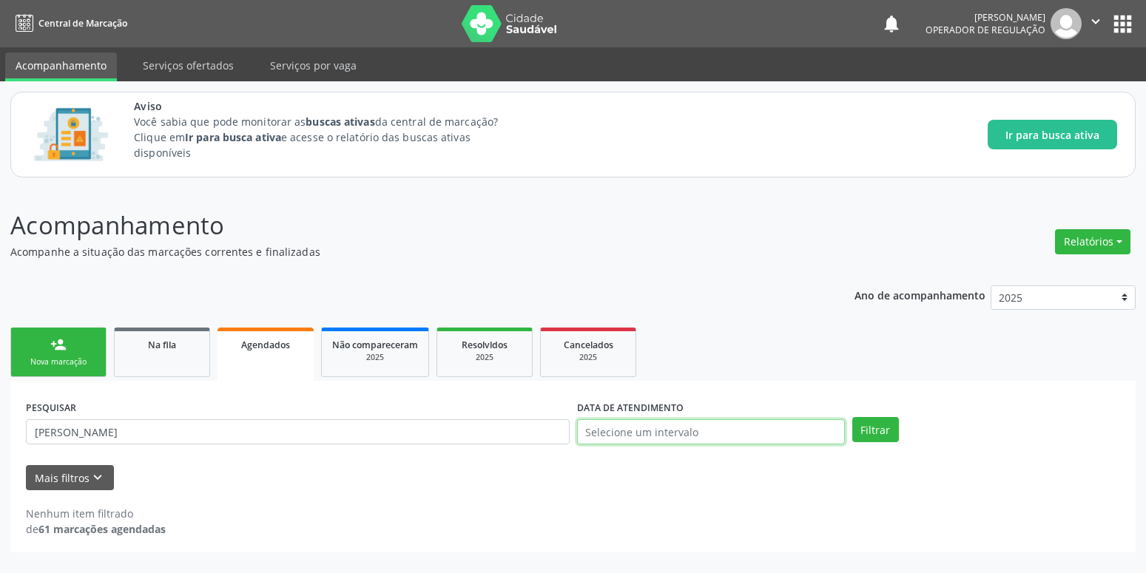
click at [604, 434] on input "text" at bounding box center [711, 431] width 268 height 25
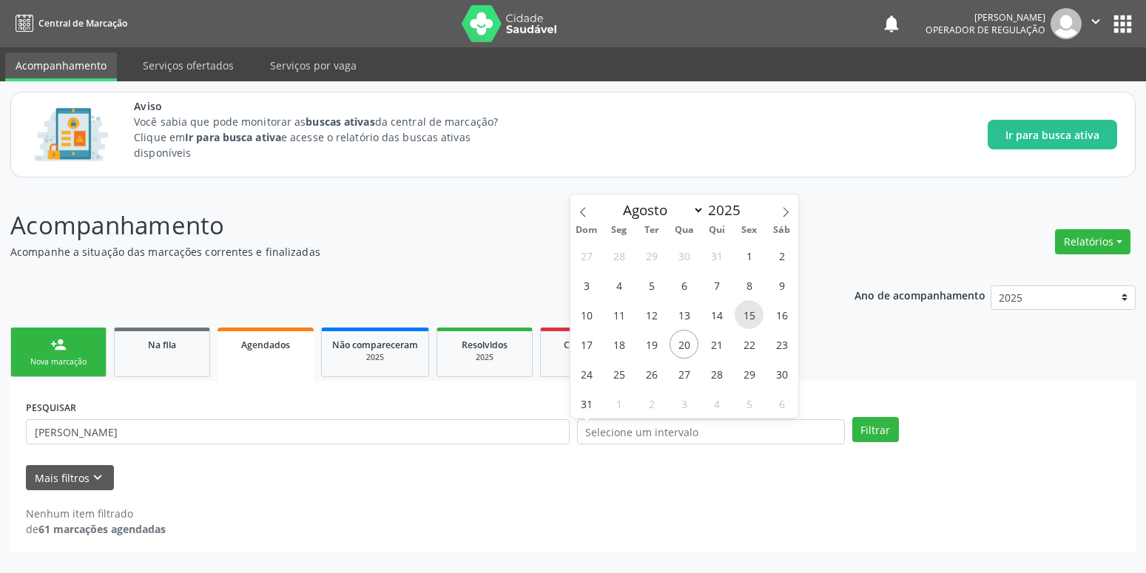
click at [751, 313] on span "15" at bounding box center [749, 314] width 29 height 29
type input "[DATE]"
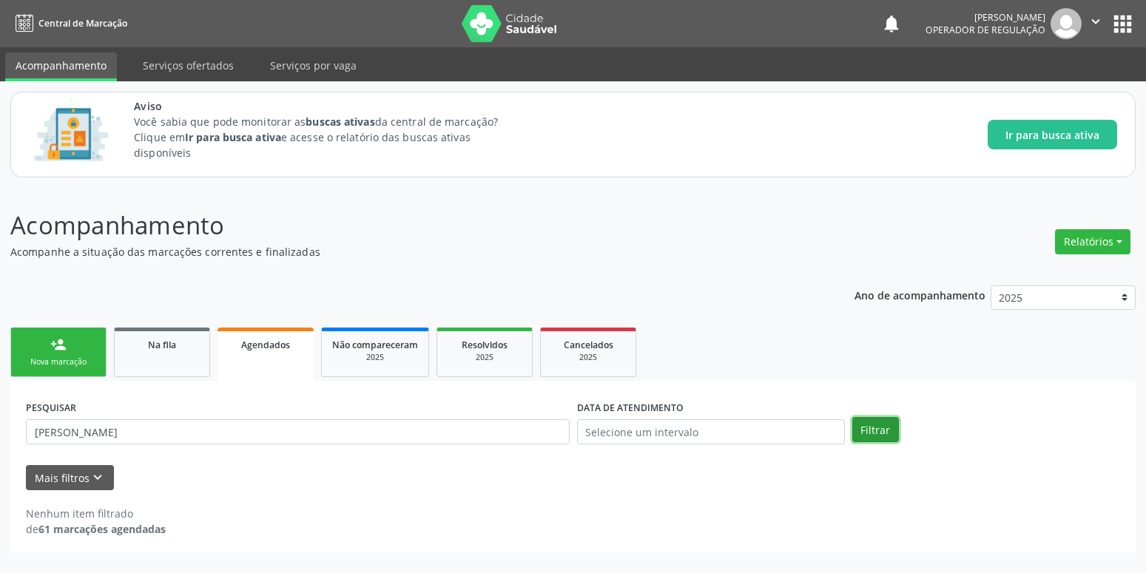
click at [874, 428] on button "Filtrar" at bounding box center [875, 429] width 47 height 25
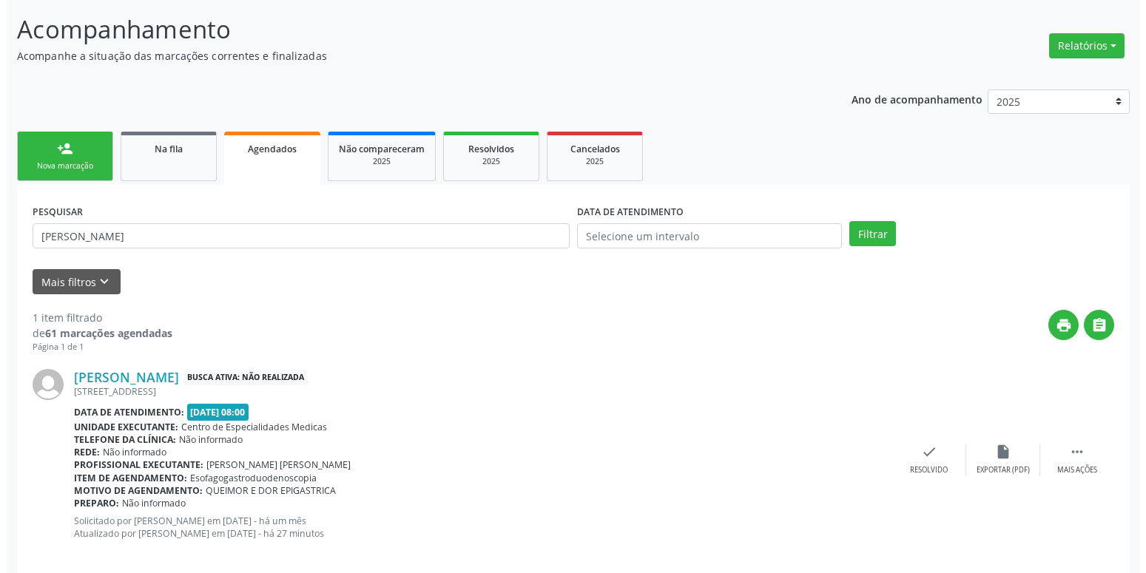
scroll to position [215, 0]
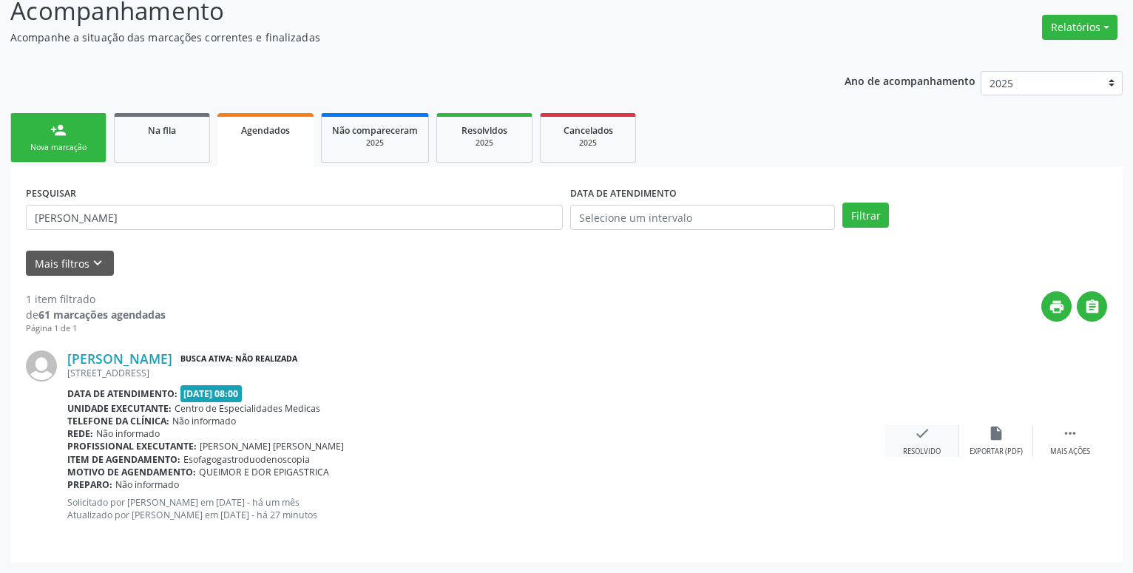
click at [920, 430] on icon "check" at bounding box center [922, 433] width 16 height 16
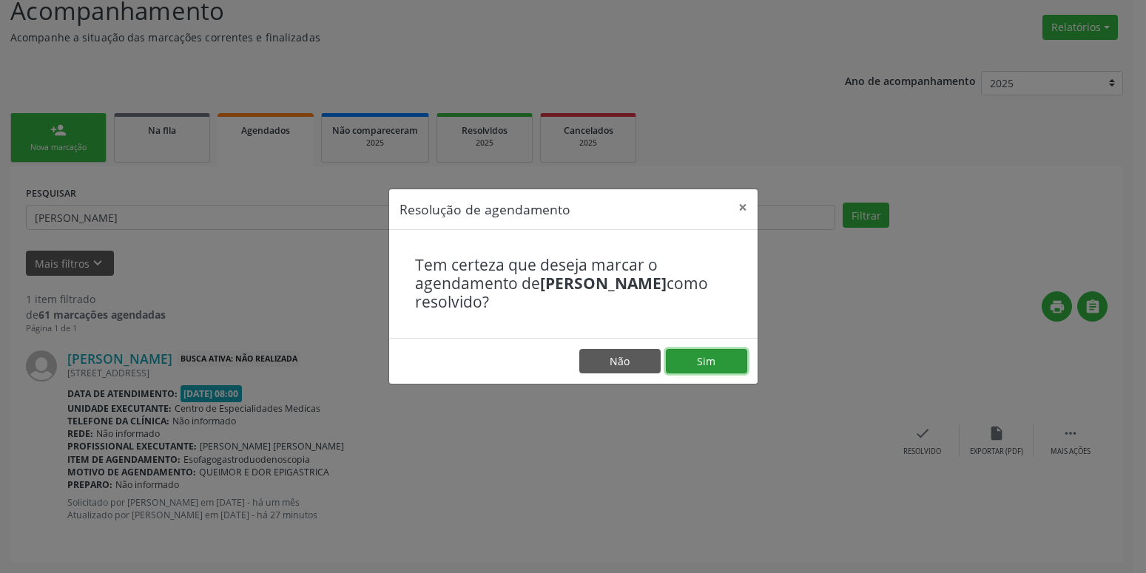
click at [710, 368] on button "Sim" at bounding box center [706, 361] width 81 height 25
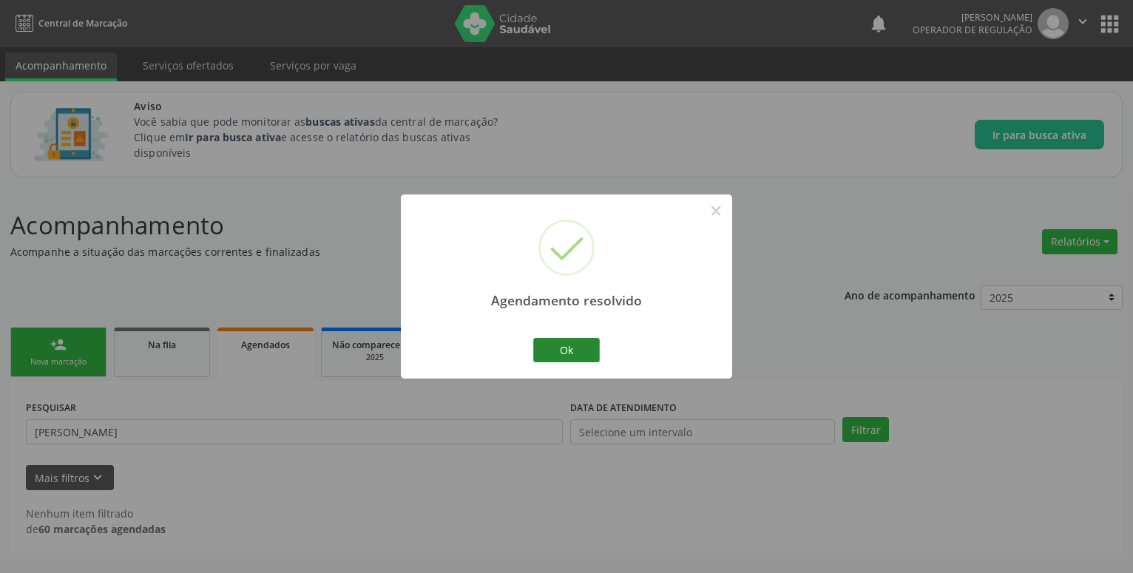
scroll to position [0, 0]
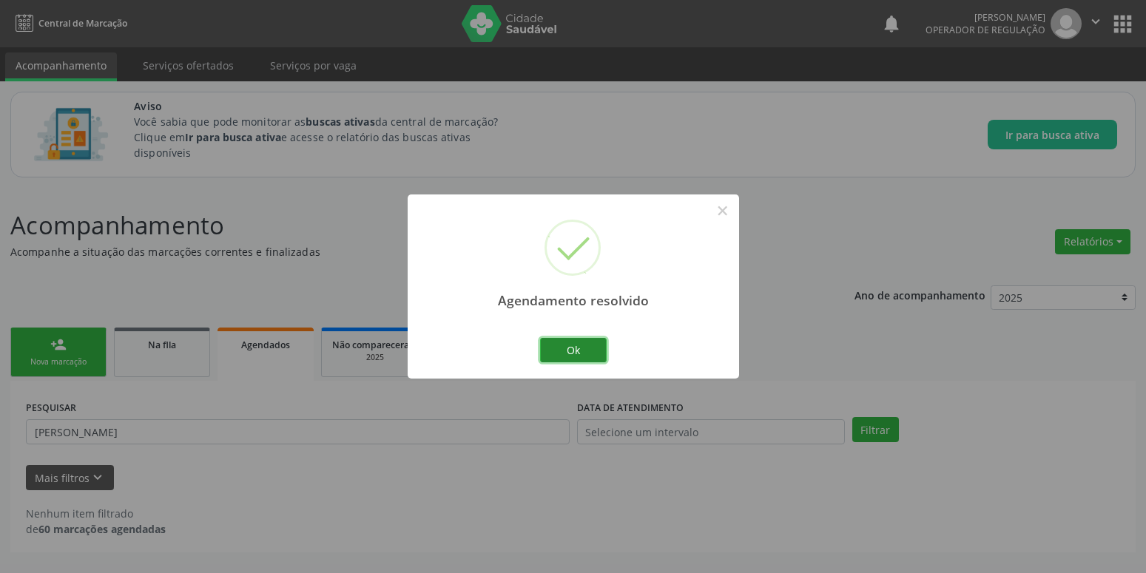
click at [585, 352] on button "Ok" at bounding box center [573, 350] width 67 height 25
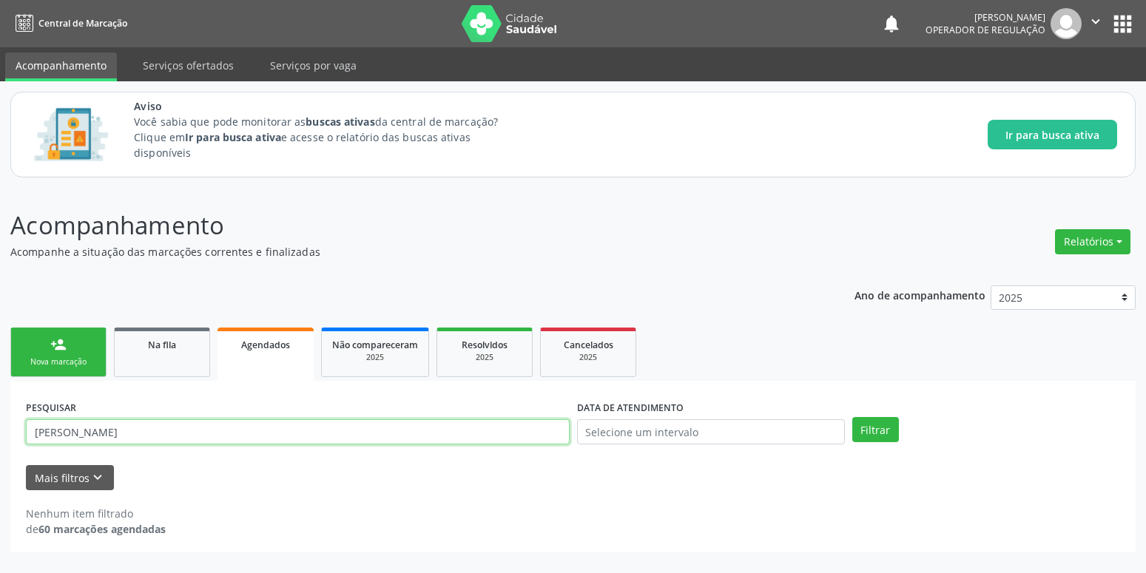
drag, startPoint x: 181, startPoint y: 432, endPoint x: -38, endPoint y: 448, distance: 218.9
click at [26, 445] on input "[PERSON_NAME]" at bounding box center [298, 431] width 544 height 25
type input "[PERSON_NAME]"
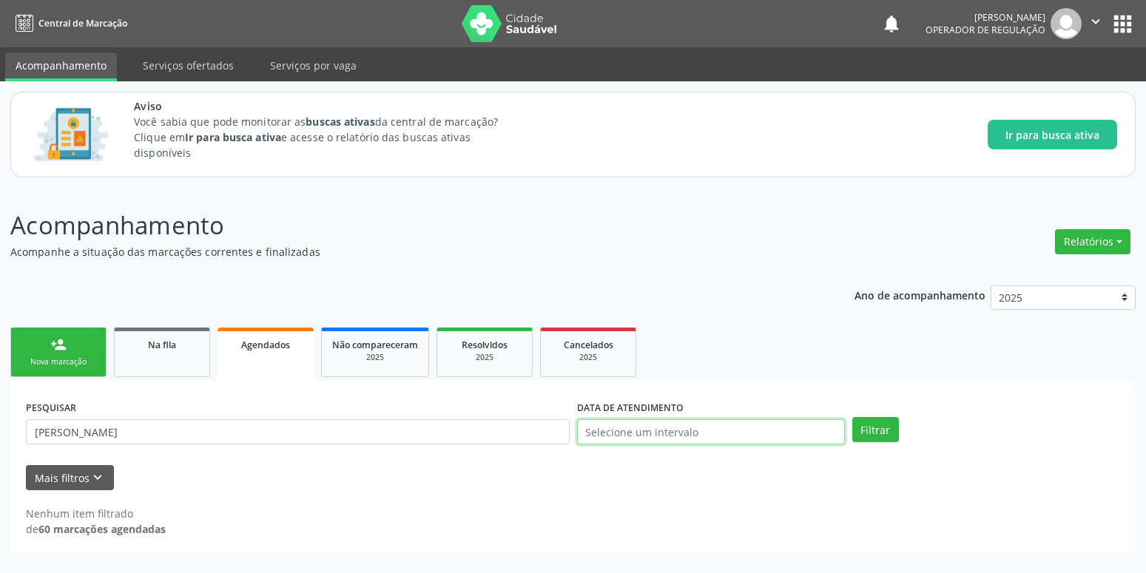
click at [613, 431] on input "text" at bounding box center [711, 431] width 268 height 25
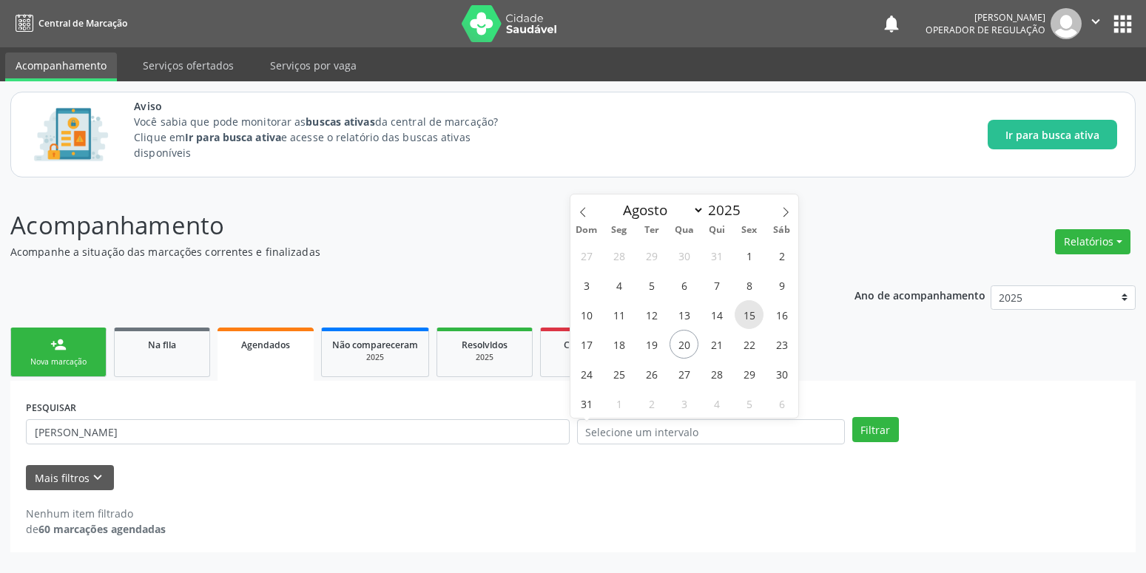
click at [749, 306] on span "15" at bounding box center [749, 314] width 29 height 29
type input "[DATE]"
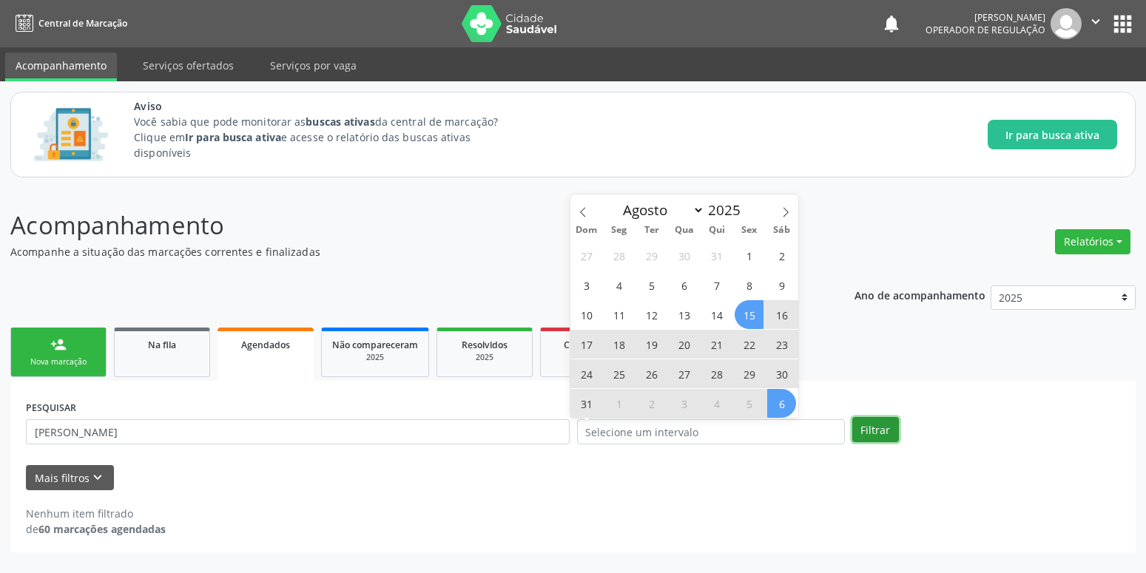
click at [873, 422] on button "Filtrar" at bounding box center [875, 429] width 47 height 25
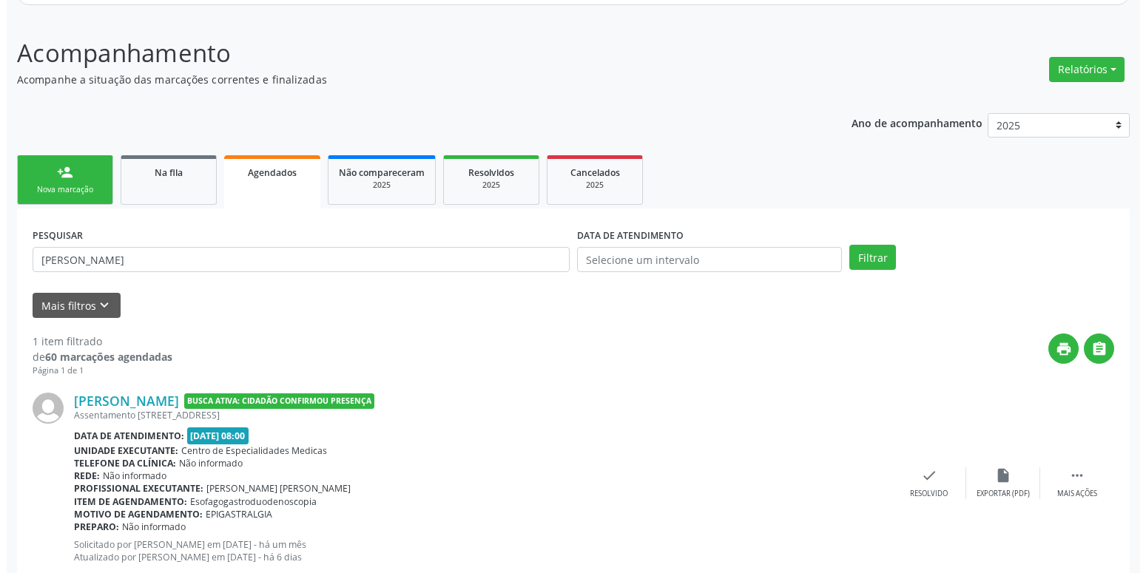
scroll to position [215, 0]
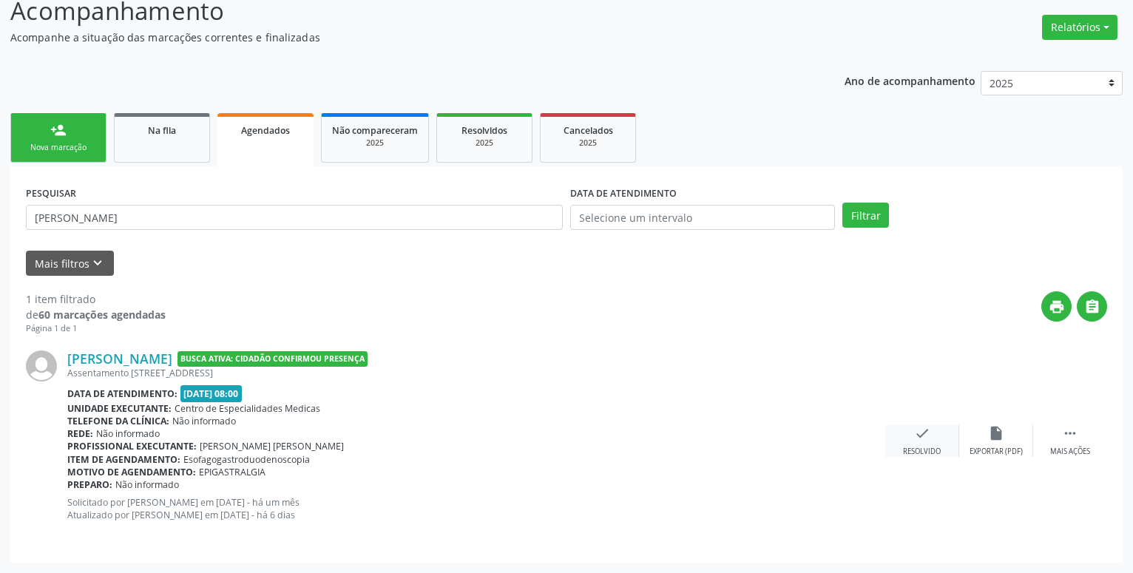
click at [932, 431] on div "check Resolvido" at bounding box center [923, 441] width 74 height 32
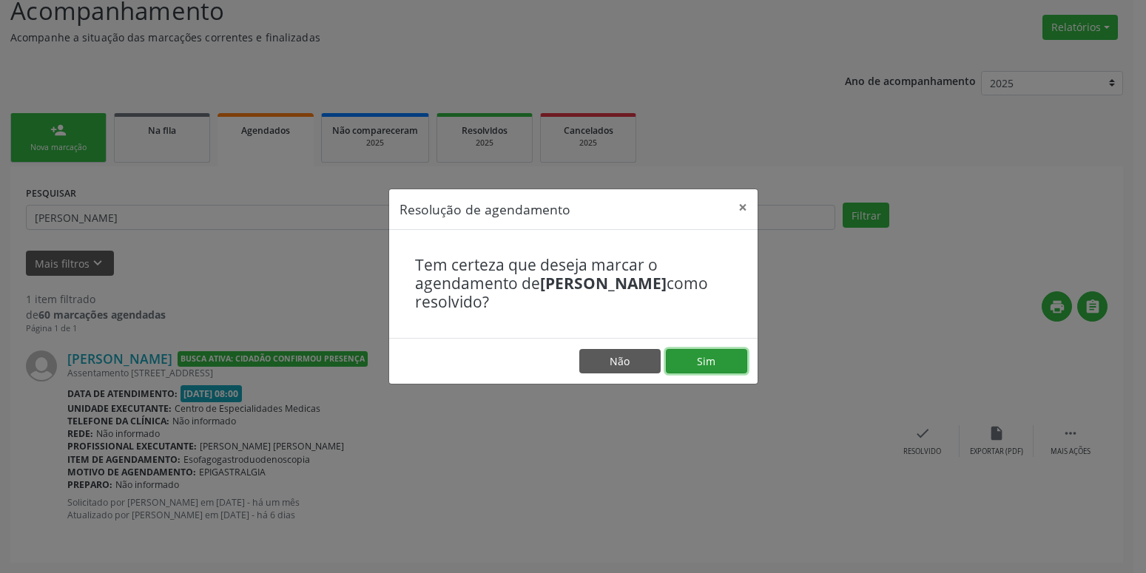
click at [716, 367] on button "Sim" at bounding box center [706, 361] width 81 height 25
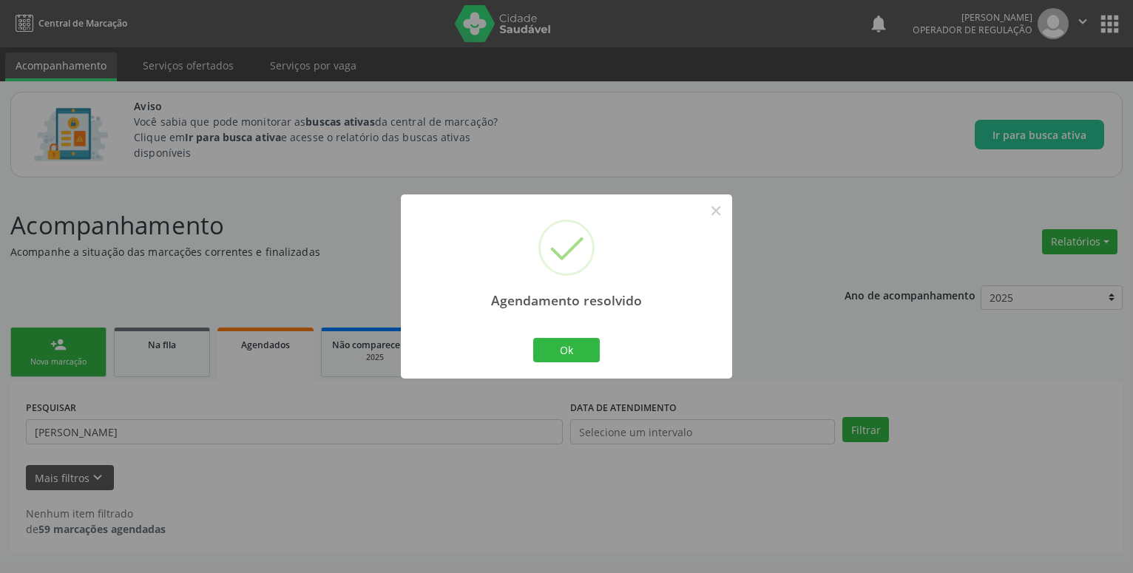
scroll to position [0, 0]
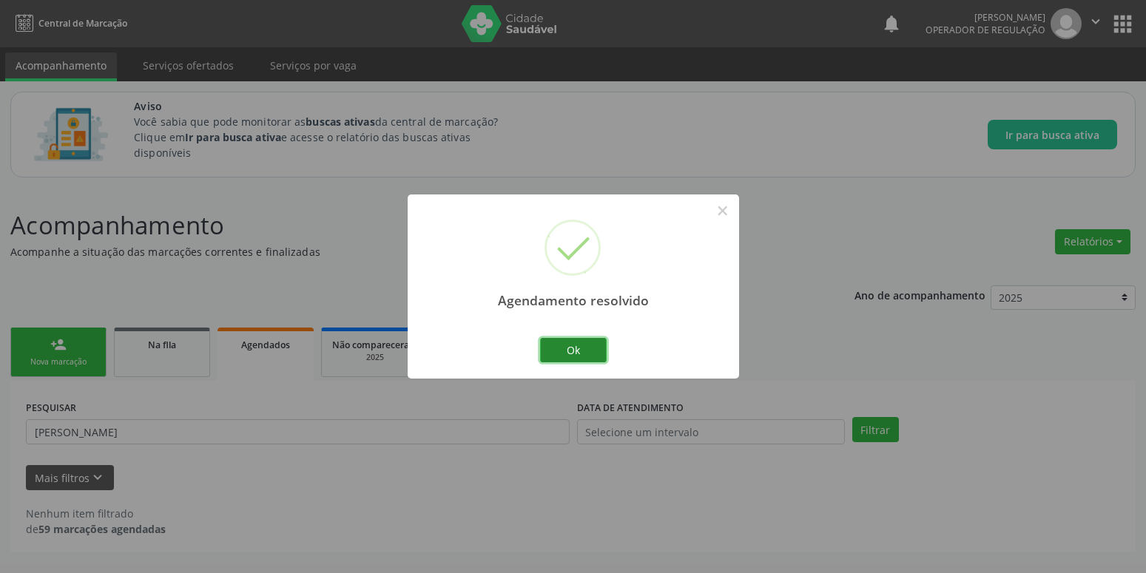
click at [581, 354] on button "Ok" at bounding box center [573, 350] width 67 height 25
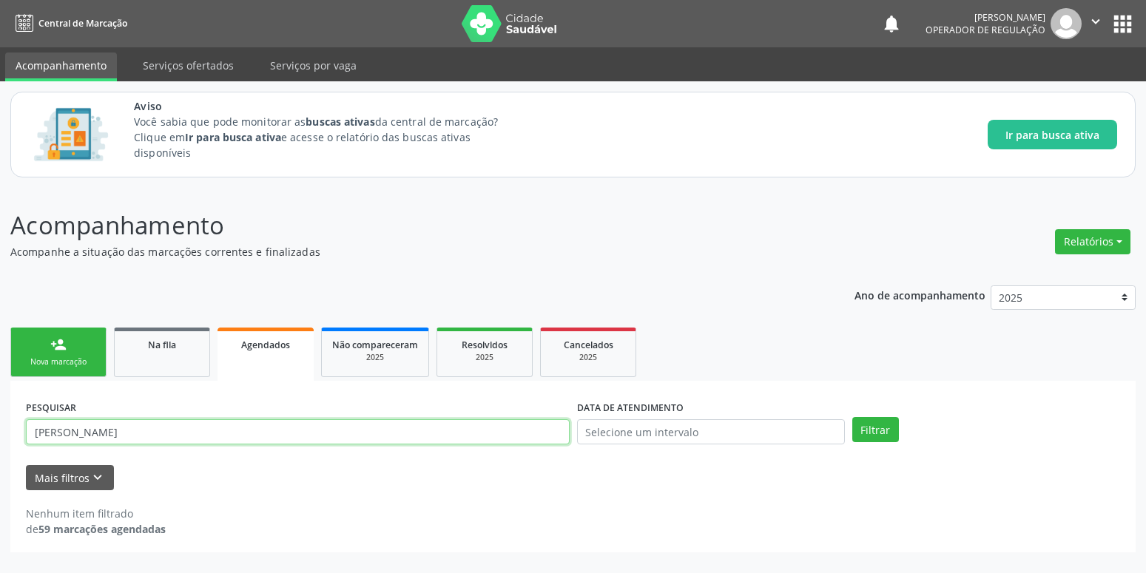
click at [224, 431] on input "[PERSON_NAME]" at bounding box center [298, 431] width 544 height 25
type input "W"
type input "[PERSON_NAME]"
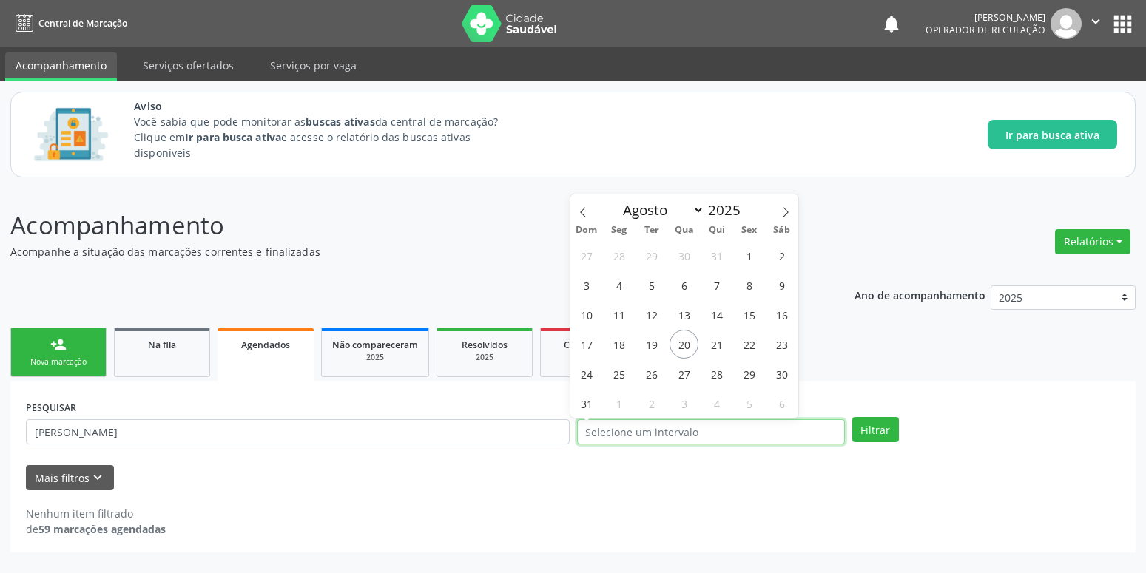
click at [648, 432] on input "text" at bounding box center [711, 431] width 268 height 25
click at [749, 312] on span "15" at bounding box center [749, 314] width 29 height 29
type input "[DATE]"
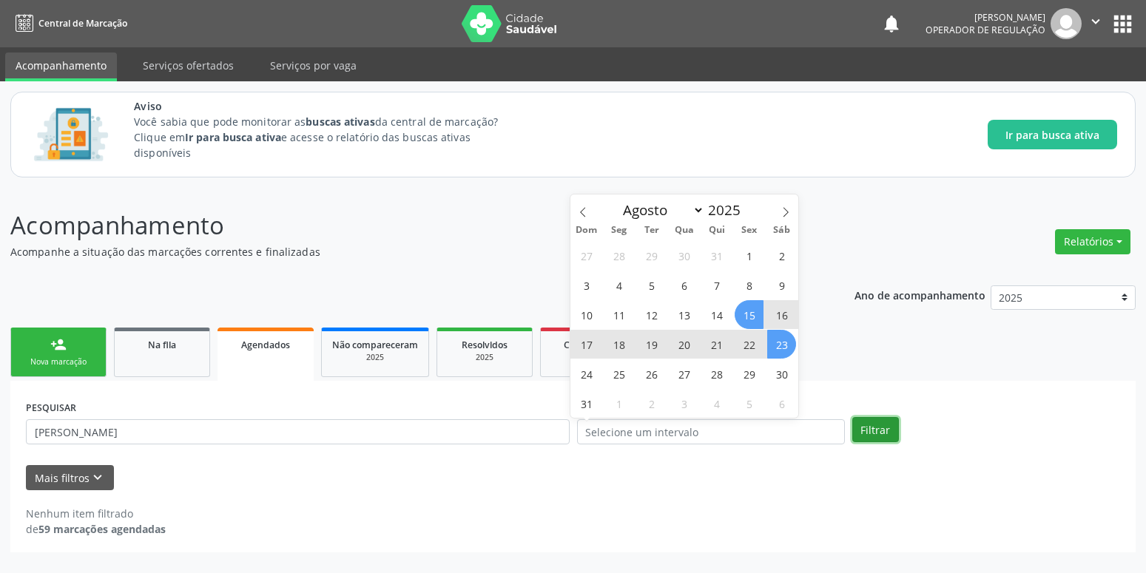
click at [866, 426] on button "Filtrar" at bounding box center [875, 429] width 47 height 25
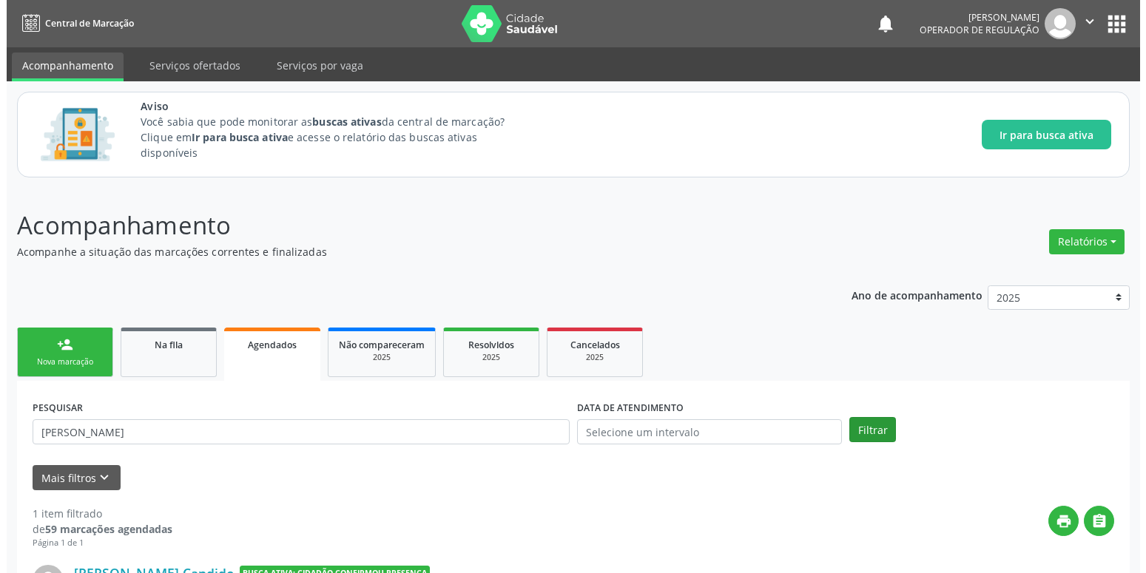
scroll to position [151, 0]
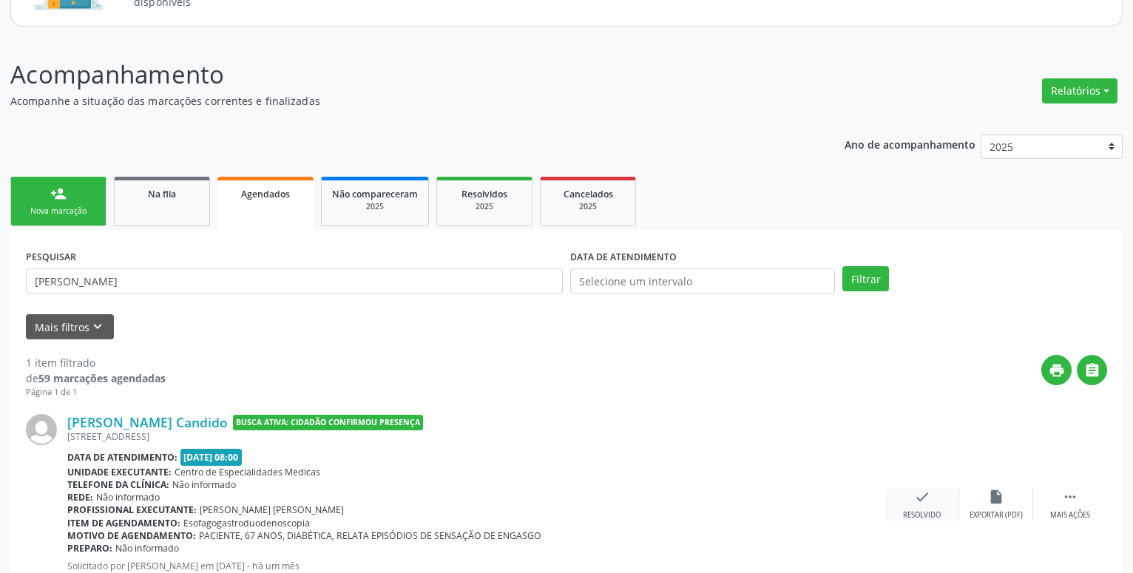
click at [923, 496] on icon "check" at bounding box center [922, 497] width 16 height 16
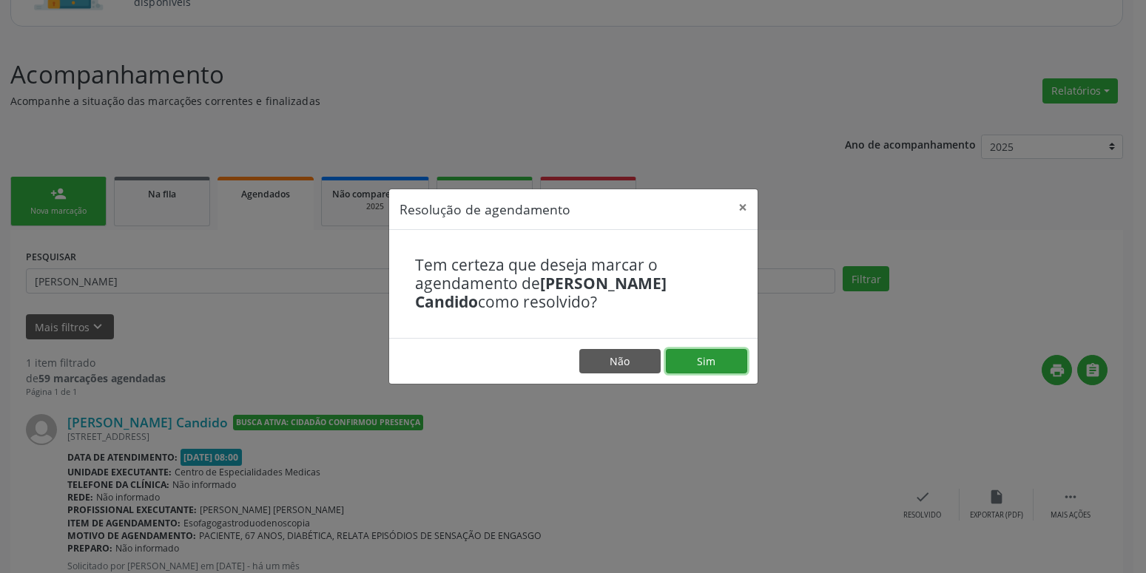
click at [687, 361] on button "Sim" at bounding box center [706, 361] width 81 height 25
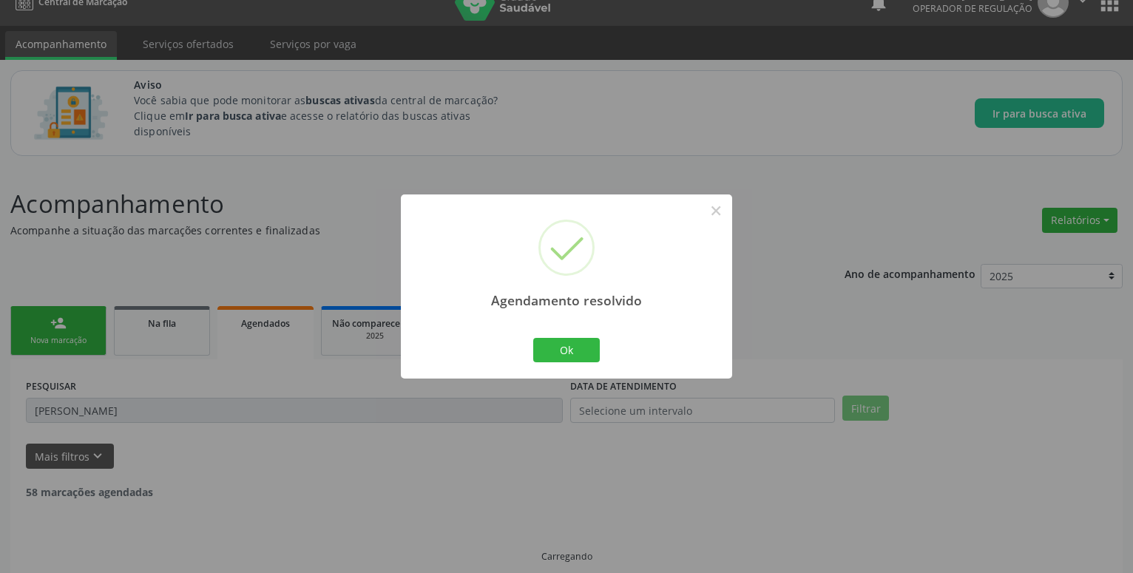
scroll to position [0, 0]
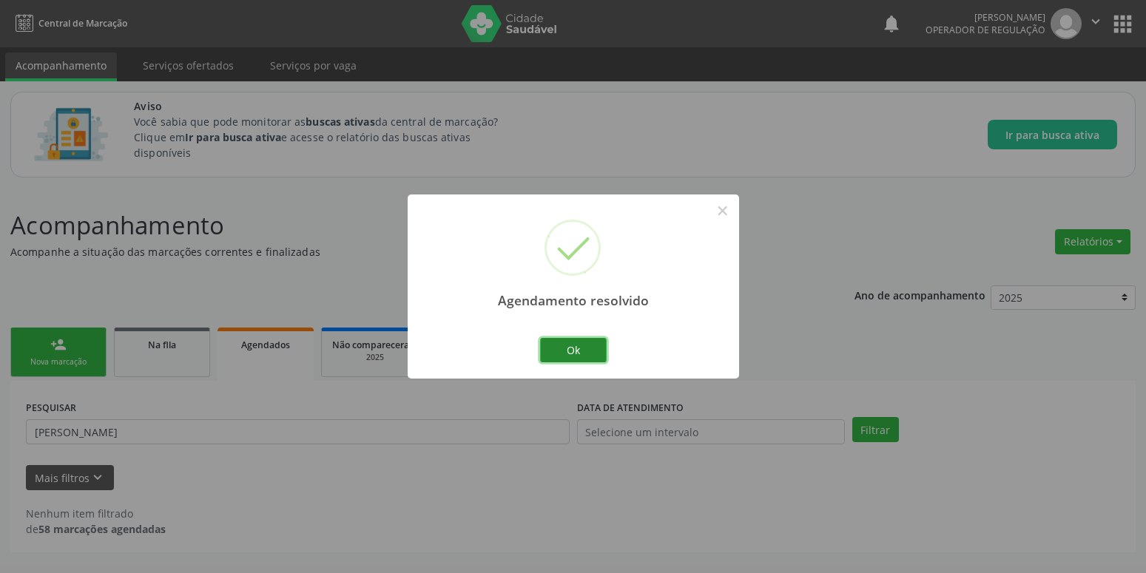
click at [587, 353] on button "Ok" at bounding box center [573, 350] width 67 height 25
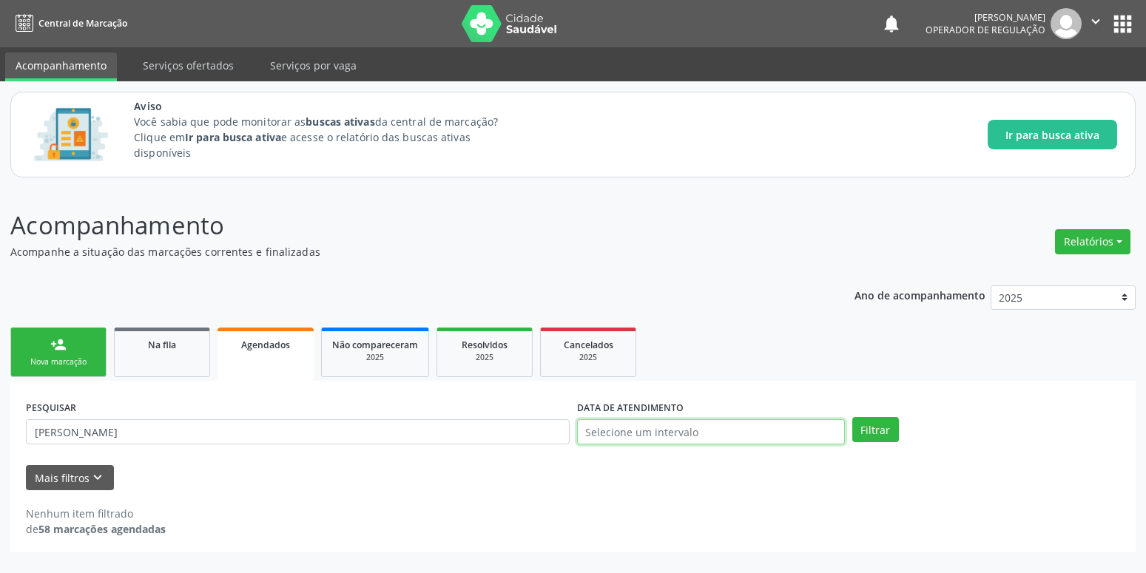
click at [632, 431] on input "text" at bounding box center [711, 431] width 268 height 25
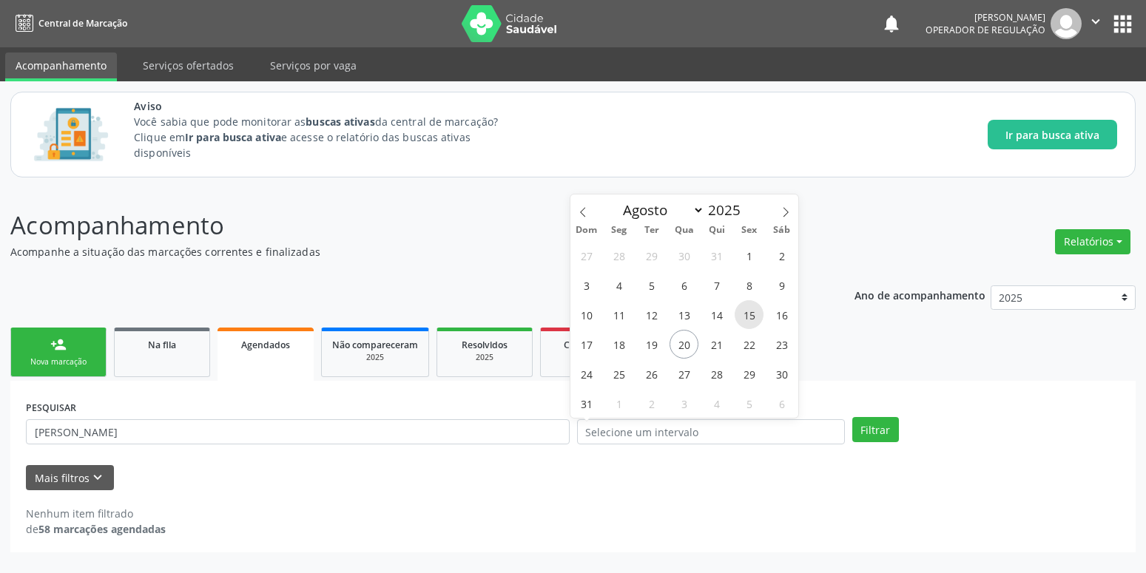
click at [749, 317] on span "15" at bounding box center [749, 314] width 29 height 29
type input "[DATE]"
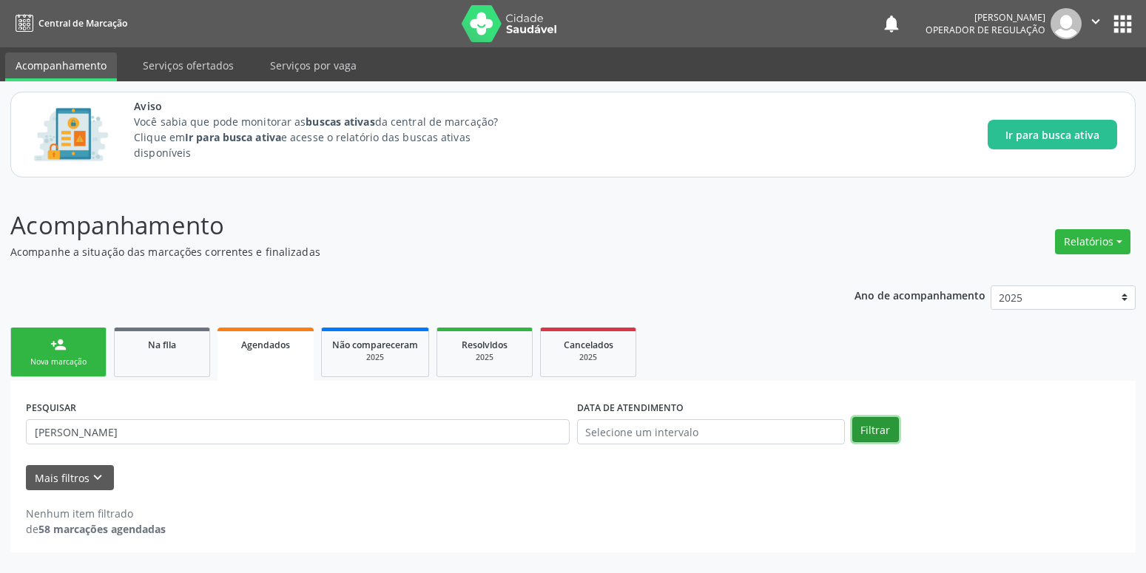
click at [854, 427] on button "Filtrar" at bounding box center [875, 429] width 47 height 25
click at [704, 434] on input "text" at bounding box center [711, 431] width 268 height 25
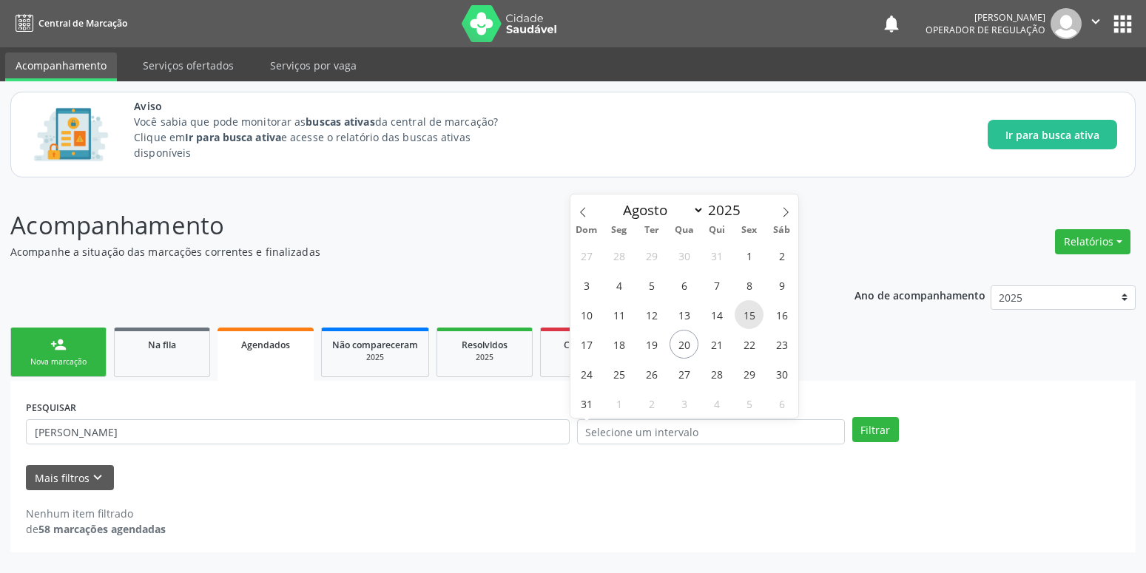
click at [753, 315] on span "15" at bounding box center [749, 314] width 29 height 29
type input "[DATE]"
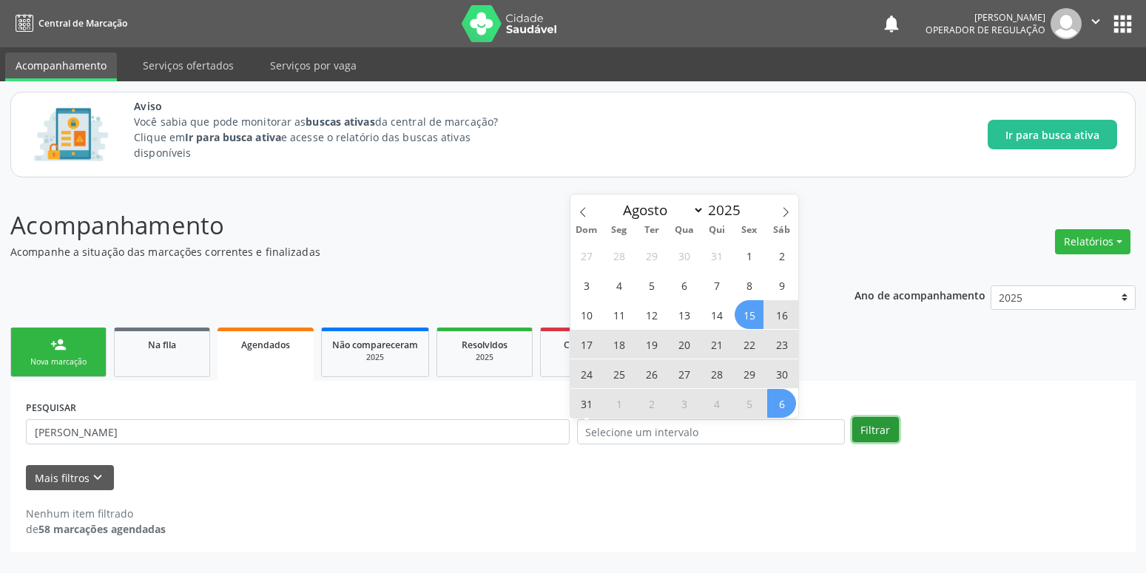
click at [880, 428] on button "Filtrar" at bounding box center [875, 429] width 47 height 25
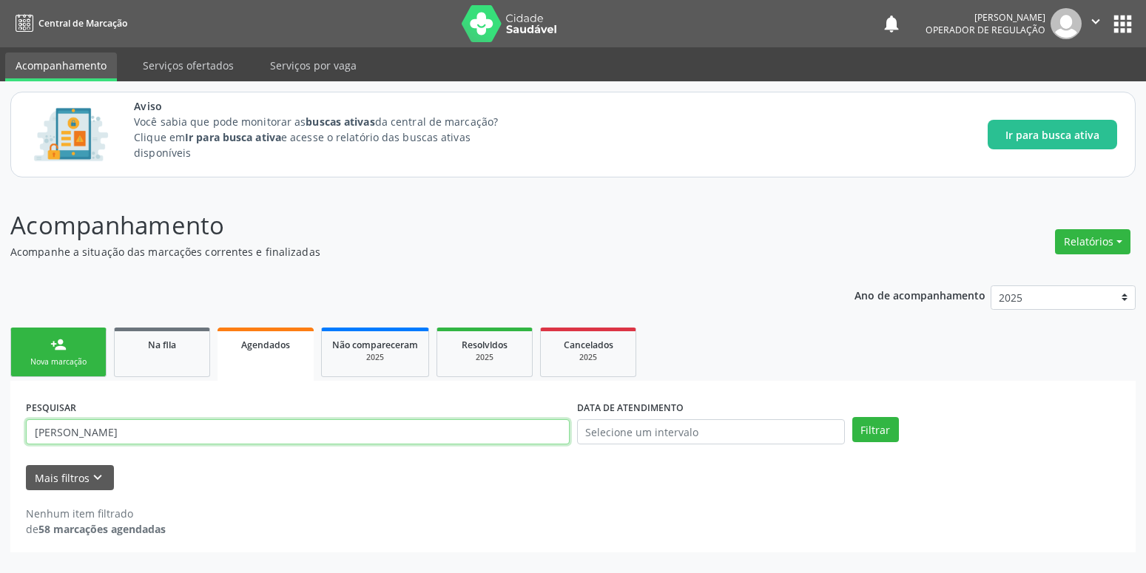
click at [335, 435] on input "[PERSON_NAME]" at bounding box center [298, 431] width 544 height 25
type input "I"
type input "[PERSON_NAME]"
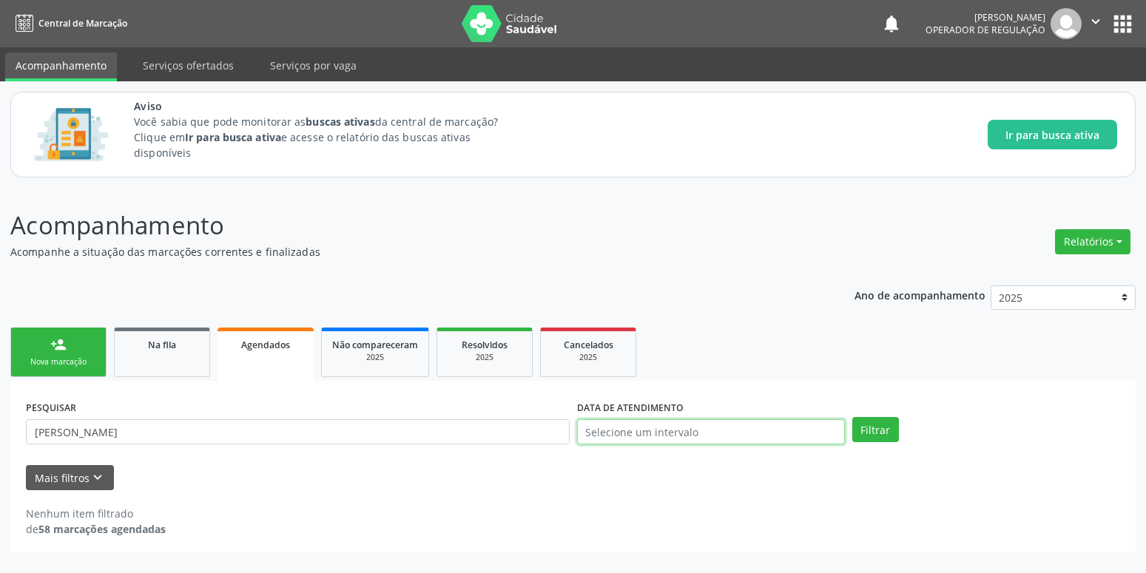
click at [769, 432] on input "text" at bounding box center [711, 431] width 268 height 25
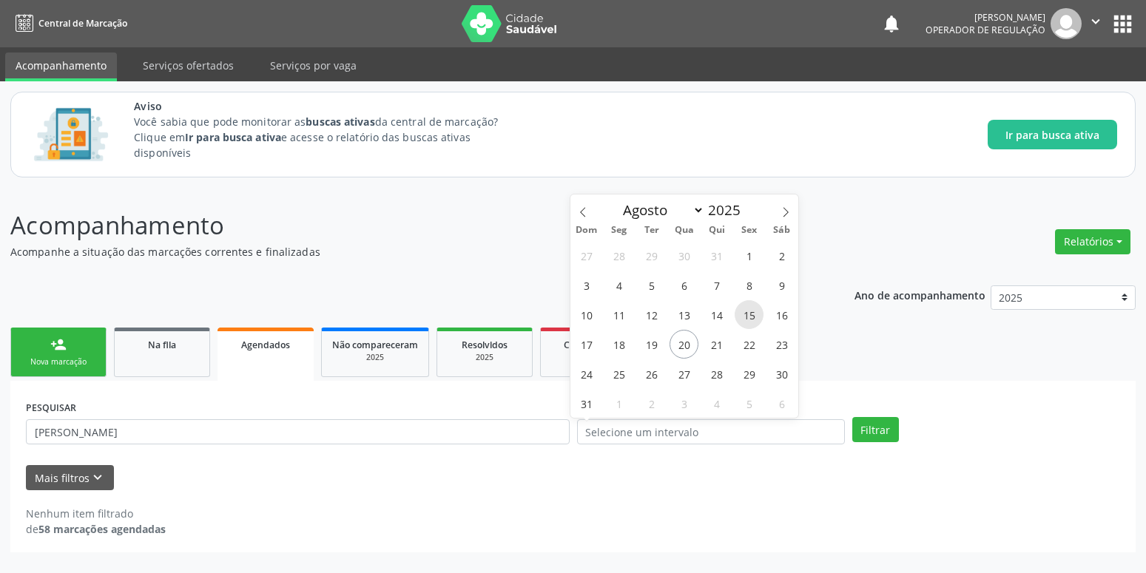
click at [742, 318] on span "15" at bounding box center [749, 314] width 29 height 29
type input "[DATE]"
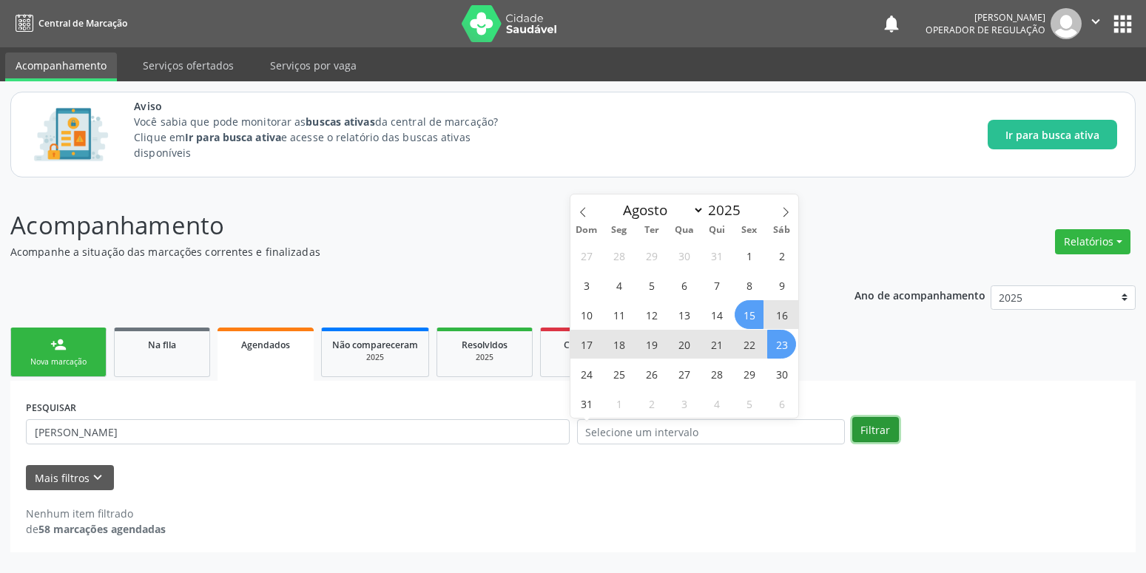
click at [883, 428] on button "Filtrar" at bounding box center [875, 429] width 47 height 25
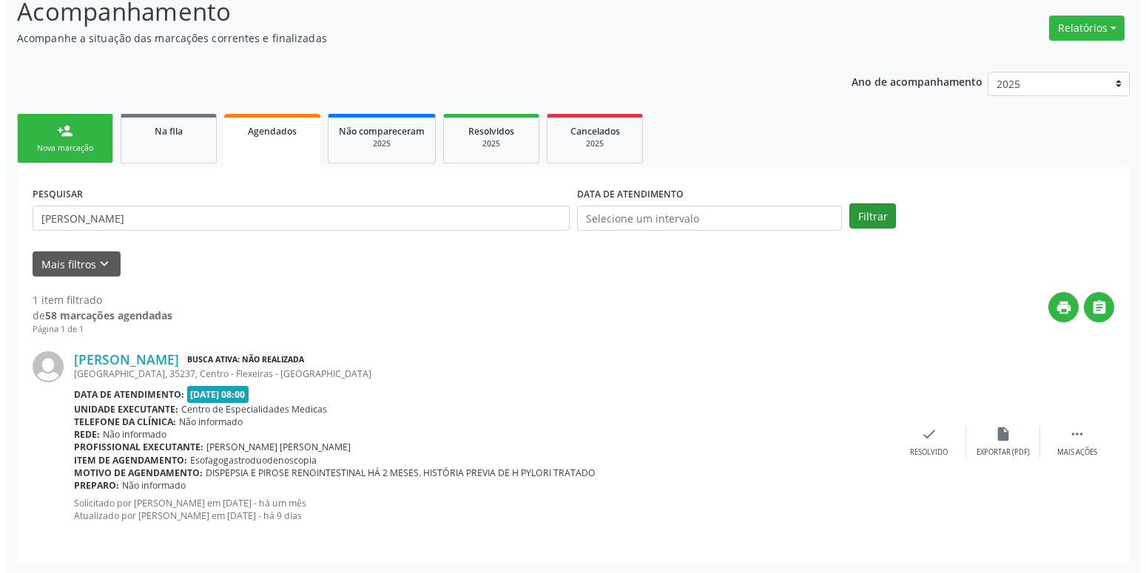
scroll to position [215, 0]
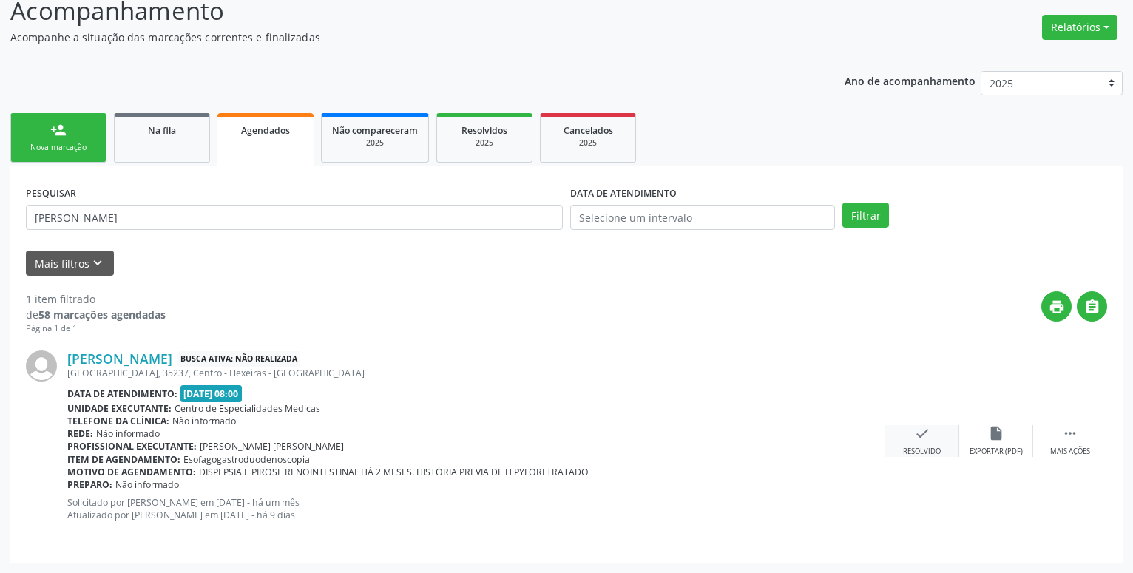
click at [912, 431] on div "check Resolvido" at bounding box center [923, 441] width 74 height 32
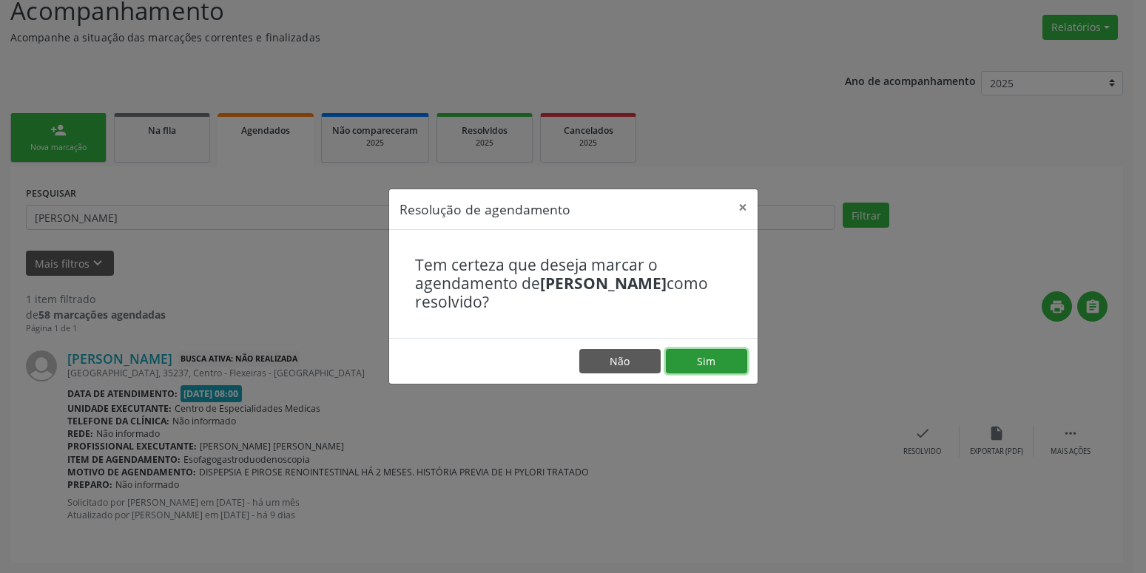
click at [705, 353] on button "Sim" at bounding box center [706, 361] width 81 height 25
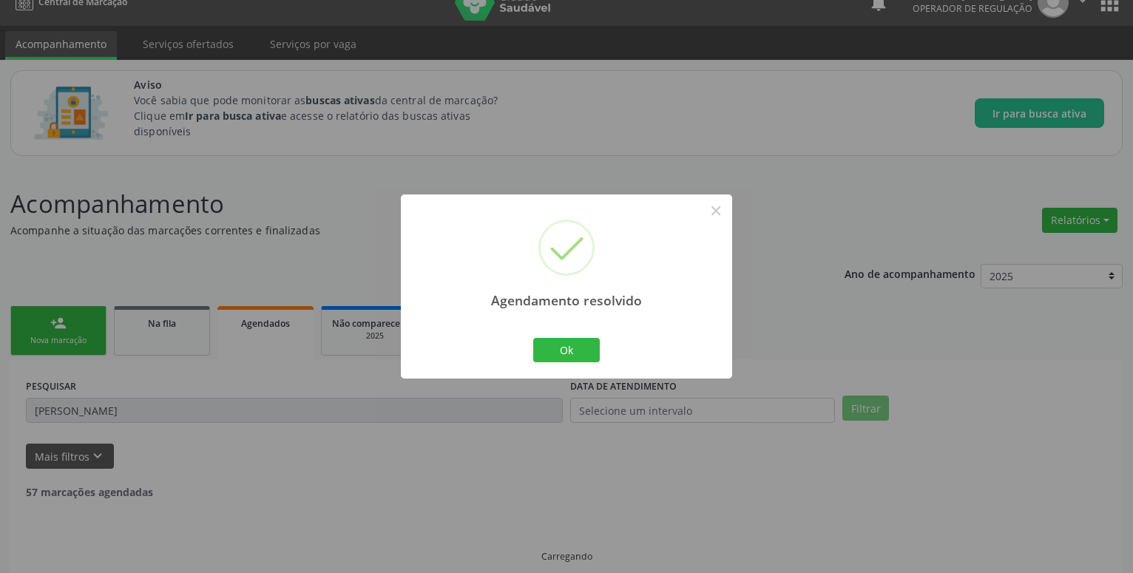
scroll to position [0, 0]
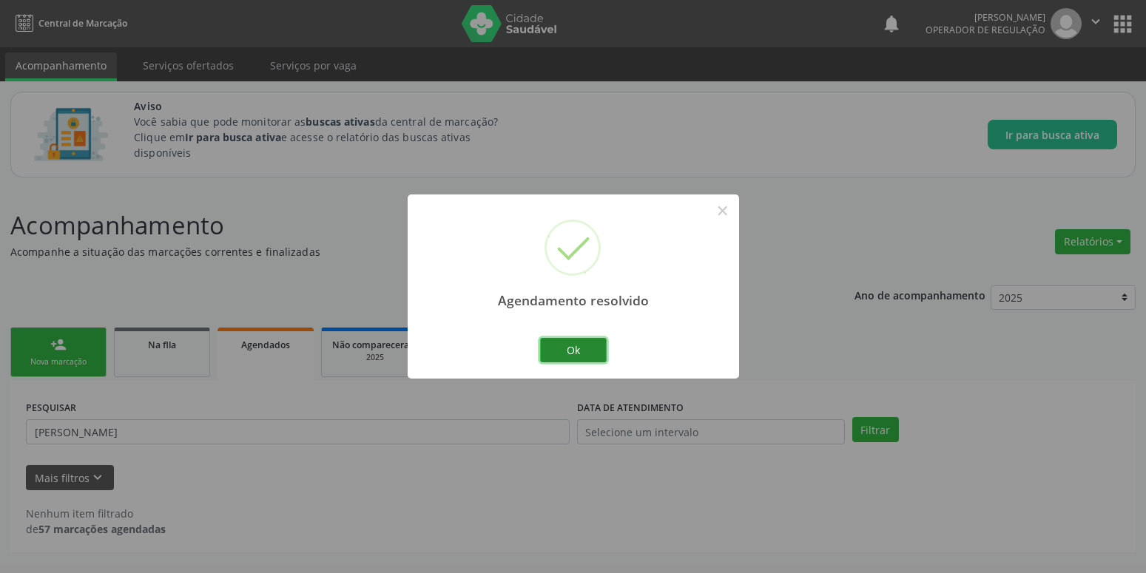
click at [591, 350] on button "Ok" at bounding box center [573, 350] width 67 height 25
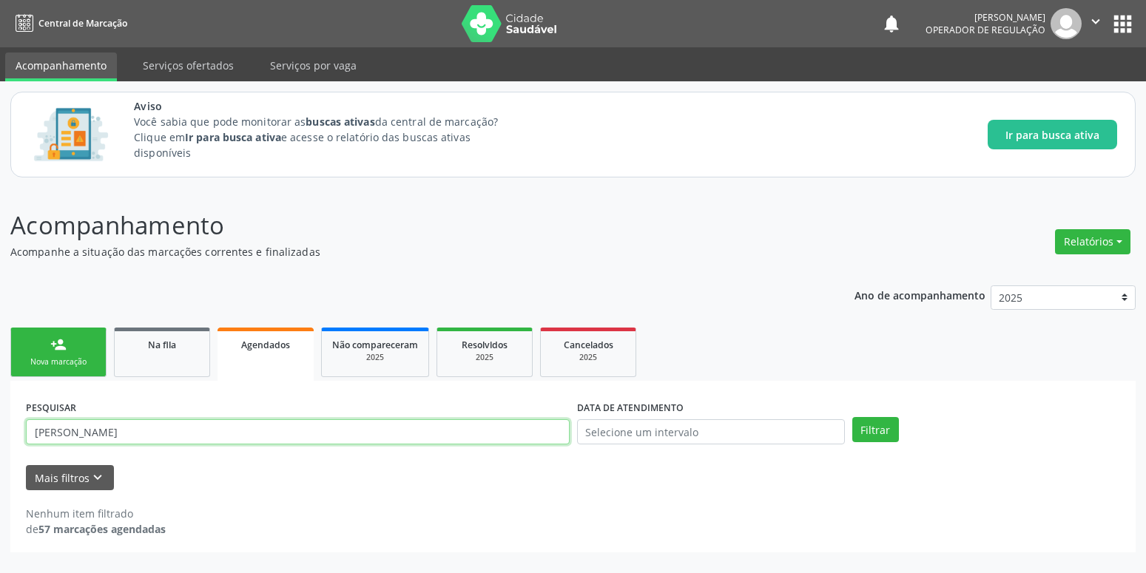
click at [190, 431] on input "[PERSON_NAME]" at bounding box center [298, 431] width 544 height 25
type input "A"
type input "[PERSON_NAME]"
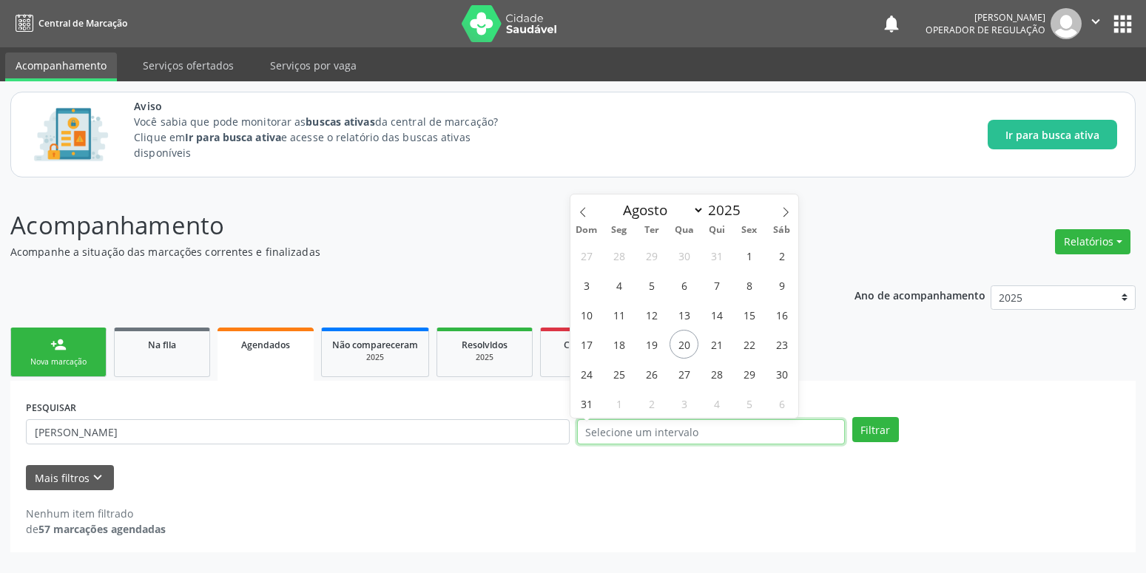
click at [672, 431] on input "text" at bounding box center [711, 431] width 268 height 25
click at [744, 317] on span "15" at bounding box center [749, 314] width 29 height 29
type input "[DATE]"
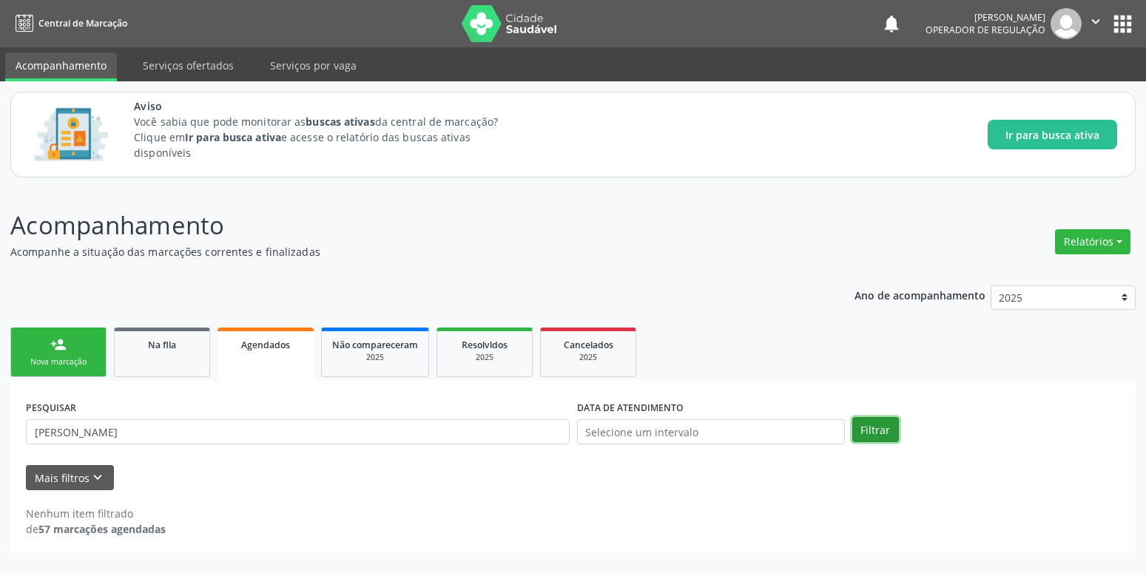
click at [866, 436] on button "Filtrar" at bounding box center [875, 429] width 47 height 25
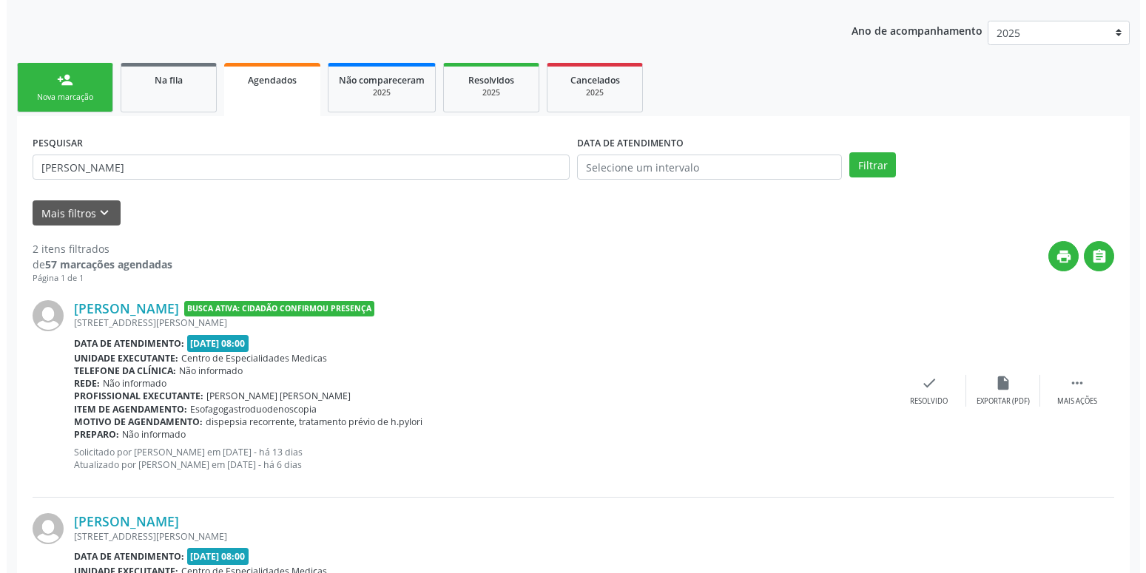
scroll to position [302, 0]
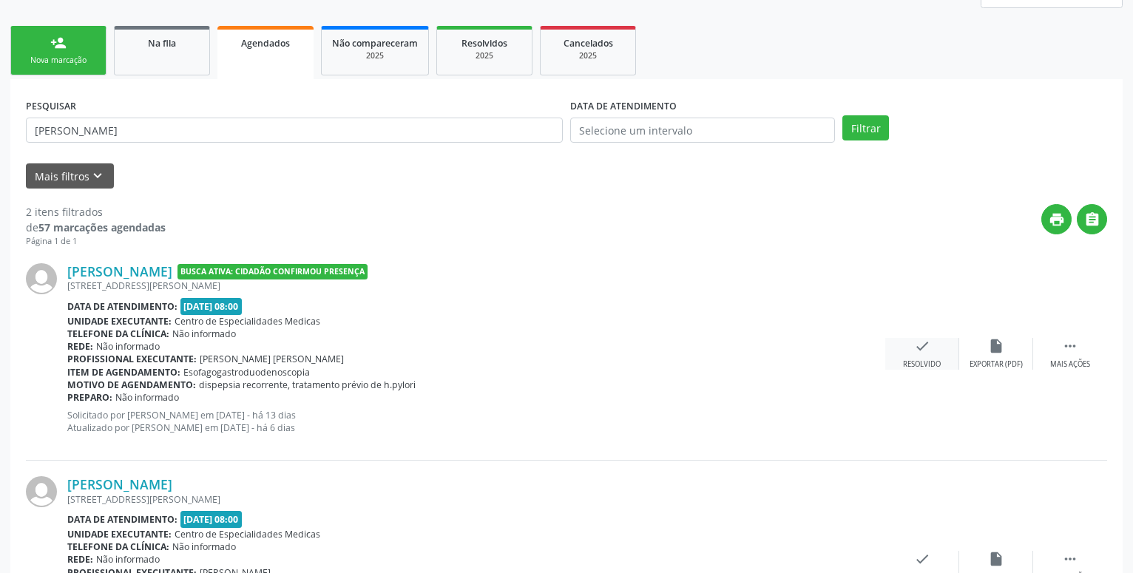
click at [928, 353] on icon "check" at bounding box center [922, 346] width 16 height 16
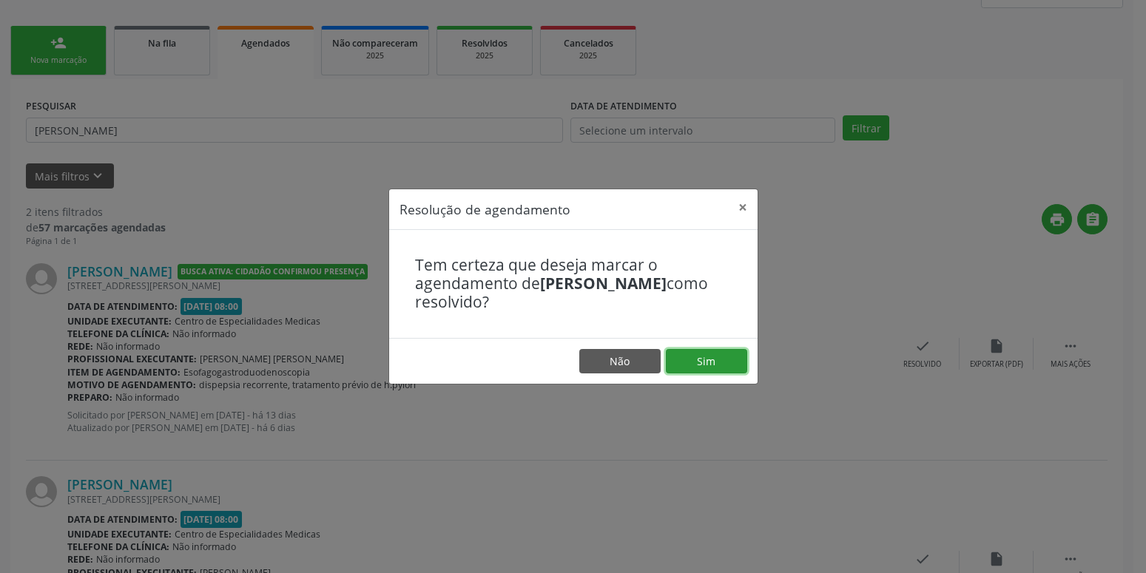
click at [704, 354] on button "Sim" at bounding box center [706, 361] width 81 height 25
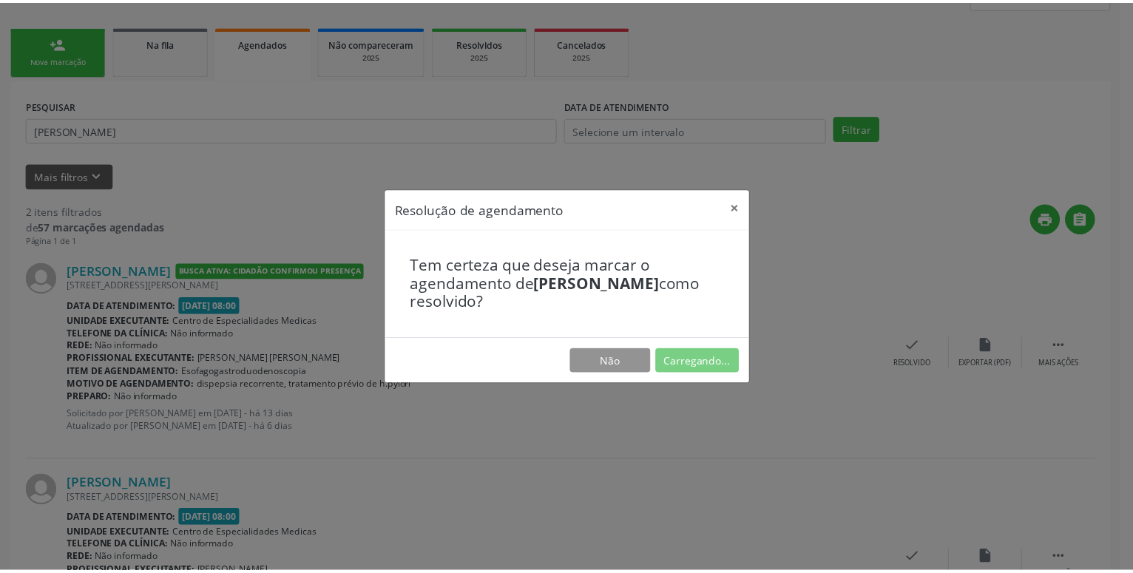
scroll to position [21, 0]
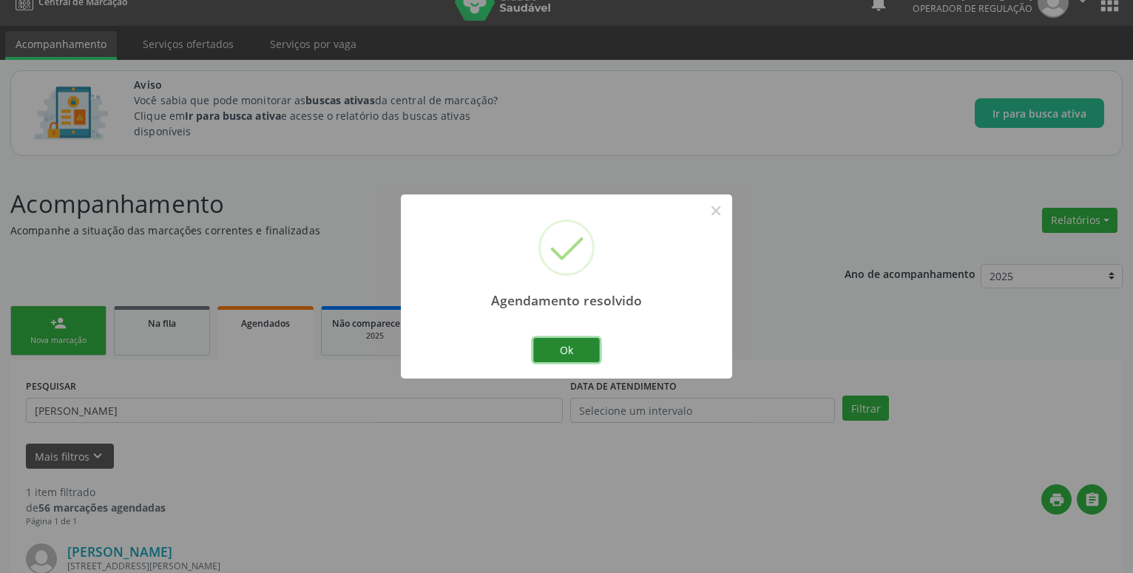
click at [594, 352] on button "Ok" at bounding box center [566, 350] width 67 height 25
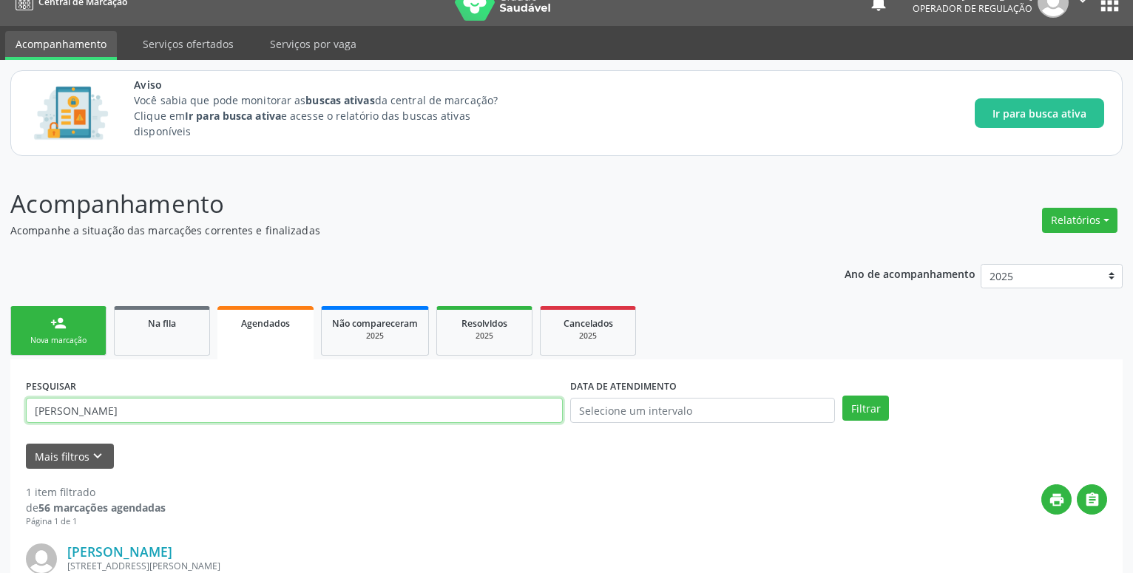
drag, startPoint x: 214, startPoint y: 408, endPoint x: -14, endPoint y: 416, distance: 228.0
click at [26, 416] on input "[PERSON_NAME]" at bounding box center [294, 410] width 537 height 25
type input "[PERSON_NAME]"
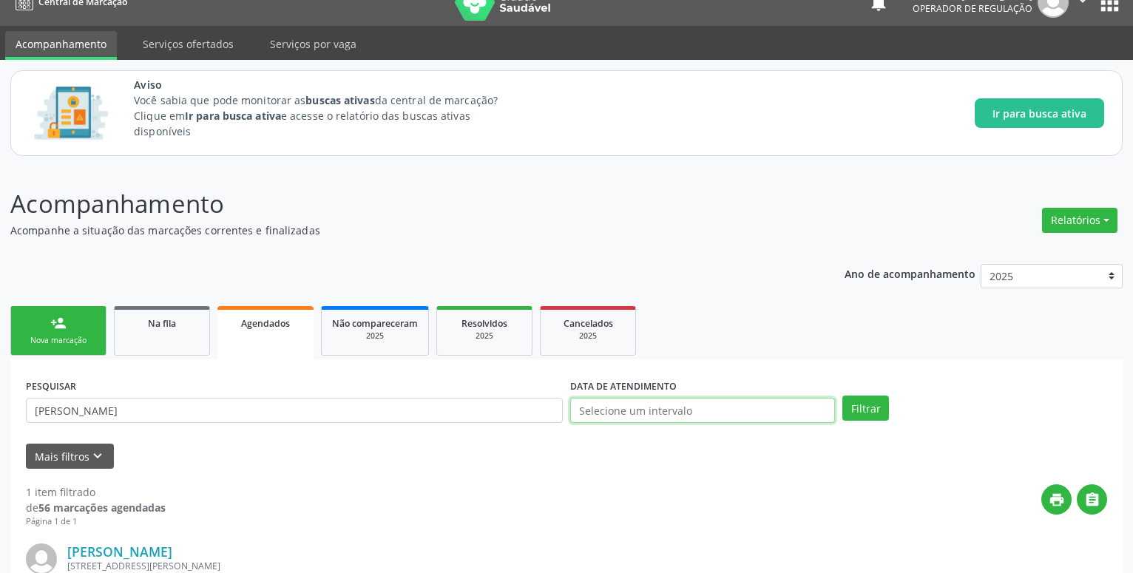
click at [768, 402] on input "text" at bounding box center [702, 410] width 265 height 25
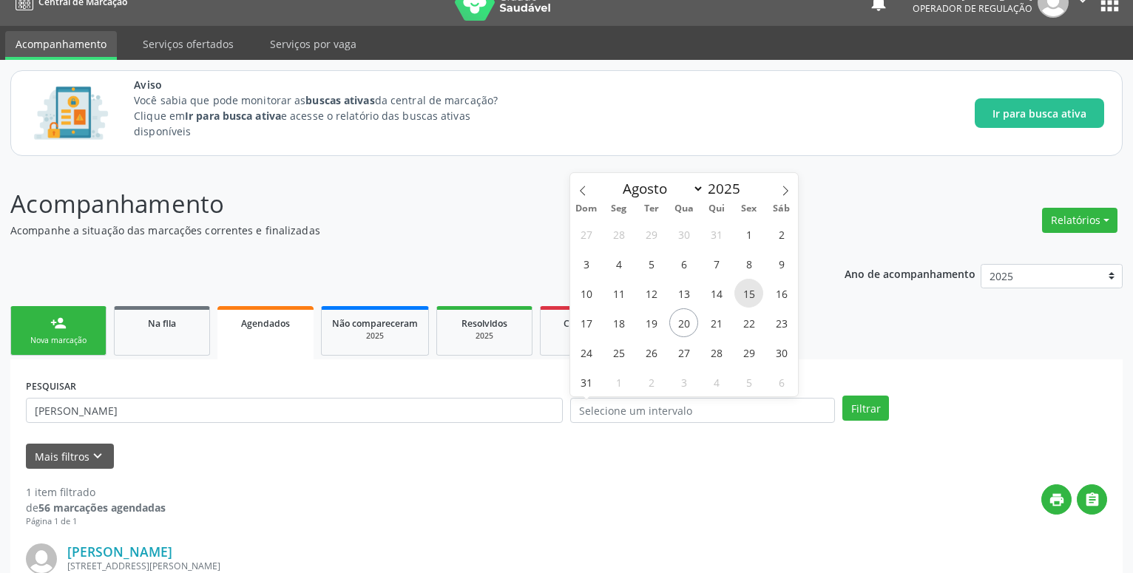
click at [749, 300] on span "15" at bounding box center [749, 293] width 29 height 29
type input "[DATE]"
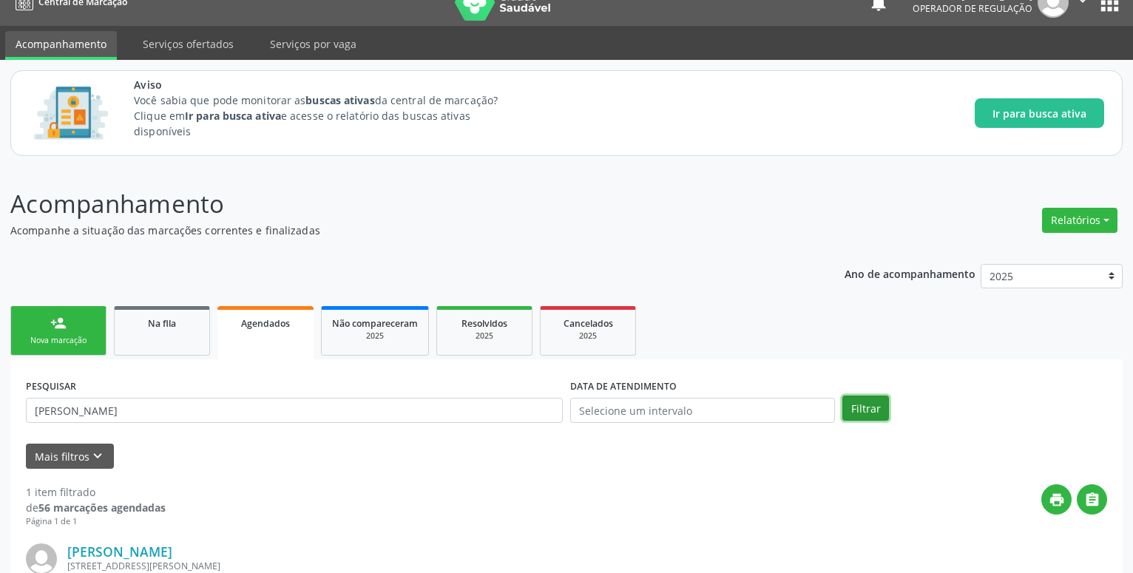
click at [857, 406] on button "Filtrar" at bounding box center [866, 408] width 47 height 25
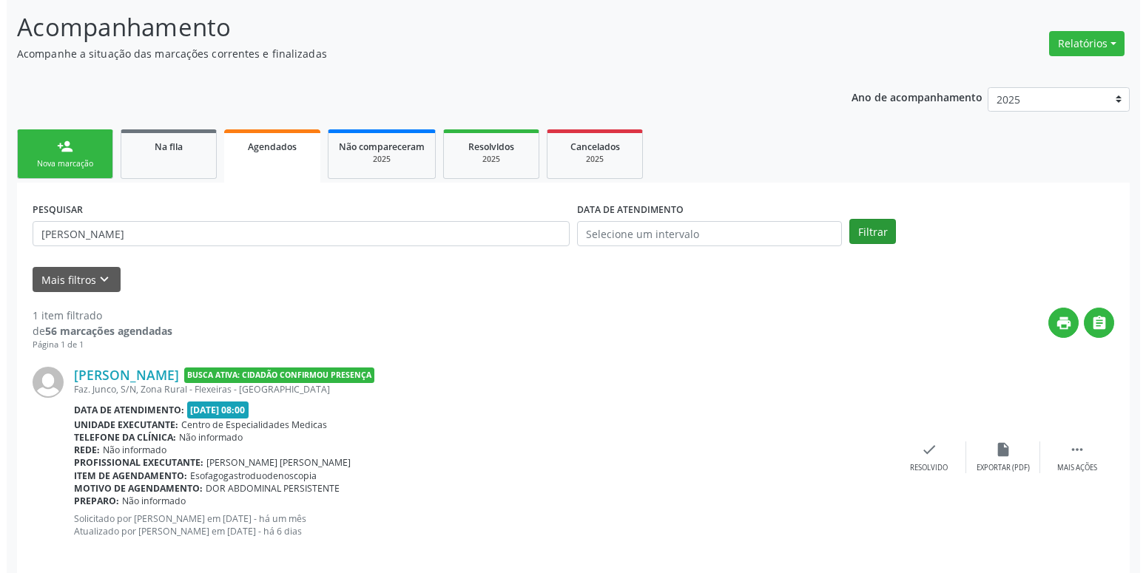
scroll to position [215, 0]
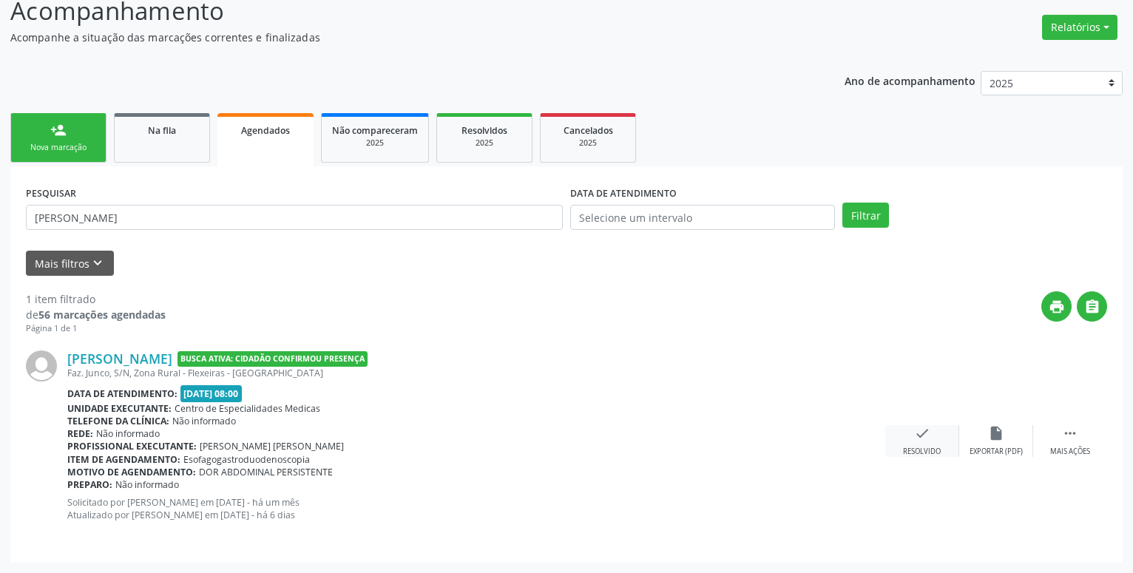
click at [928, 430] on icon "check" at bounding box center [922, 433] width 16 height 16
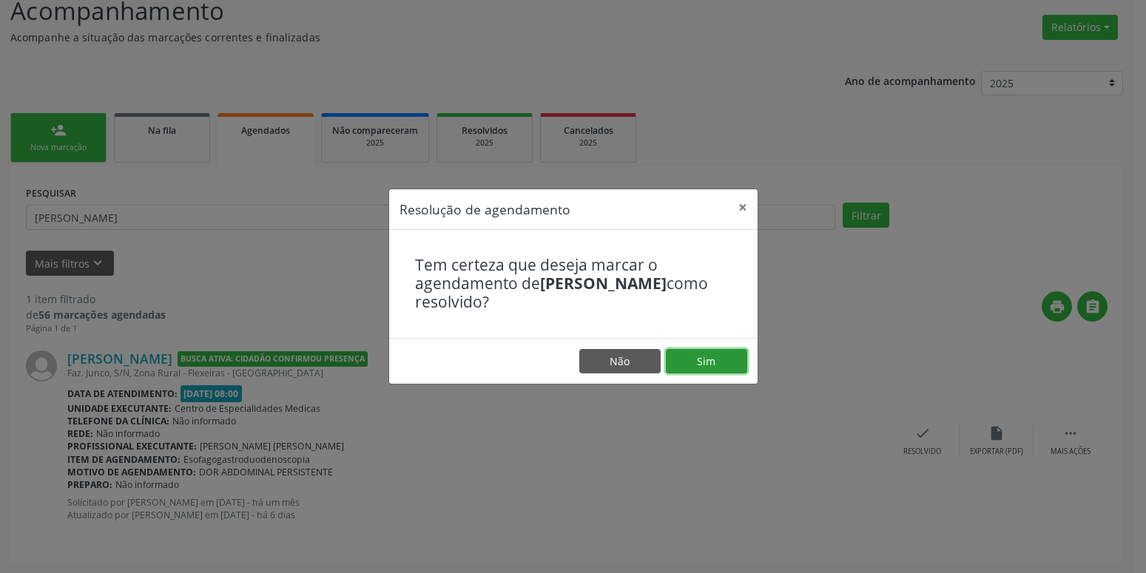
click at [712, 357] on button "Sim" at bounding box center [706, 361] width 81 height 25
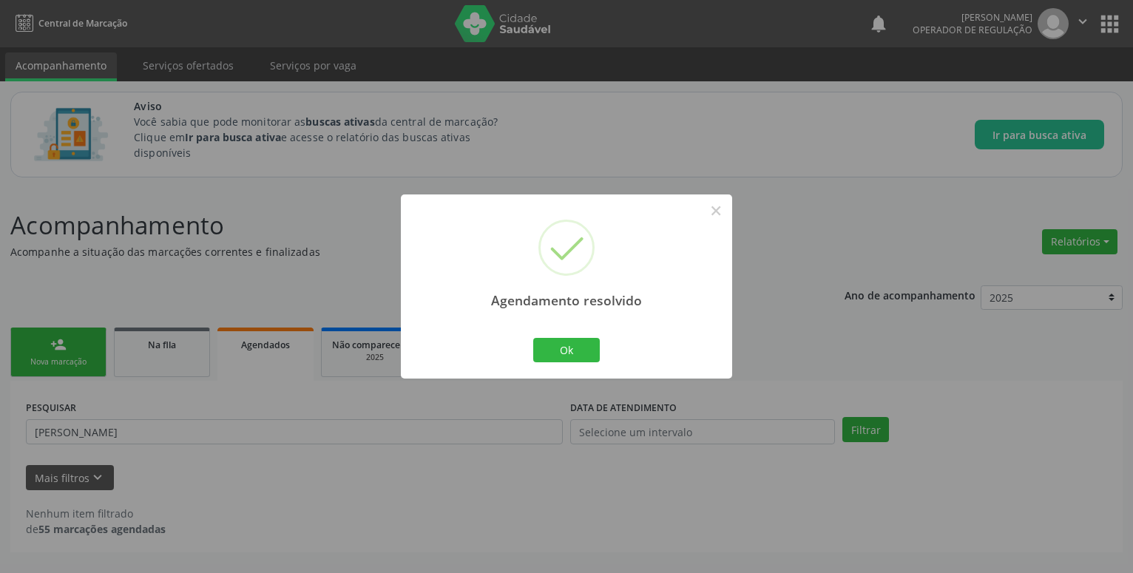
scroll to position [0, 0]
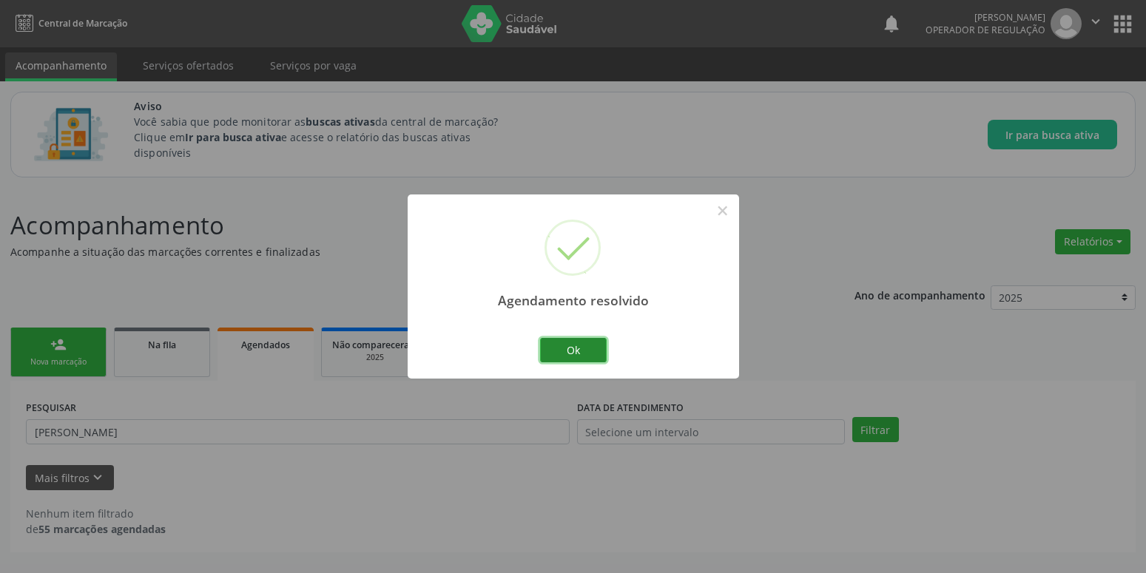
click at [586, 350] on button "Ok" at bounding box center [573, 350] width 67 height 25
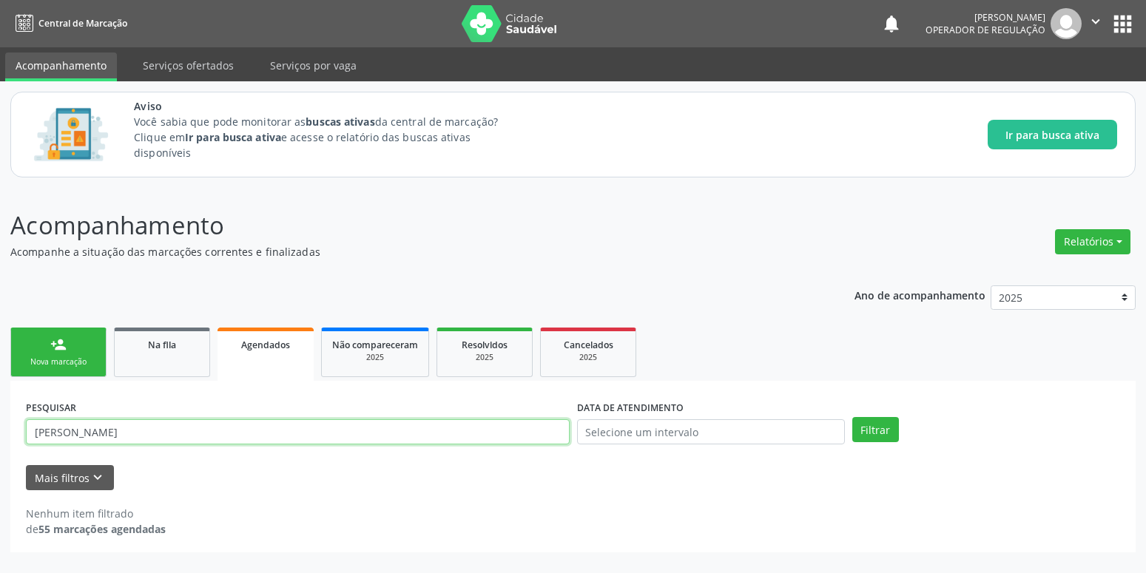
drag, startPoint x: 138, startPoint y: 429, endPoint x: -7, endPoint y: 434, distance: 145.1
click at [26, 434] on input "[PERSON_NAME]" at bounding box center [298, 431] width 544 height 25
type input "[PERSON_NAME]"
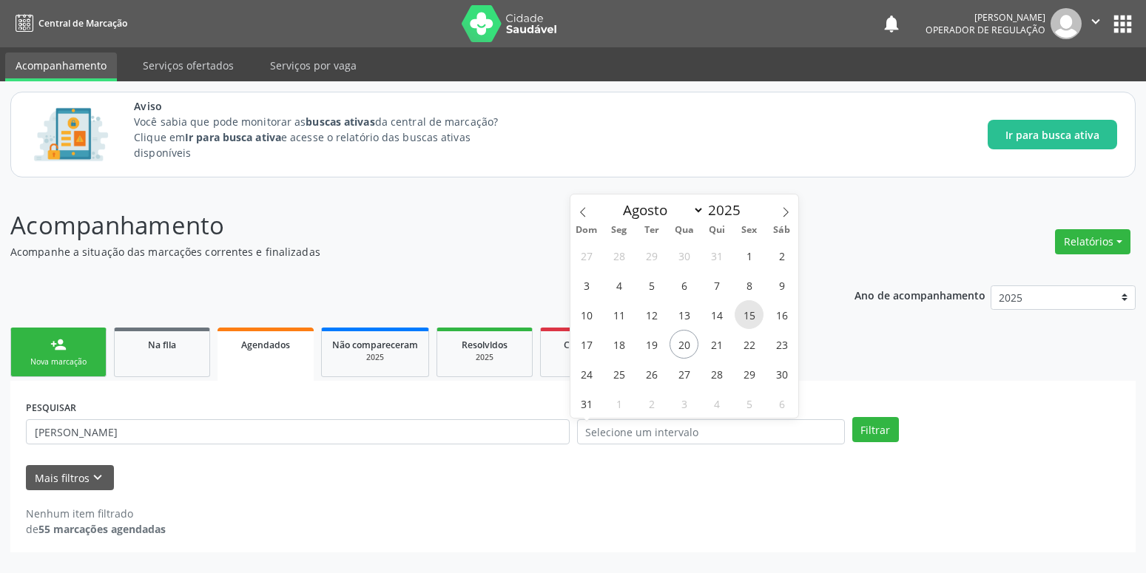
click at [751, 317] on span "15" at bounding box center [749, 314] width 29 height 29
type input "[DATE]"
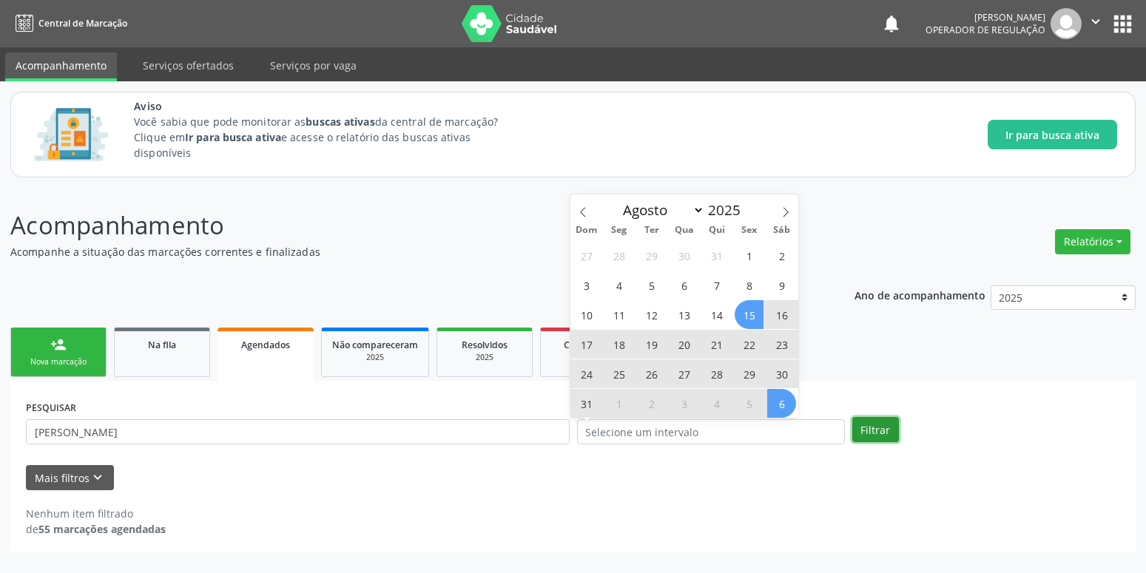
click at [882, 424] on button "Filtrar" at bounding box center [875, 429] width 47 height 25
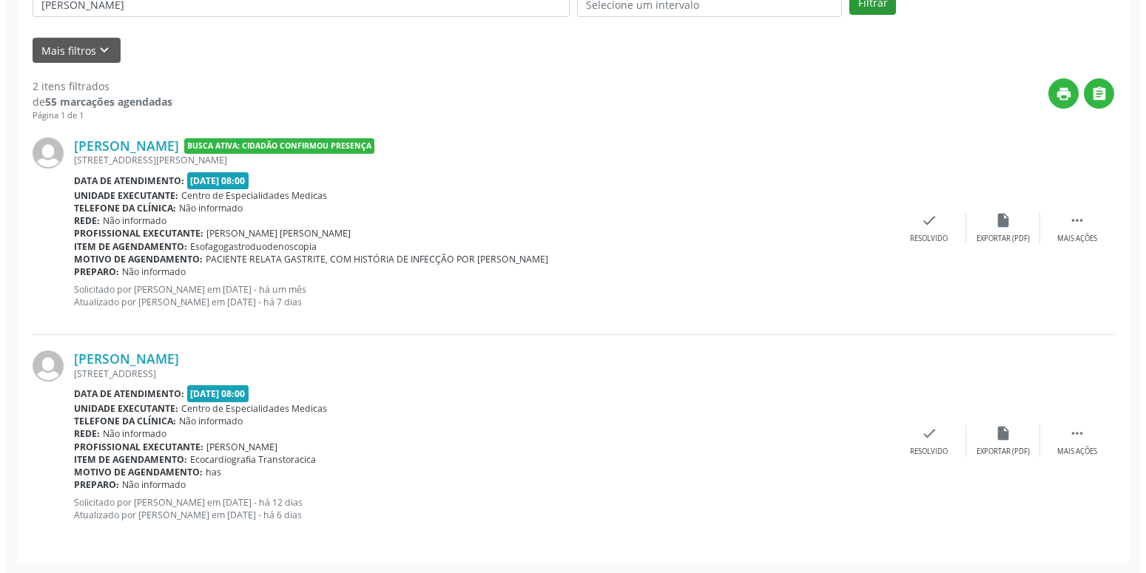
scroll to position [352, 0]
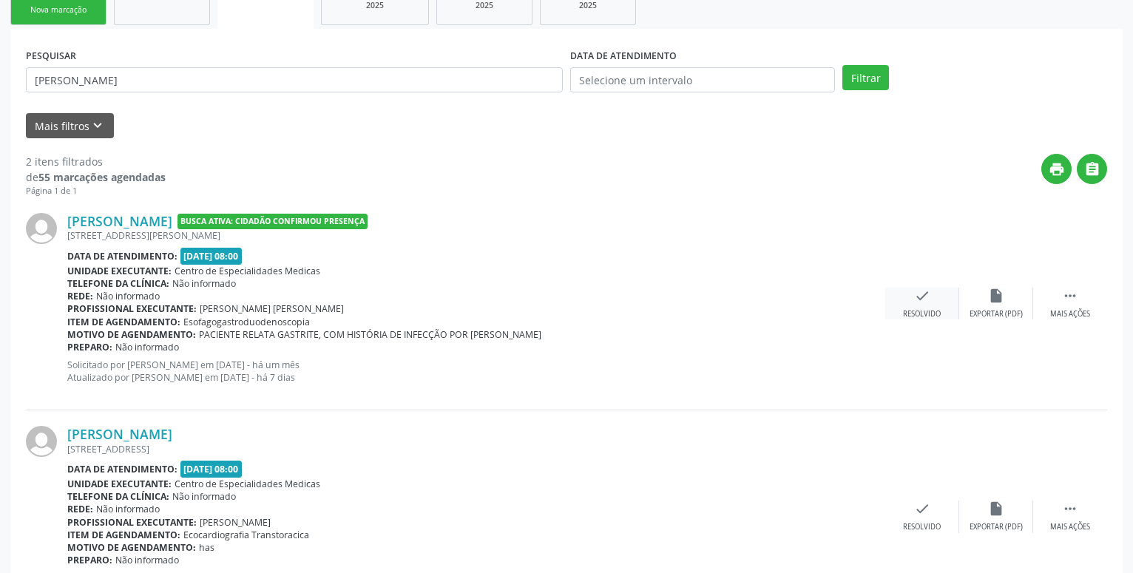
click at [923, 295] on icon "check" at bounding box center [922, 296] width 16 height 16
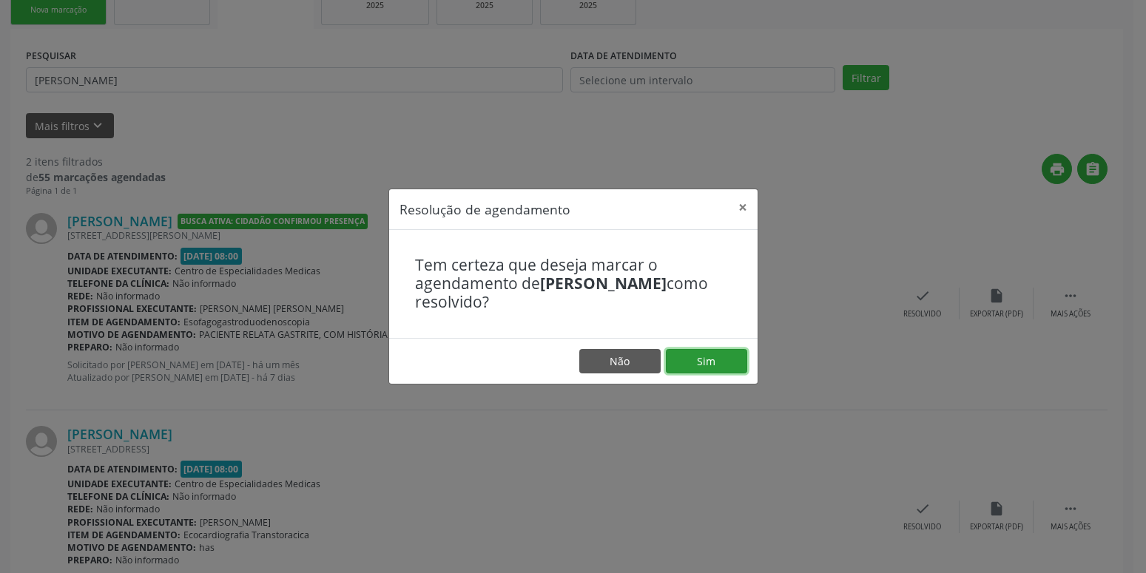
click at [675, 360] on button "Sim" at bounding box center [706, 361] width 81 height 25
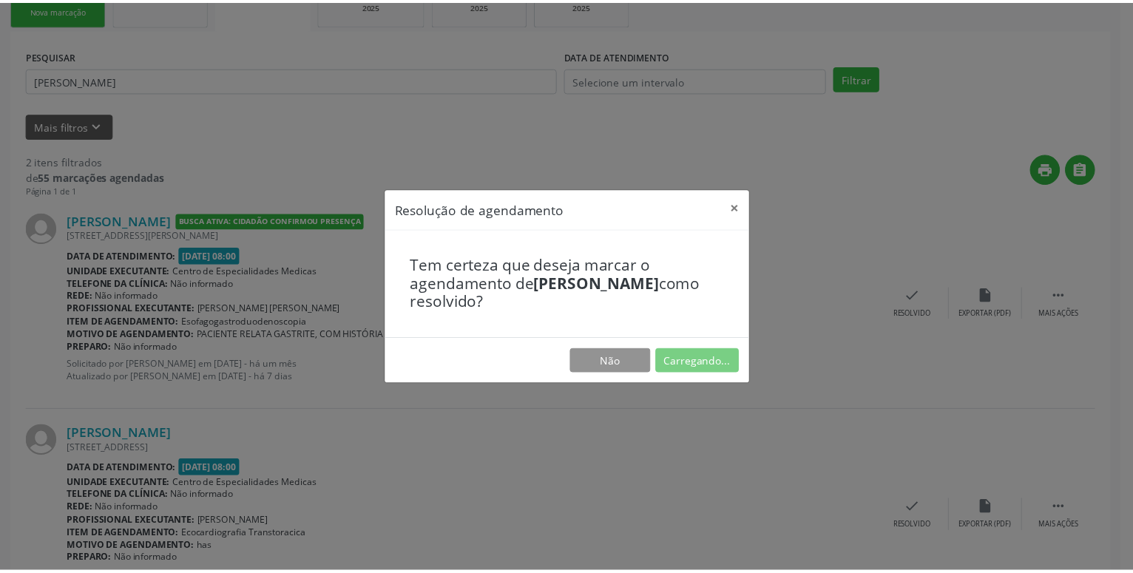
scroll to position [21, 0]
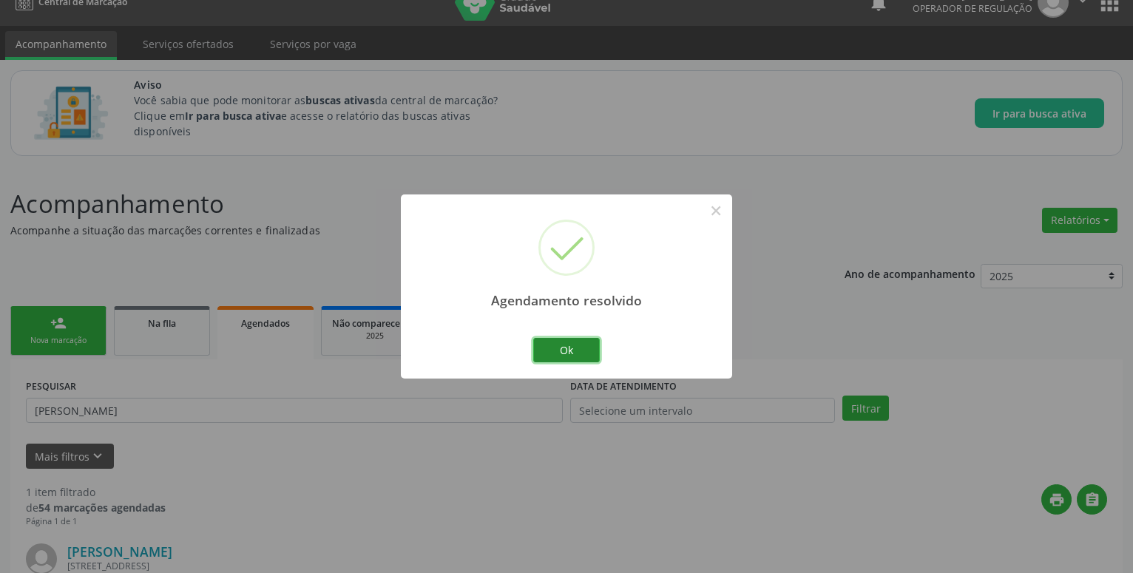
click at [573, 348] on button "Ok" at bounding box center [566, 350] width 67 height 25
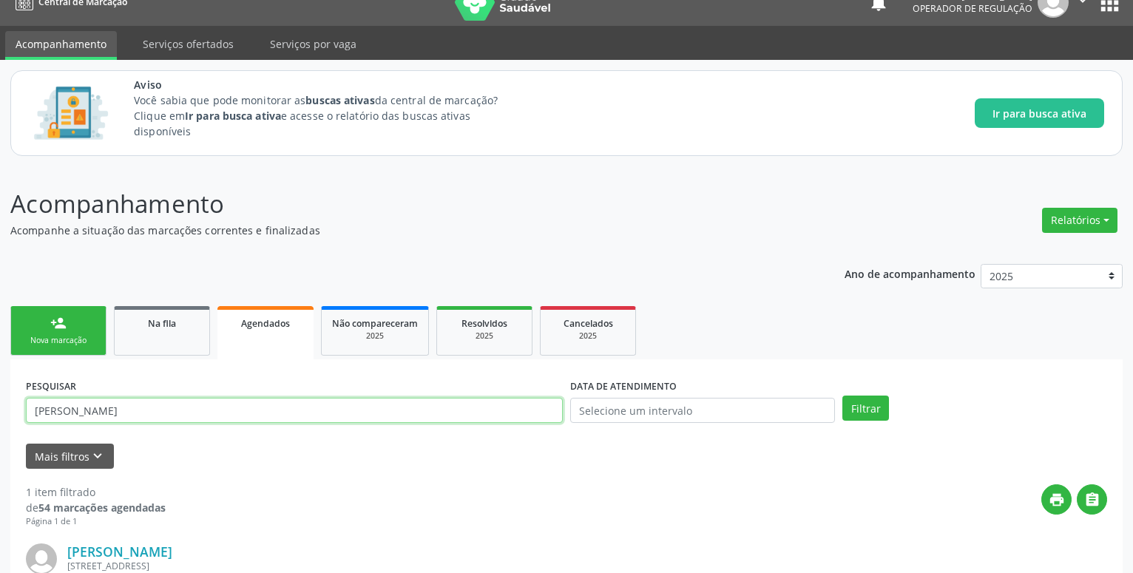
drag, startPoint x: 217, startPoint y: 408, endPoint x: -38, endPoint y: 413, distance: 254.6
click at [26, 413] on input "[PERSON_NAME]" at bounding box center [294, 410] width 537 height 25
type input "[PERSON_NAME]"
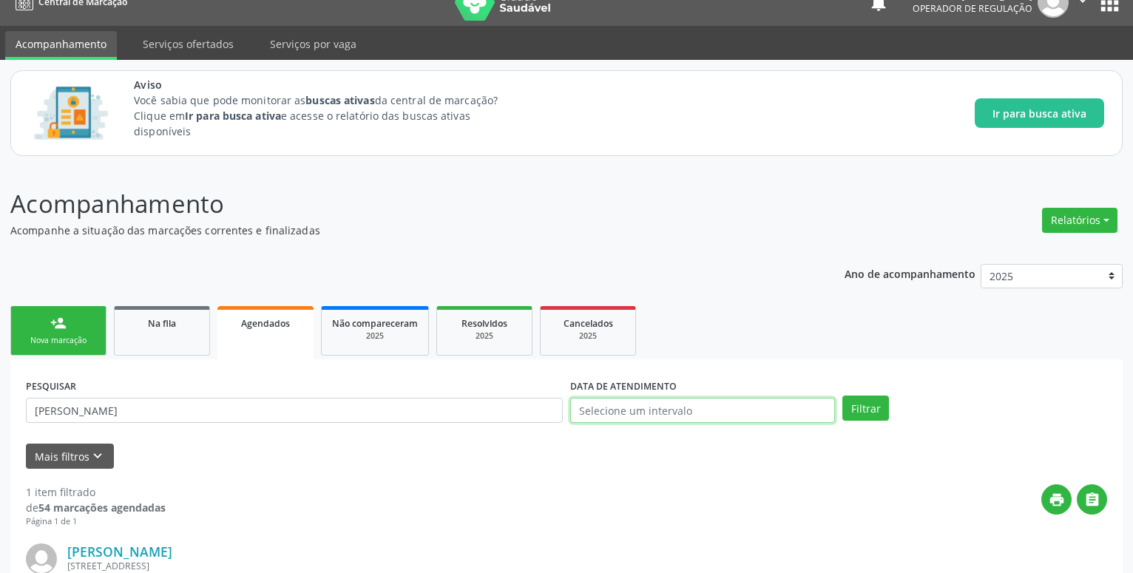
click at [618, 410] on input "text" at bounding box center [702, 410] width 265 height 25
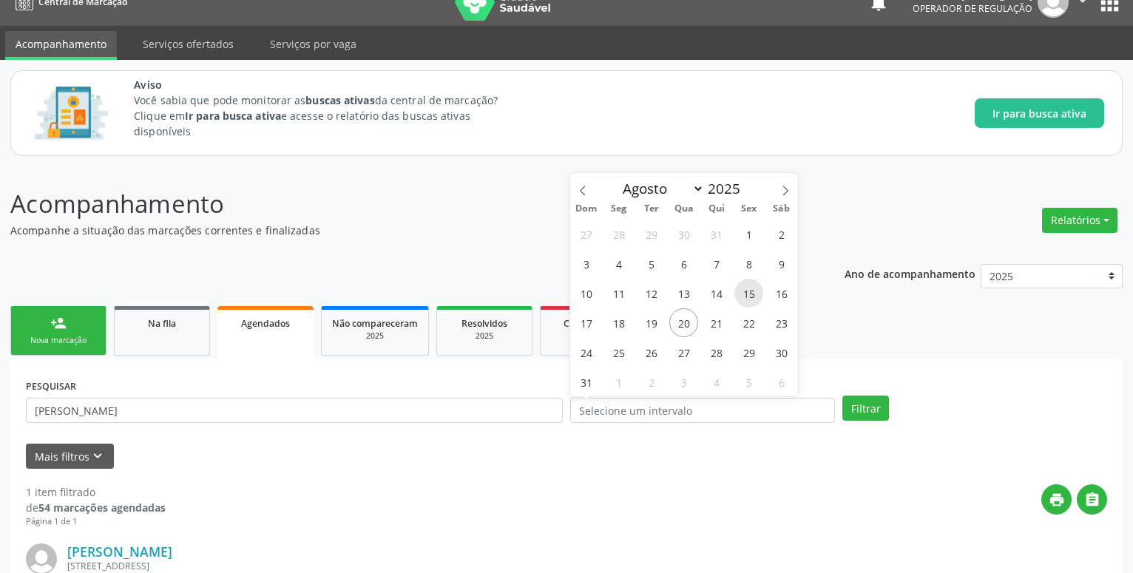
click at [744, 291] on span "15" at bounding box center [749, 293] width 29 height 29
type input "[DATE]"
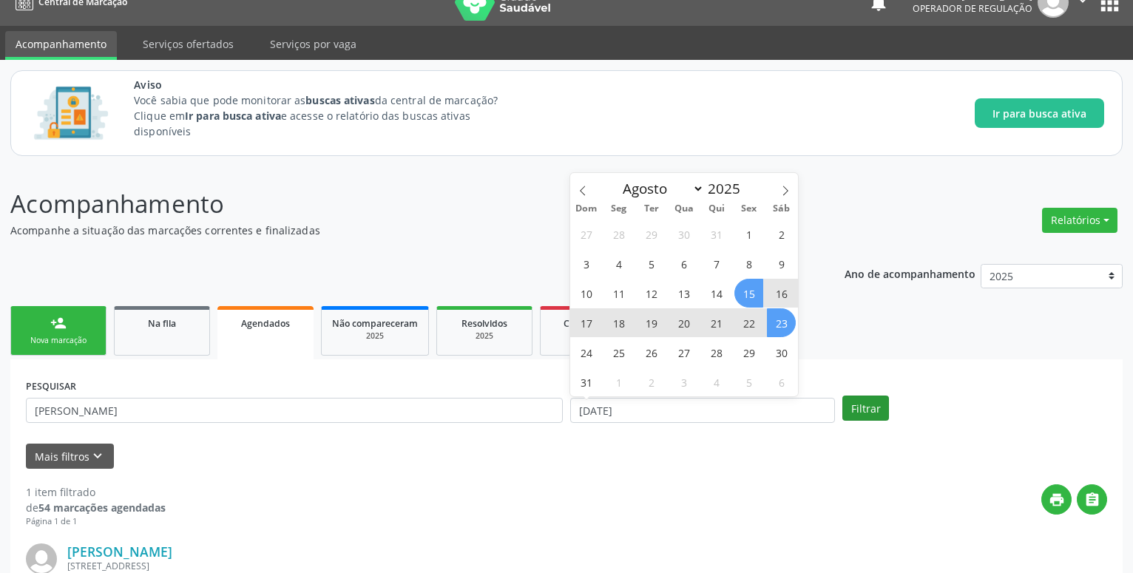
click at [869, 408] on button "Filtrar" at bounding box center [866, 408] width 47 height 25
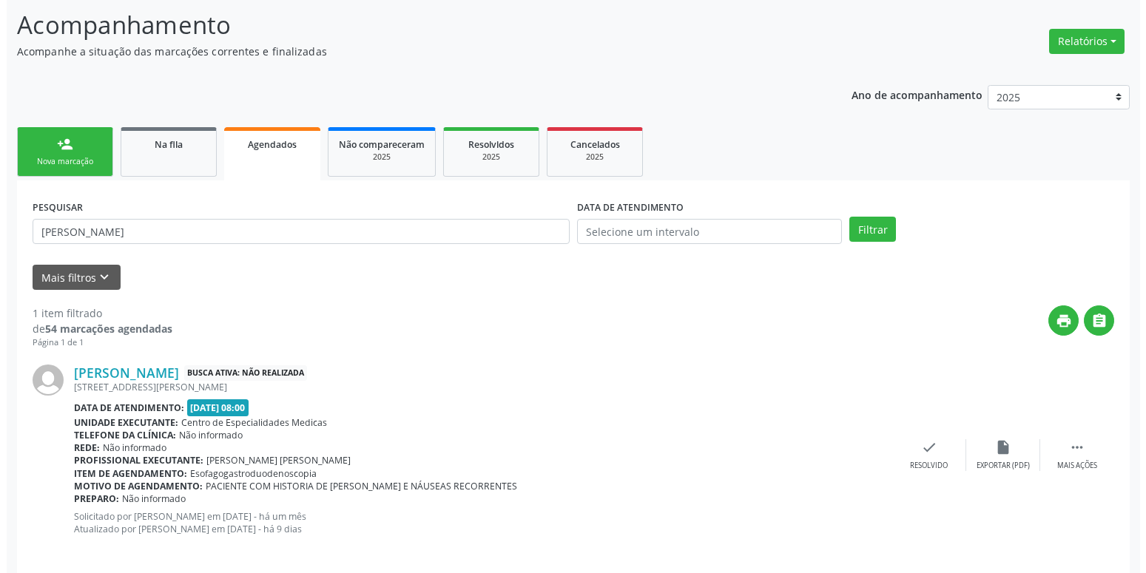
scroll to position [215, 0]
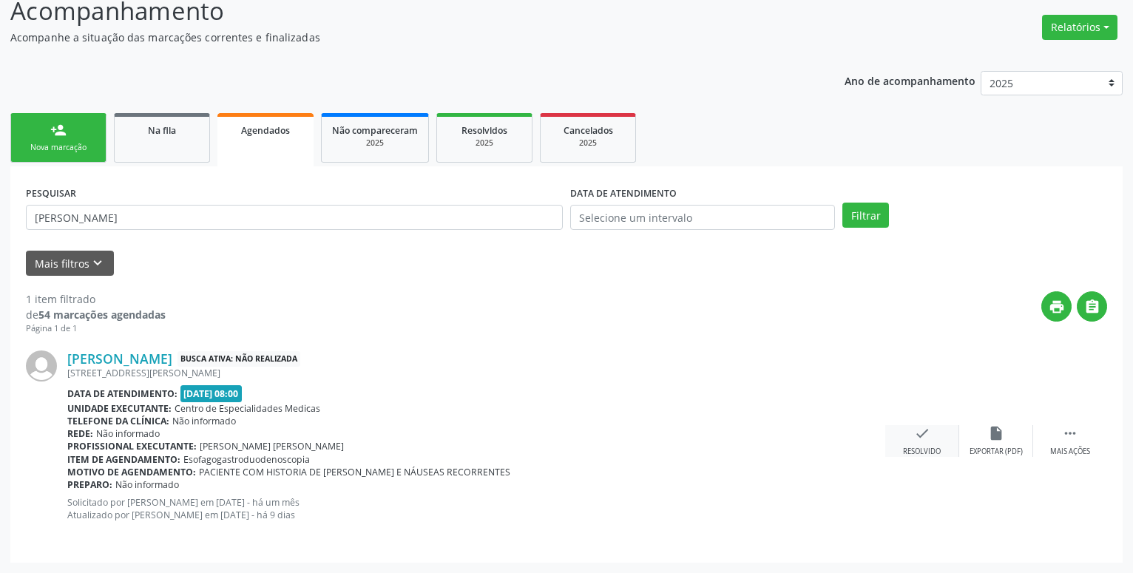
click at [919, 434] on icon "check" at bounding box center [922, 433] width 16 height 16
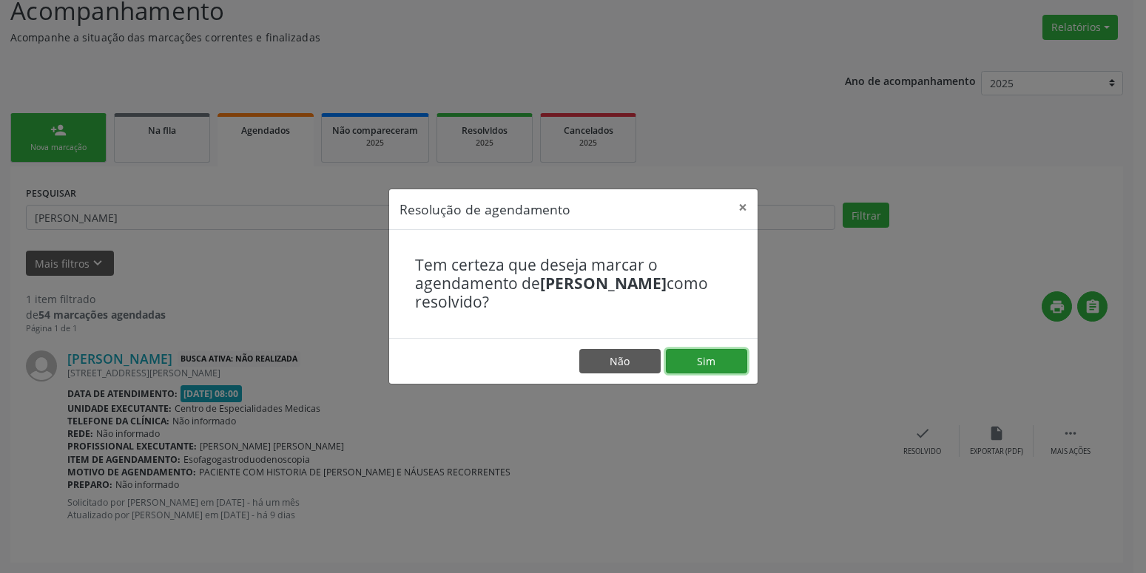
click at [743, 357] on button "Sim" at bounding box center [706, 361] width 81 height 25
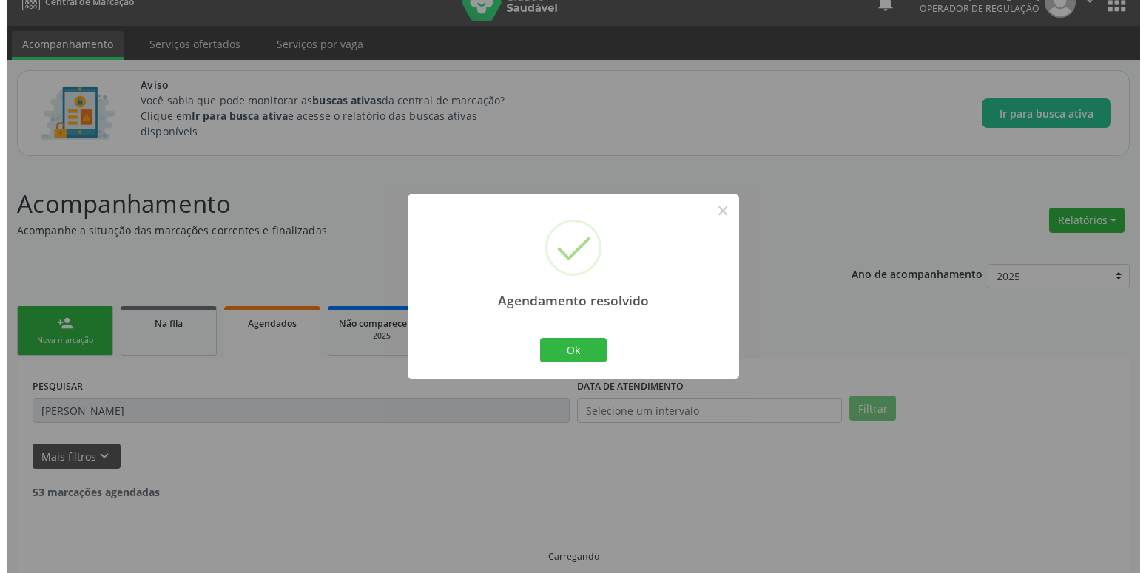
scroll to position [0, 0]
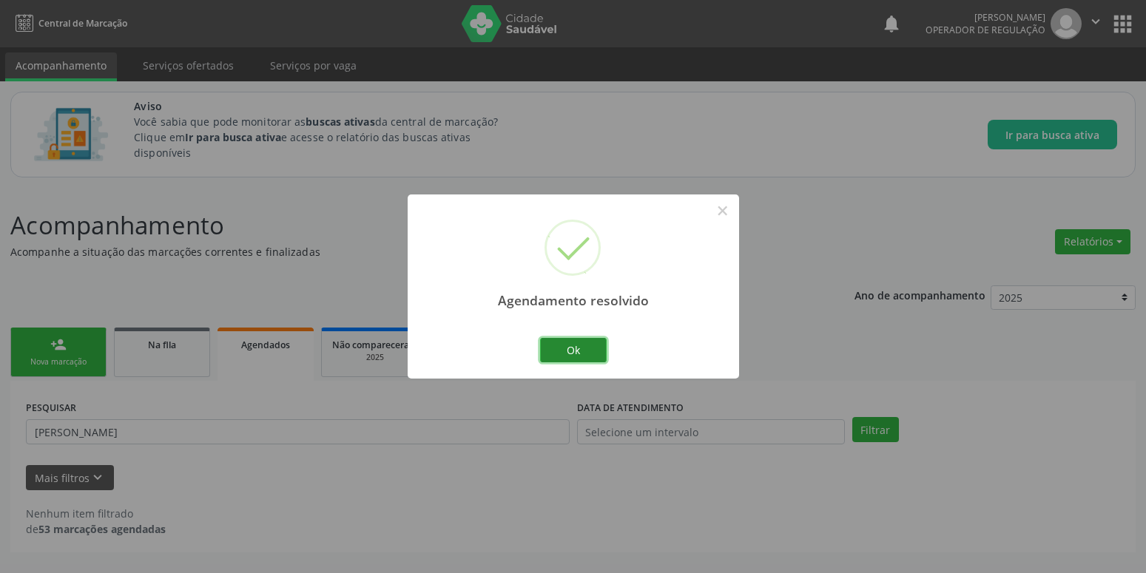
click at [579, 344] on button "Ok" at bounding box center [573, 350] width 67 height 25
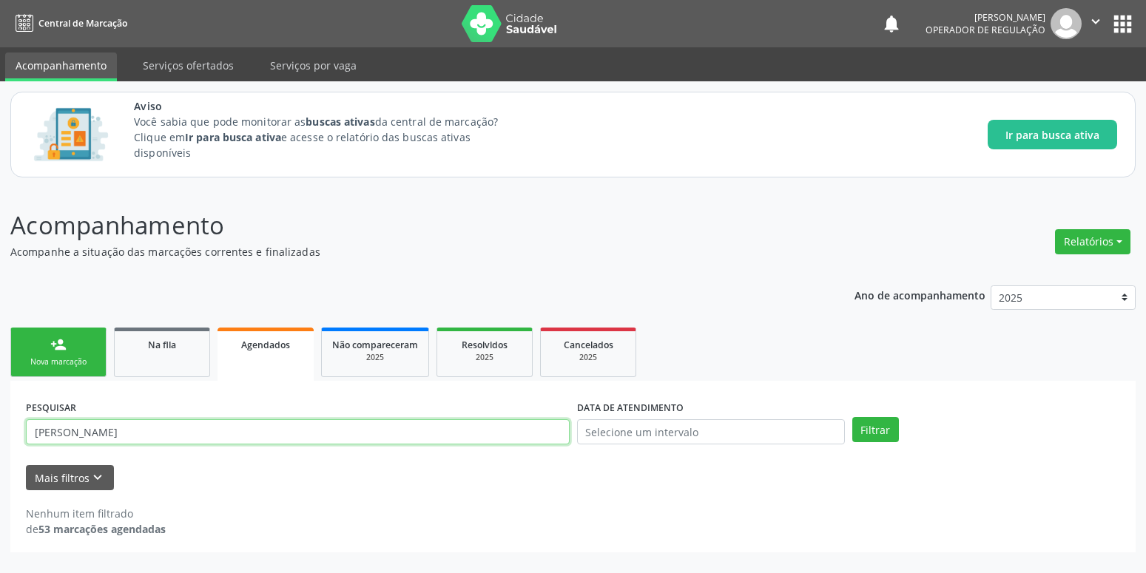
click at [205, 426] on input "[PERSON_NAME]" at bounding box center [298, 431] width 544 height 25
type input "J"
type input "N"
type input "[PERSON_NAME] OMENA"
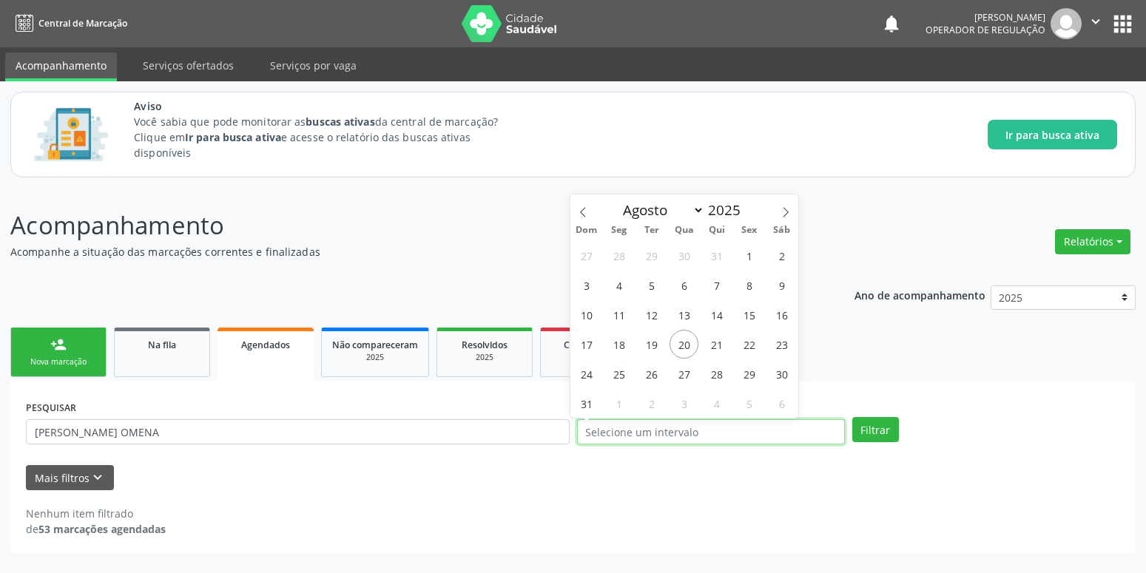
click at [593, 434] on input "text" at bounding box center [711, 431] width 268 height 25
click at [751, 316] on span "15" at bounding box center [749, 314] width 29 height 29
type input "[DATE]"
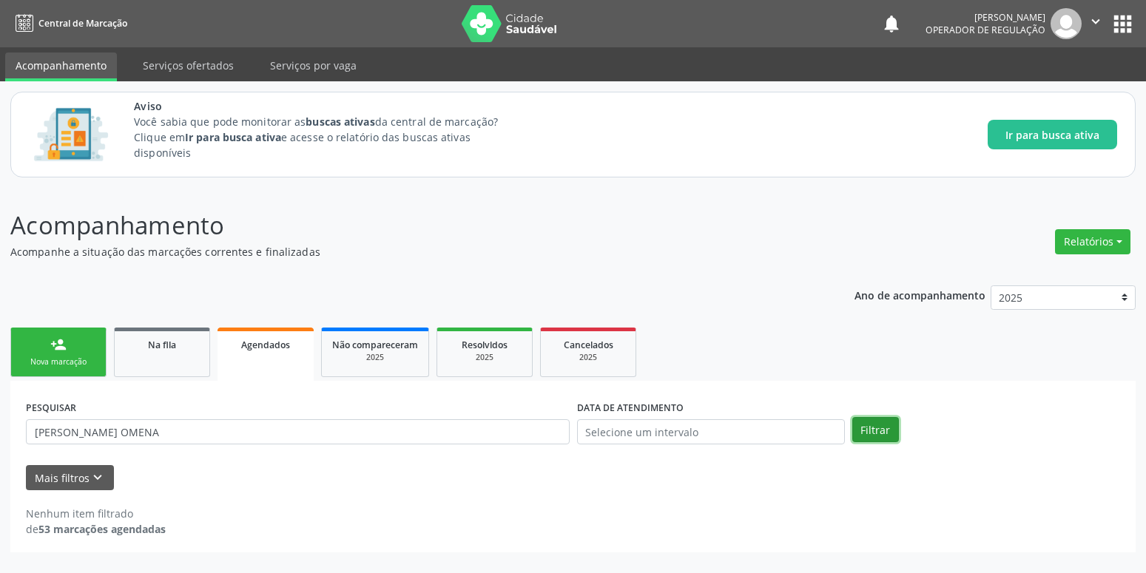
click at [881, 428] on button "Filtrar" at bounding box center [875, 429] width 47 height 25
click at [634, 419] on label "DATA DE ATENDIMENTO" at bounding box center [630, 408] width 107 height 23
click at [638, 429] on input "text" at bounding box center [711, 431] width 268 height 25
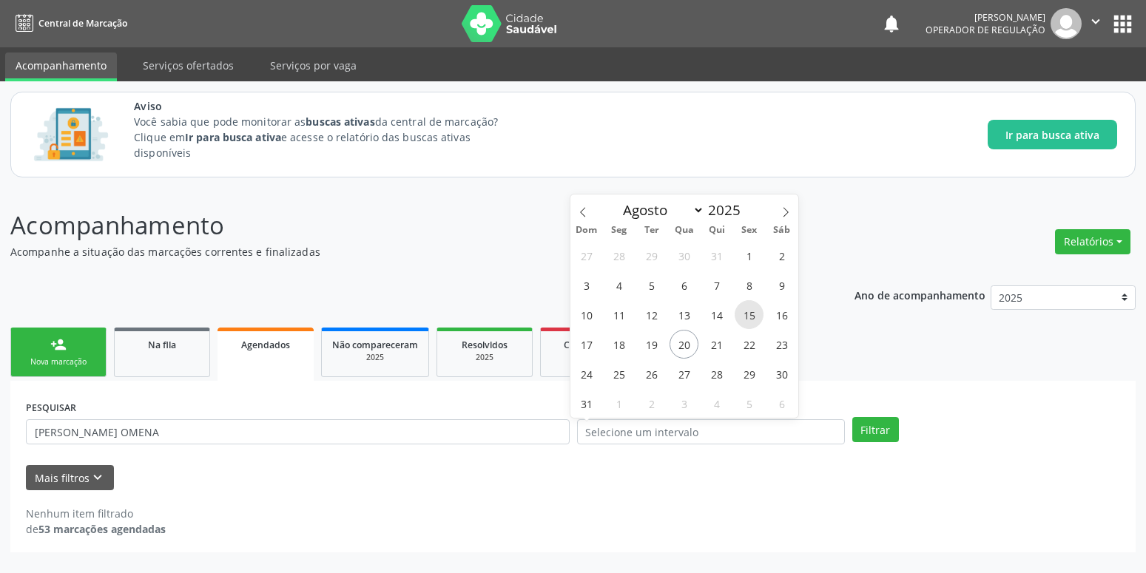
click at [754, 314] on span "15" at bounding box center [749, 314] width 29 height 29
type input "[DATE]"
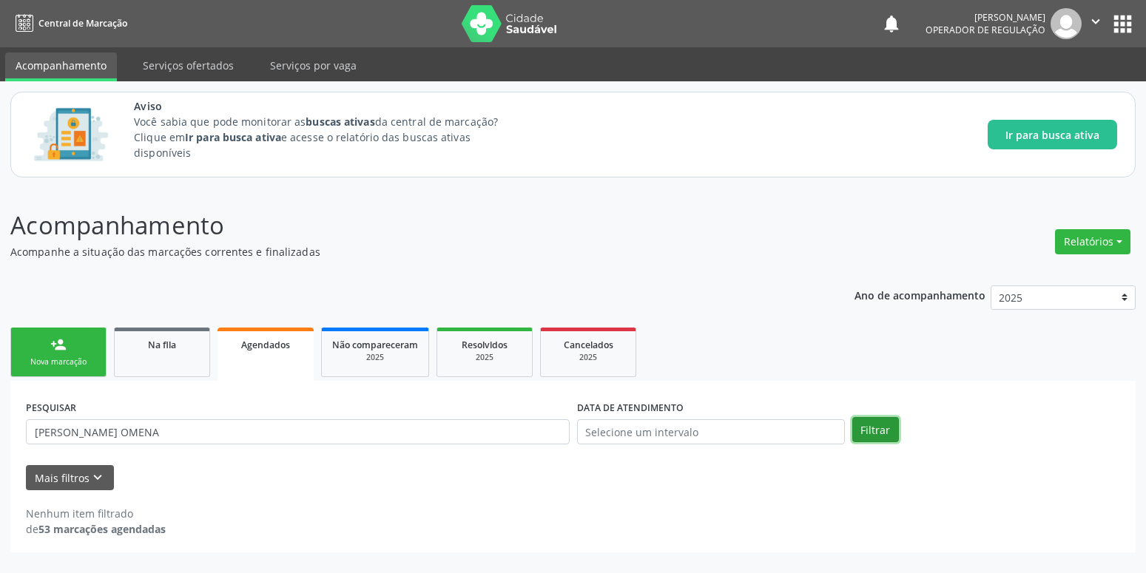
click at [862, 430] on button "Filtrar" at bounding box center [875, 429] width 47 height 25
click at [277, 345] on span "Agendados" at bounding box center [265, 345] width 49 height 13
click at [376, 331] on link "Não compareceram 2025" at bounding box center [375, 353] width 108 height 50
click at [377, 343] on span "Não compareceram" at bounding box center [374, 345] width 86 height 13
click at [377, 346] on span "Não compareceram" at bounding box center [374, 345] width 86 height 13
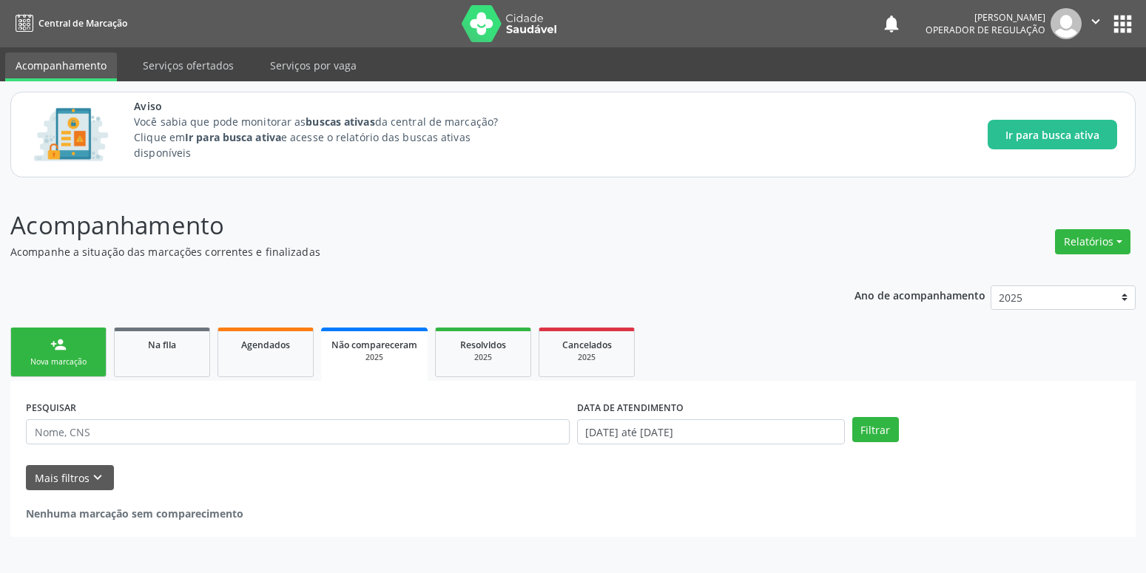
click at [377, 346] on span "Não compareceram" at bounding box center [374, 345] width 86 height 13
click at [376, 346] on span "Não compareceram" at bounding box center [374, 345] width 86 height 13
click at [169, 442] on input "text" at bounding box center [298, 431] width 544 height 25
type input "cicera [PERSON_NAME]"
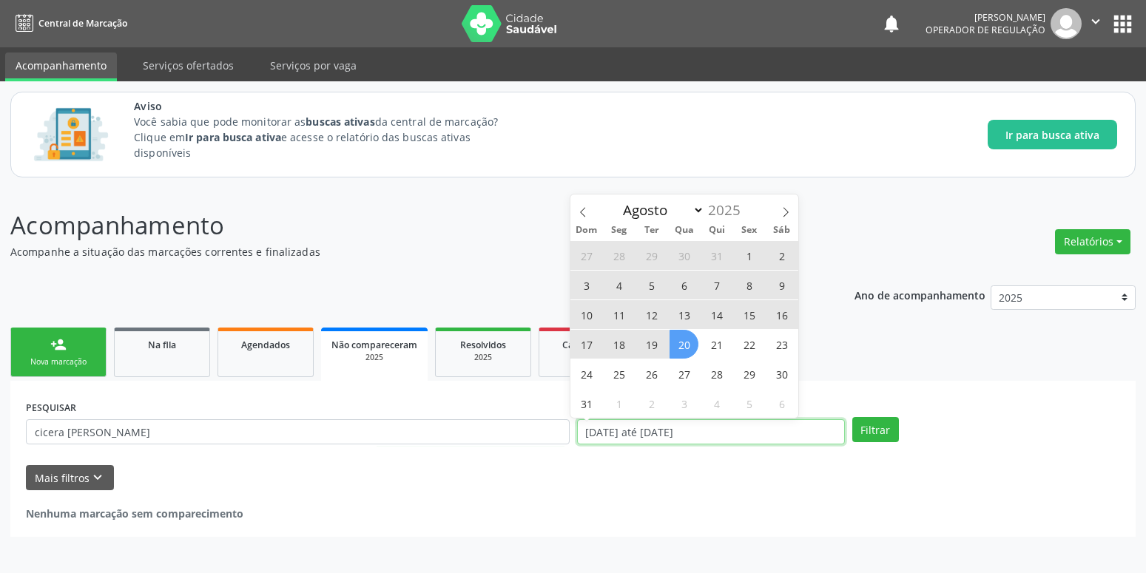
click at [635, 435] on input "[DATE] até [DATE]" at bounding box center [711, 431] width 268 height 25
click at [749, 315] on span "15" at bounding box center [749, 314] width 29 height 29
type input "[DATE]"
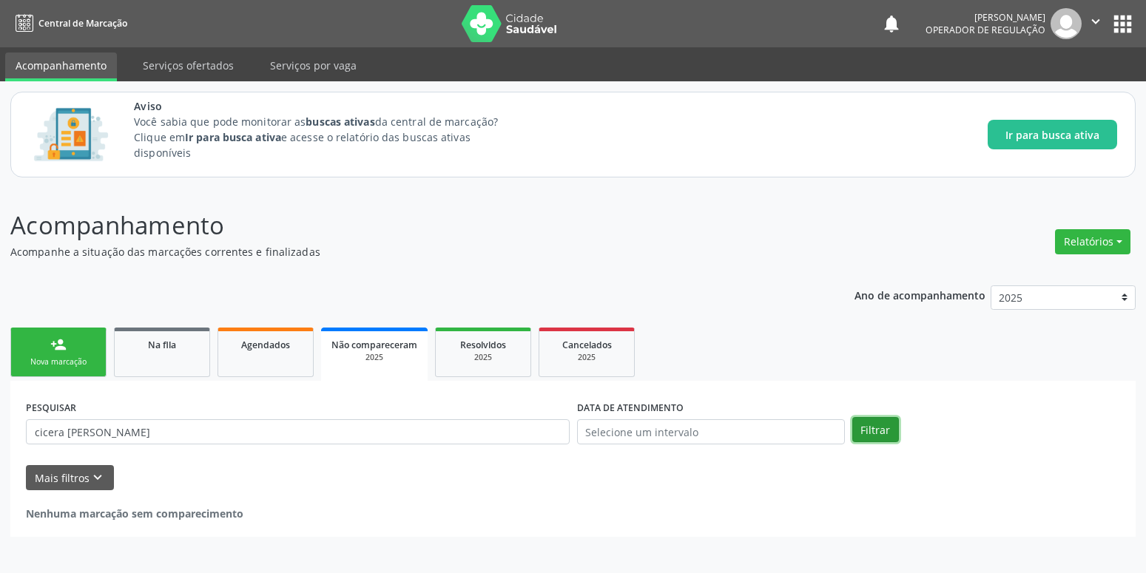
click at [894, 434] on button "Filtrar" at bounding box center [875, 429] width 47 height 25
